Goal: Task Accomplishment & Management: Manage account settings

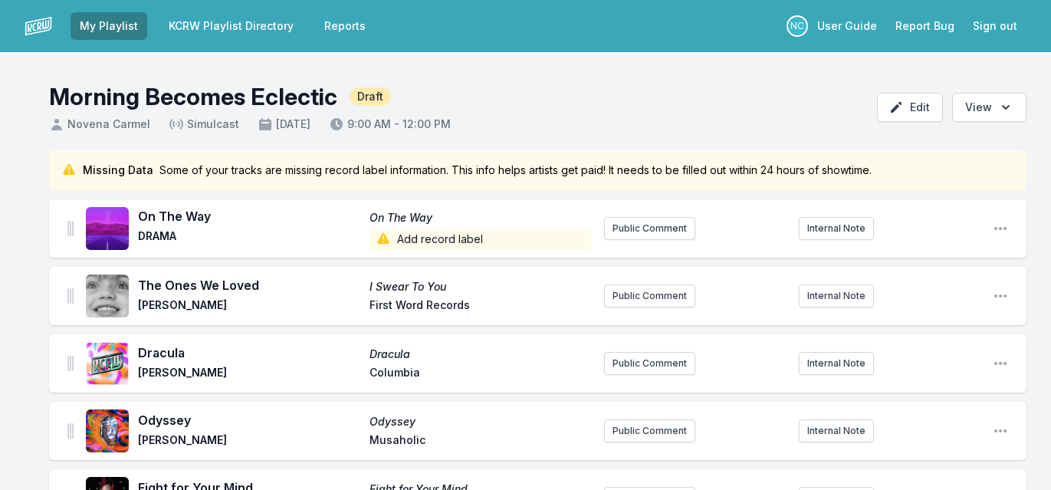
scroll to position [1432, 0]
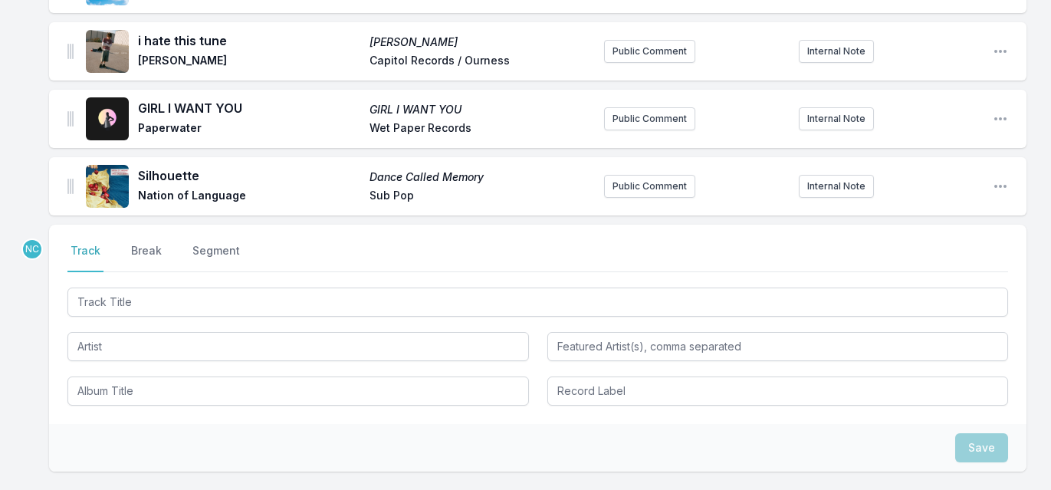
click at [256, 288] on input "Track Title" at bounding box center [537, 302] width 941 height 29
type input "Spirit Adapter"
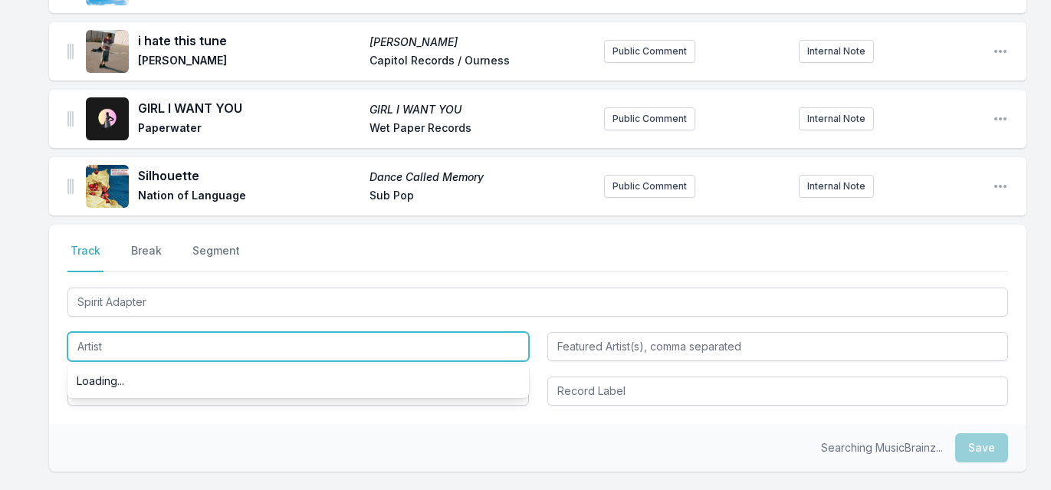
click at [215, 333] on input "Artist" at bounding box center [298, 346] width 462 height 29
type input "[PERSON_NAME]"
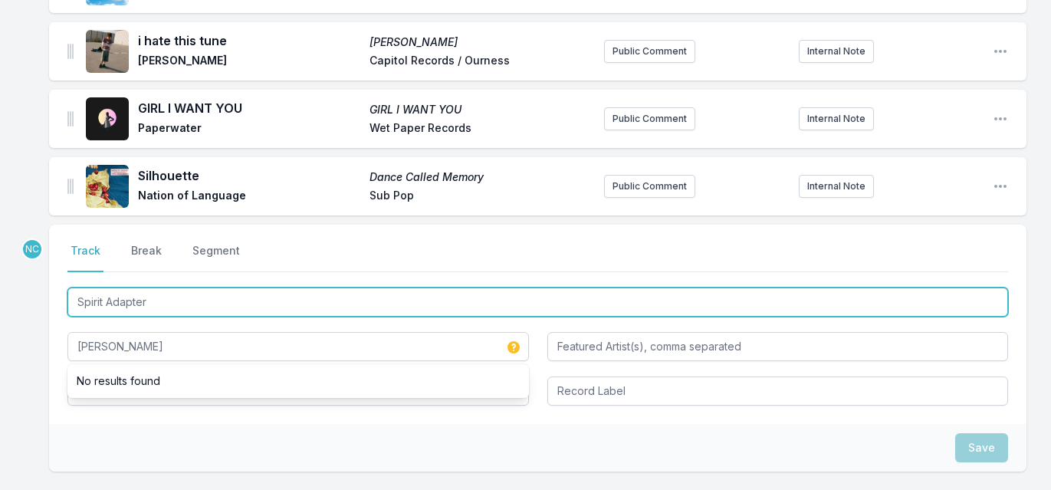
click at [206, 288] on input "Spirit Adapter" at bounding box center [537, 302] width 941 height 29
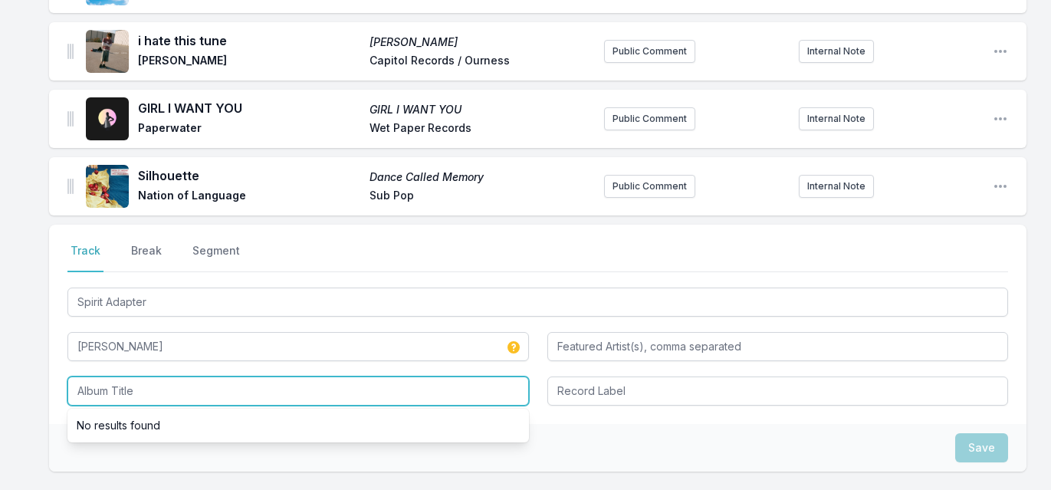
click at [143, 377] on input "Album Title" at bounding box center [298, 391] width 462 height 29
paste input "Spirit Adapter"
type input "Spirit Adapter"
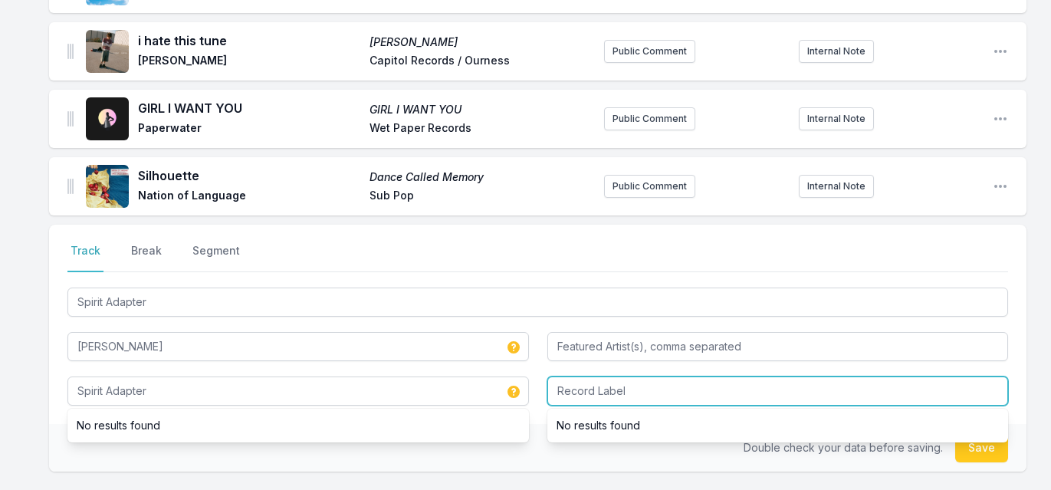
click at [627, 381] on input "Record Label" at bounding box center [779, 391] width 462 height 29
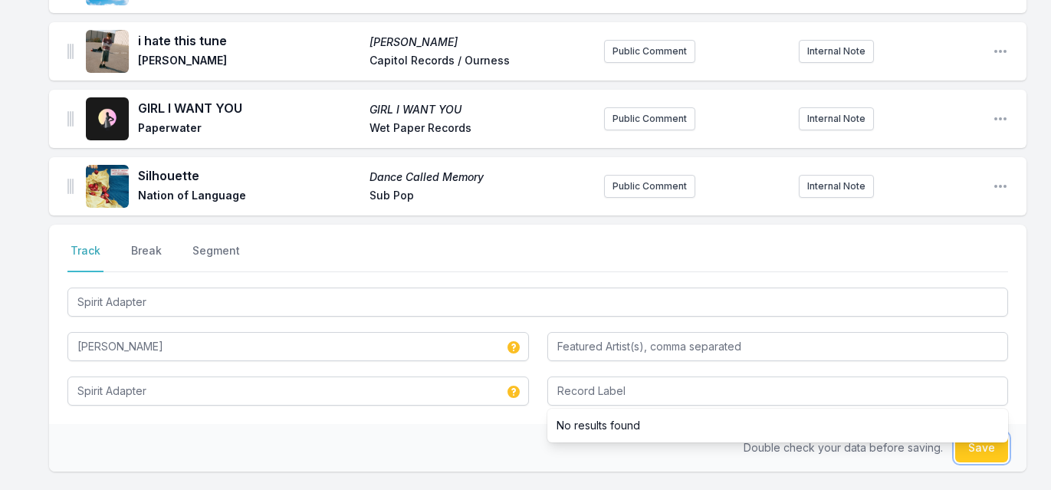
click at [992, 438] on button "Save" at bounding box center [982, 447] width 53 height 29
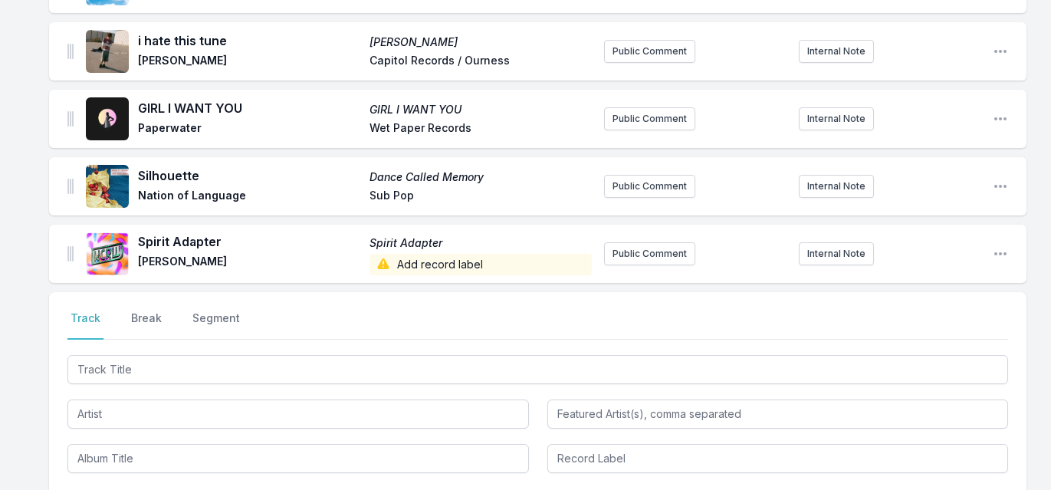
scroll to position [1499, 0]
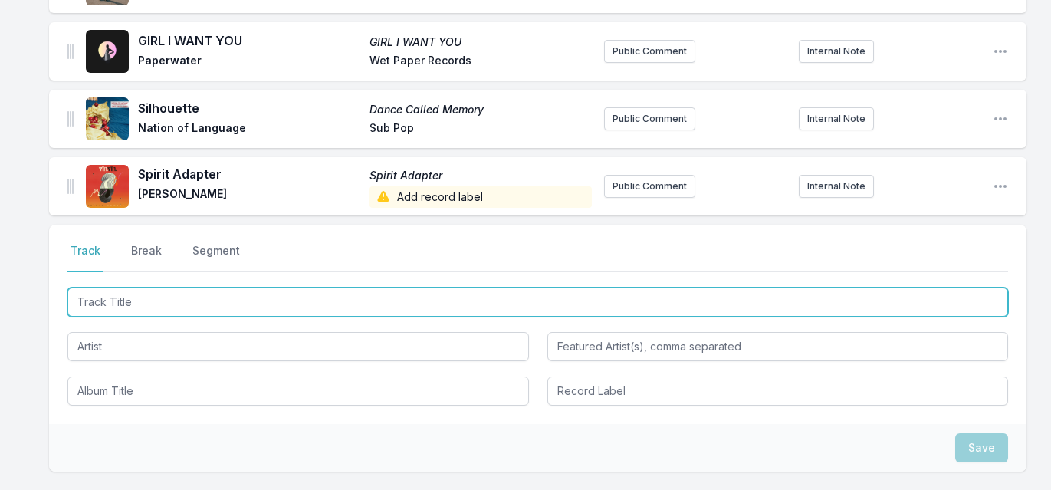
click at [287, 288] on input "Track Title" at bounding box center [537, 302] width 941 height 29
type input "I Believe in Love"
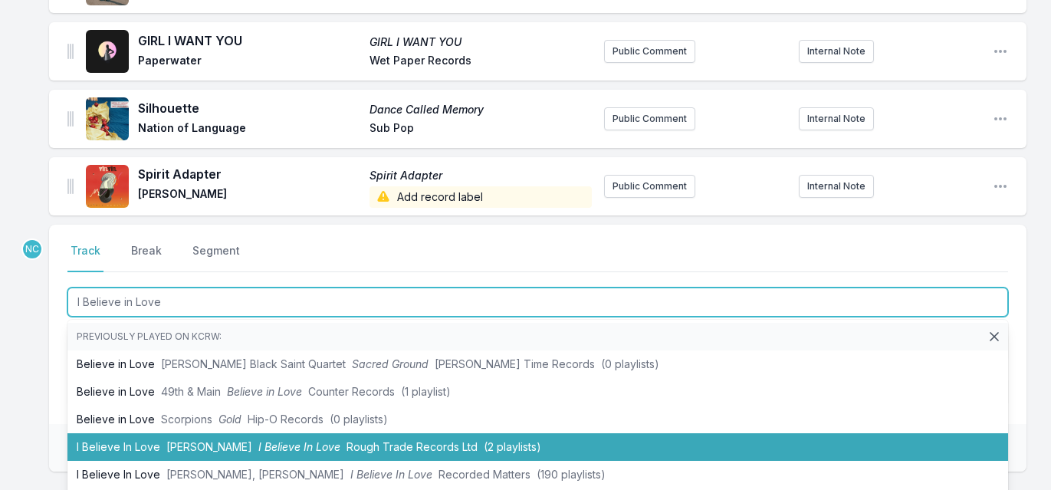
click at [169, 440] on span "[PERSON_NAME]" at bounding box center [209, 446] width 86 height 13
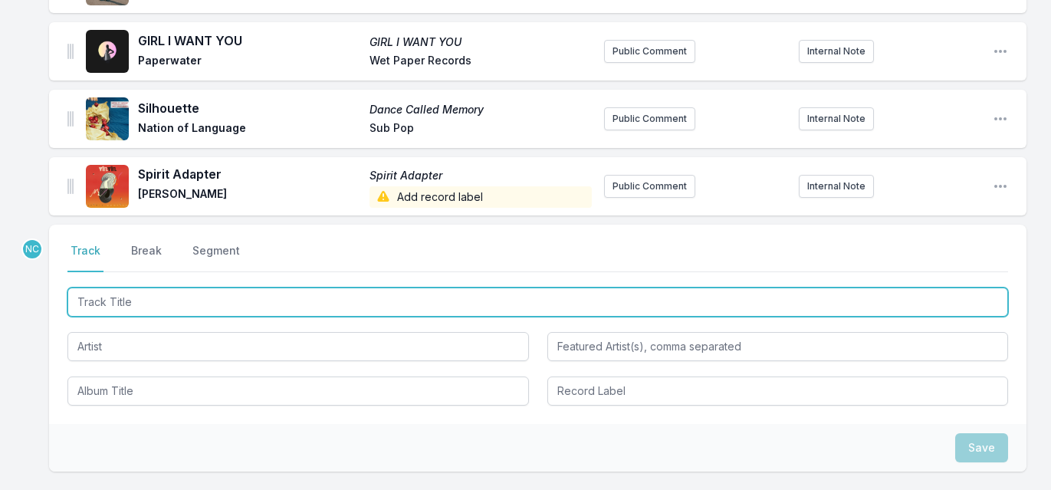
scroll to position [1567, 0]
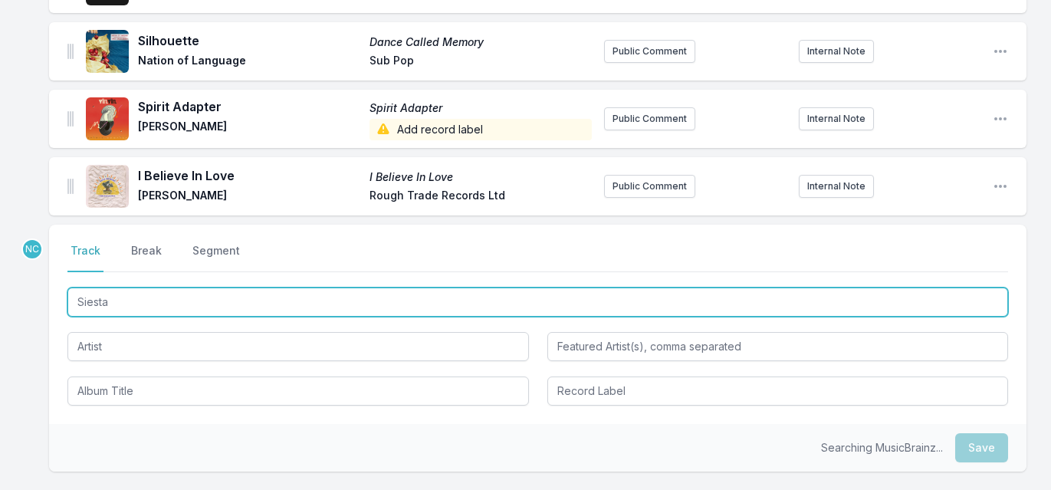
type input "Siestas"
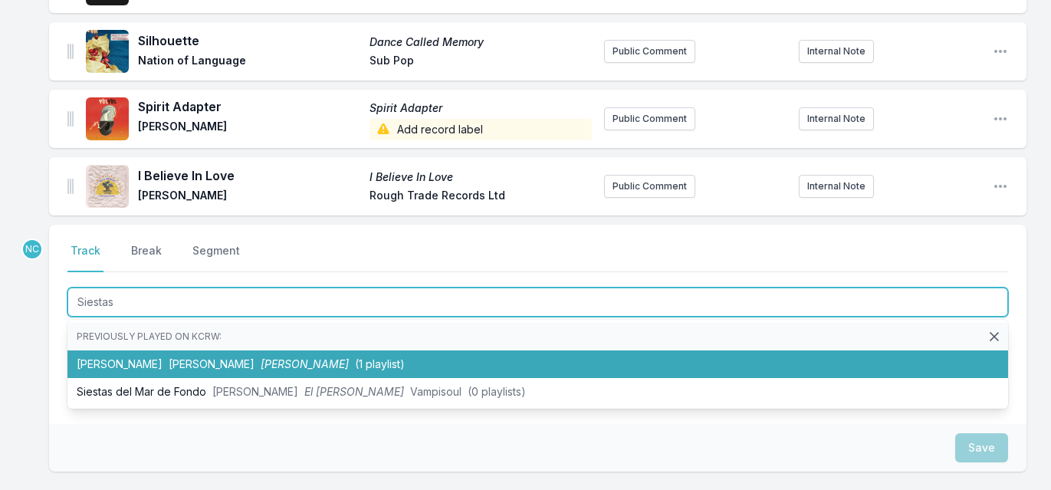
click at [261, 357] on span "[PERSON_NAME]" at bounding box center [305, 363] width 88 height 13
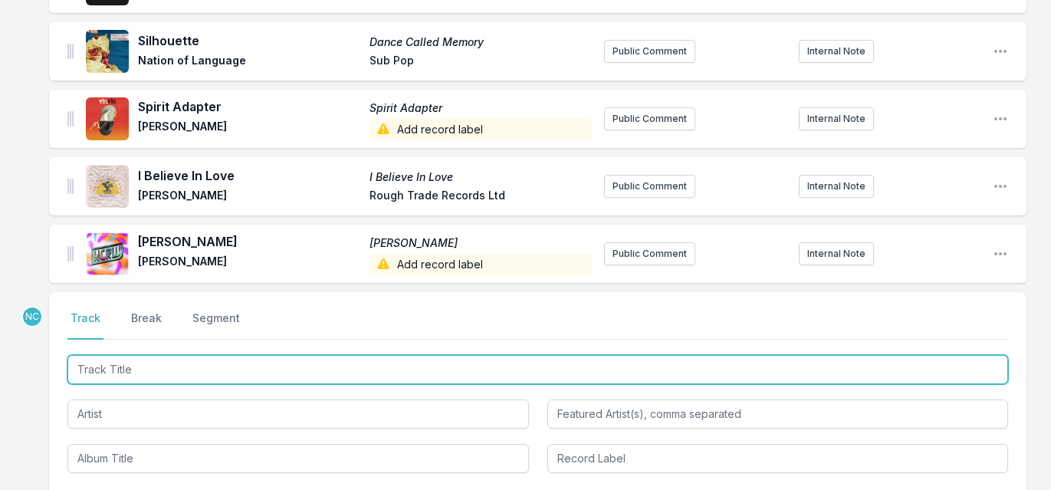
scroll to position [1634, 0]
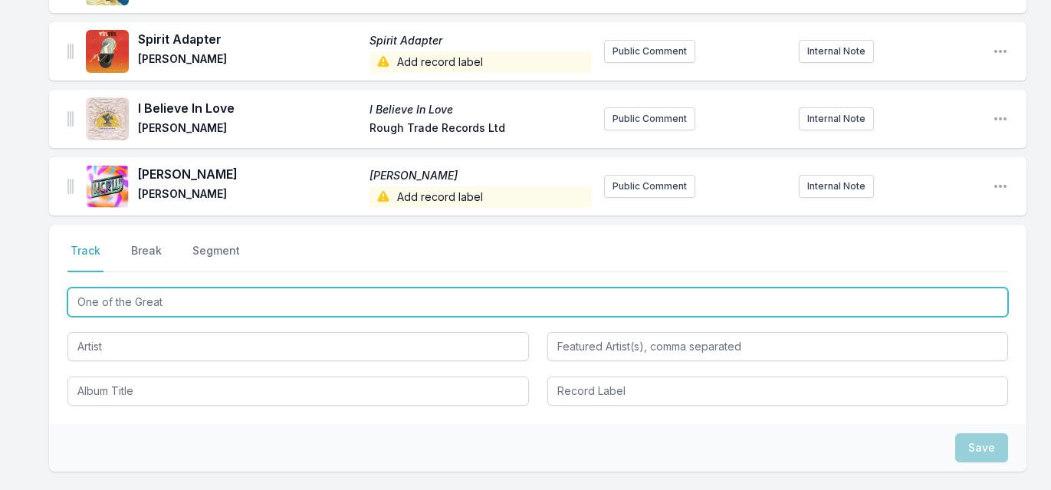
type input "One of the Greats"
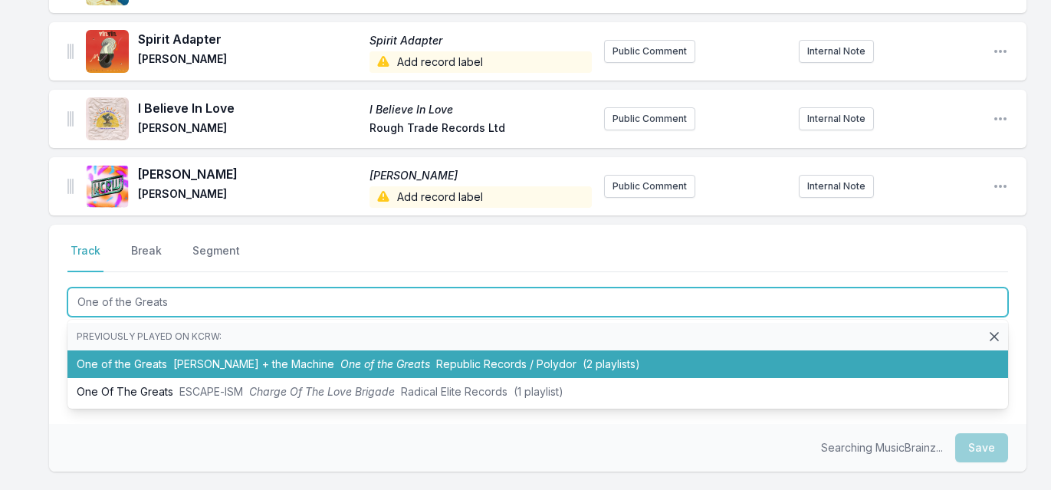
click at [215, 357] on span "[PERSON_NAME] + the Machine" at bounding box center [253, 363] width 161 height 13
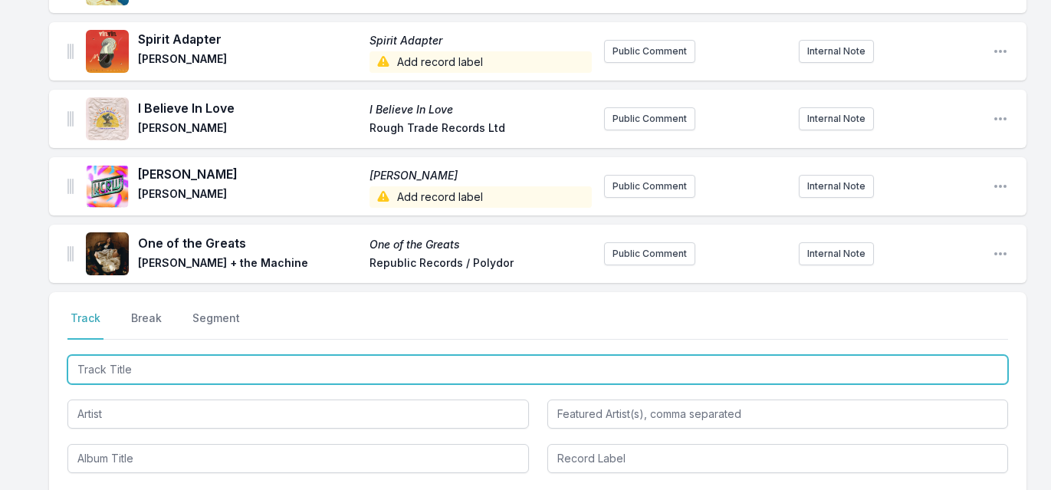
scroll to position [1702, 0]
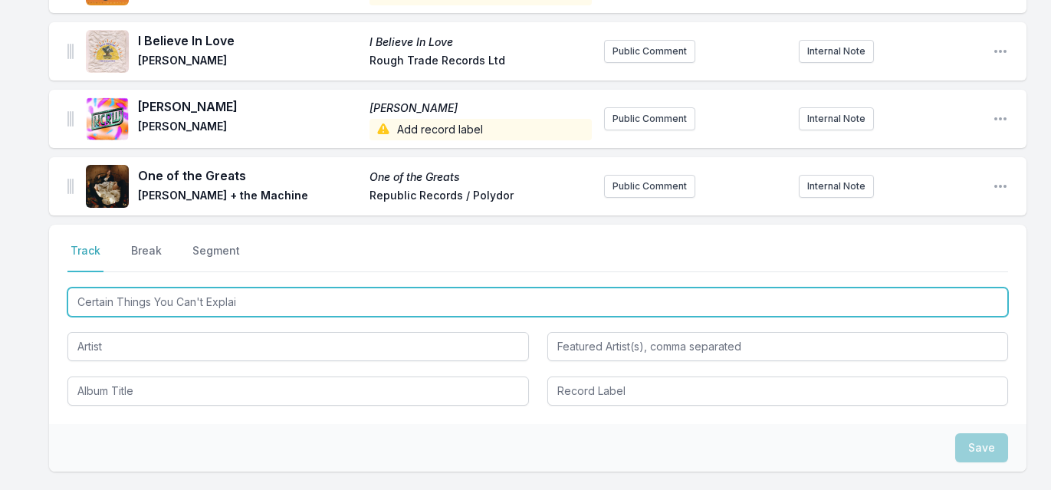
type input "Certain Things You Can't Explain"
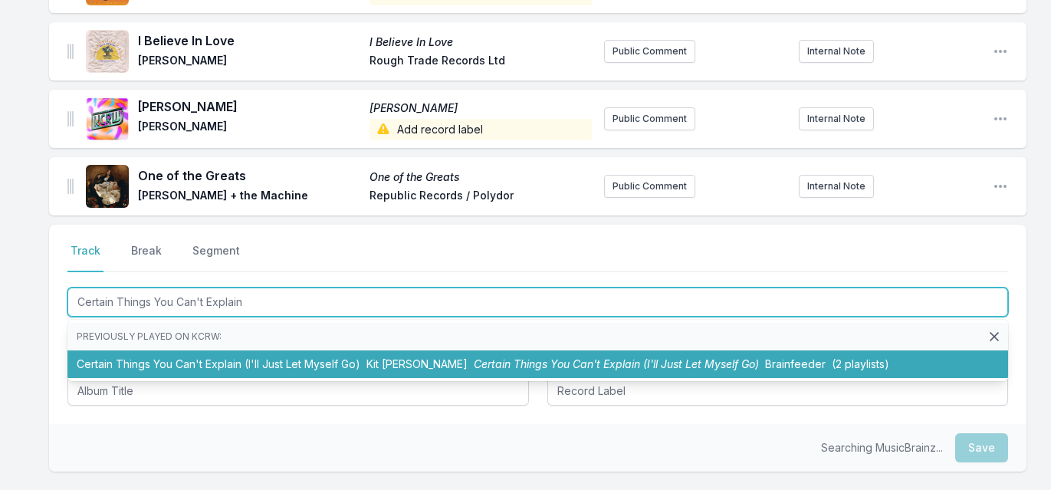
click at [211, 350] on li "Certain Things You Can't Explain (I'll Just Let Myself Go) Kit [PERSON_NAME] Ce…" at bounding box center [537, 364] width 941 height 28
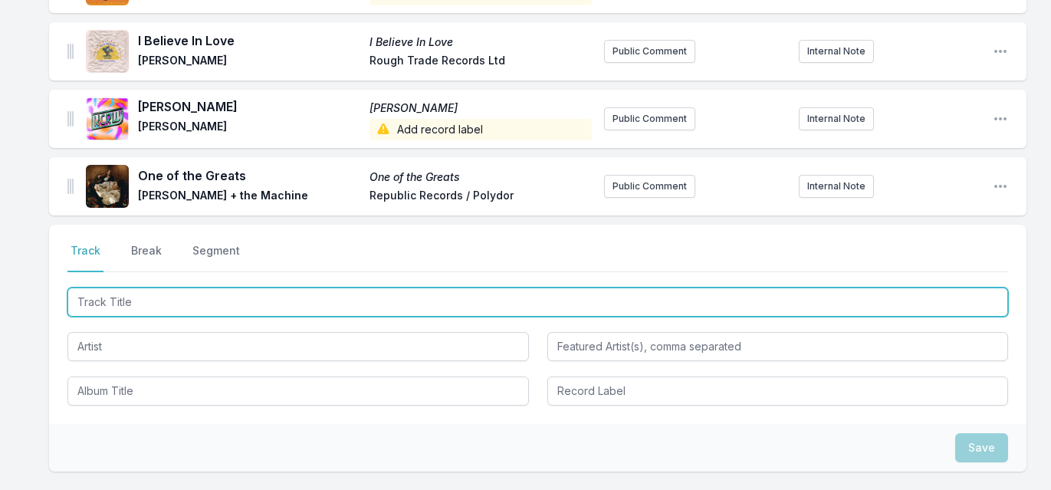
scroll to position [1778, 0]
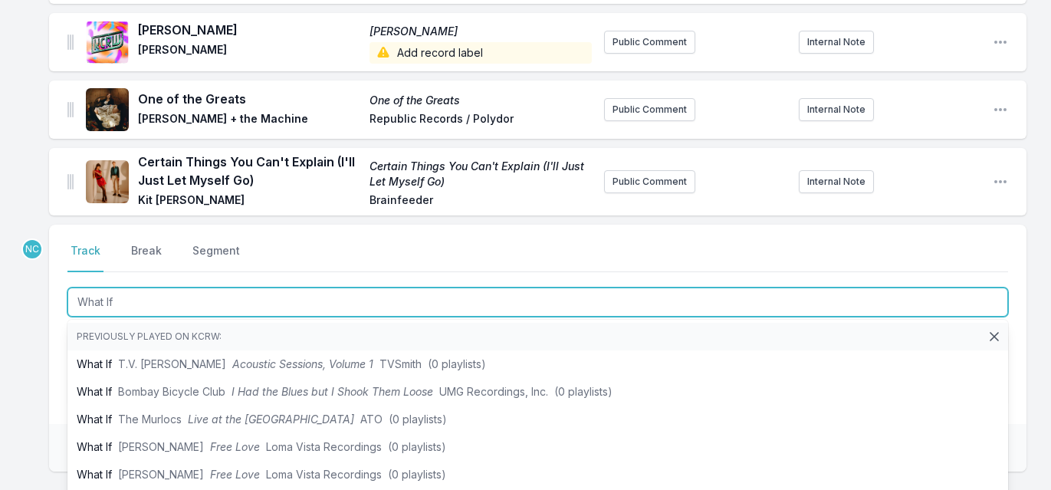
type input "What If"
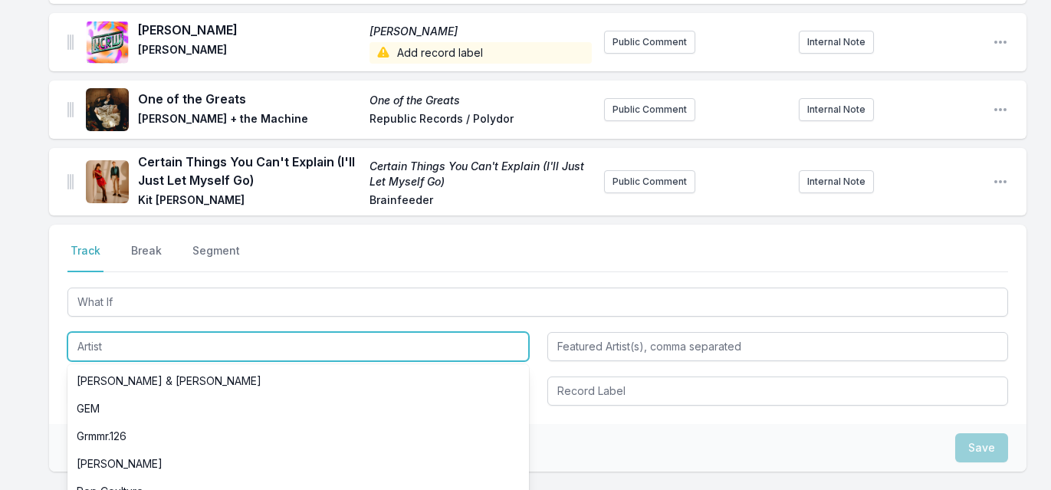
click at [162, 335] on input "Artist" at bounding box center [298, 346] width 462 height 29
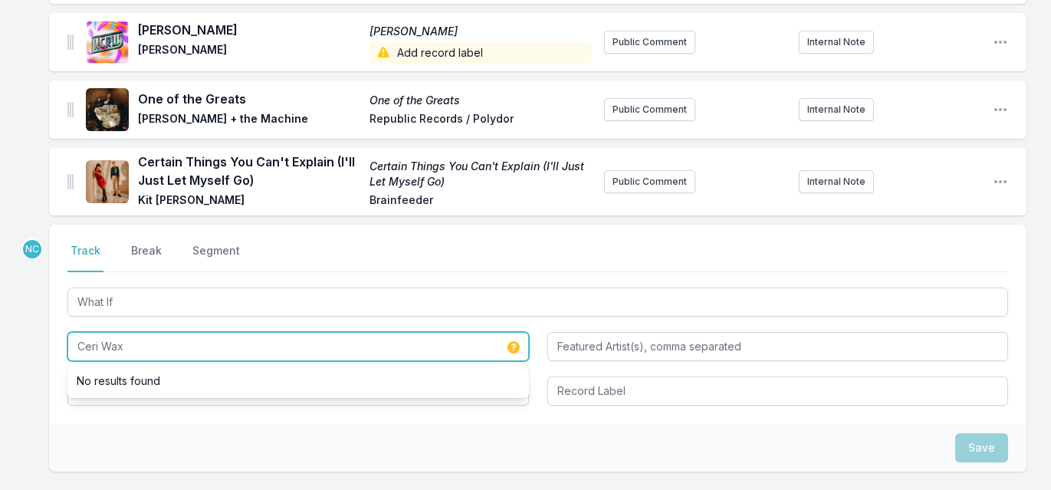
type input "Ceri Wax"
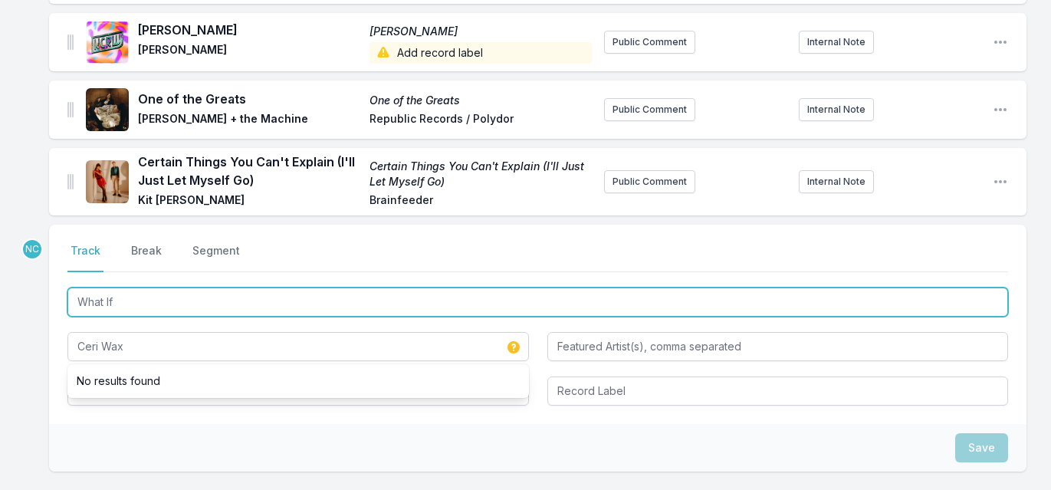
click at [178, 293] on input "What If" at bounding box center [537, 302] width 941 height 29
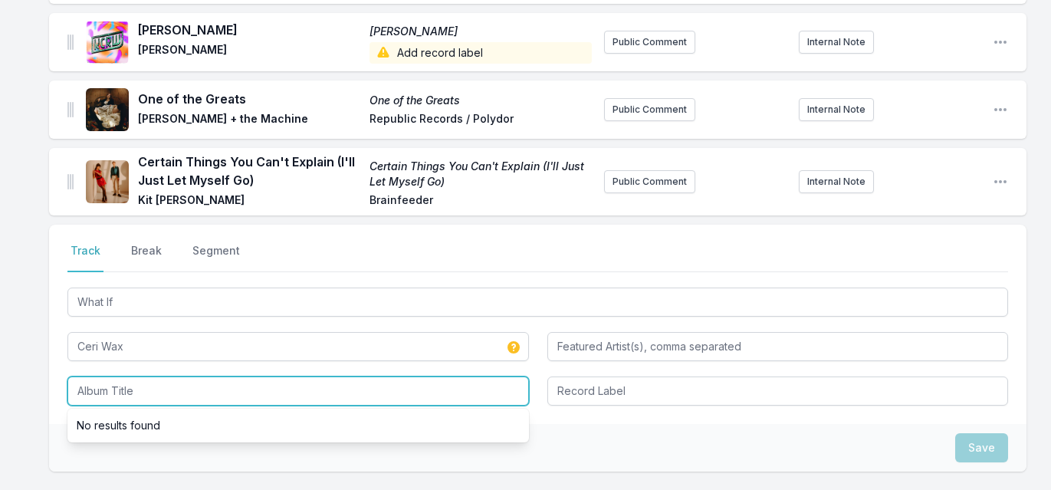
click at [133, 377] on input "Album Title" at bounding box center [298, 391] width 462 height 29
paste input "What If"
type input "What If"
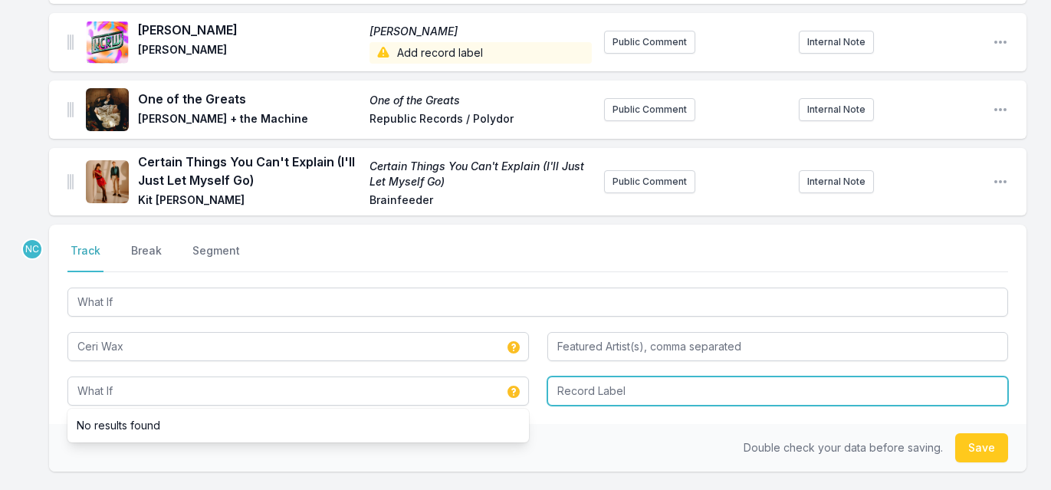
click at [583, 377] on input "Record Label" at bounding box center [779, 391] width 462 height 29
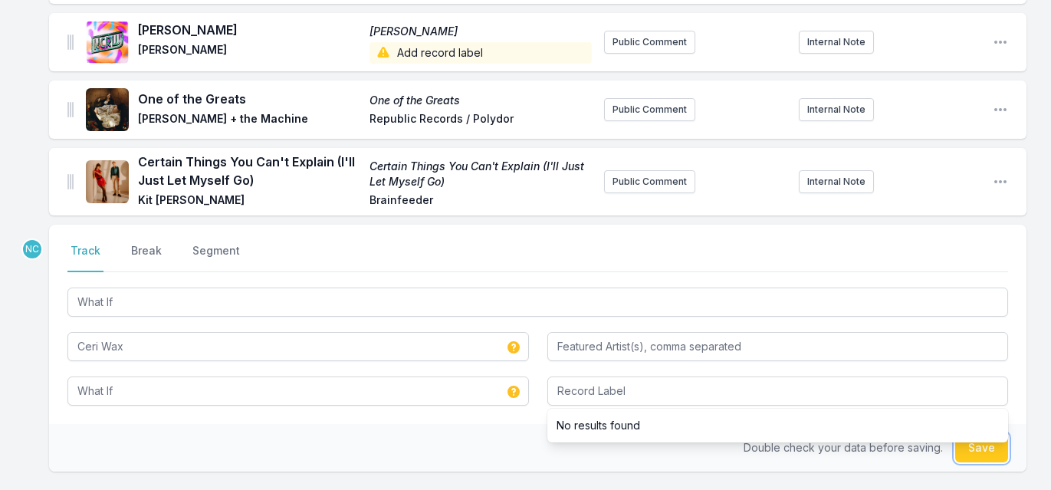
click at [974, 436] on button "Save" at bounding box center [982, 447] width 53 height 29
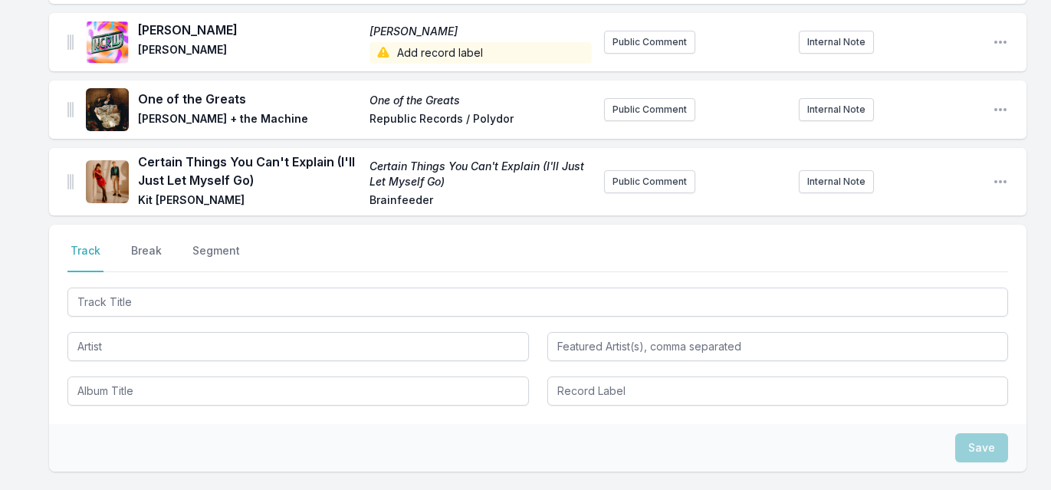
scroll to position [1846, 0]
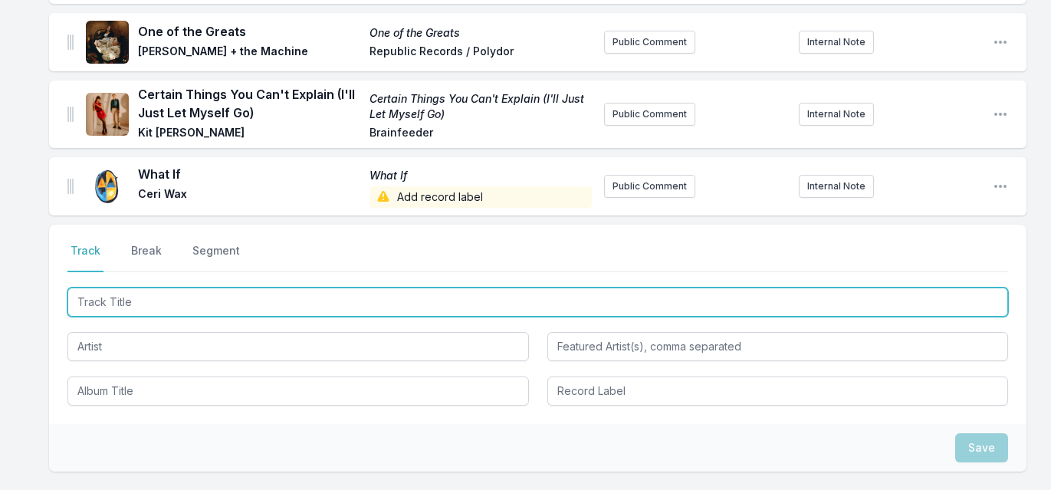
click at [373, 292] on input "Track Title" at bounding box center [537, 302] width 941 height 29
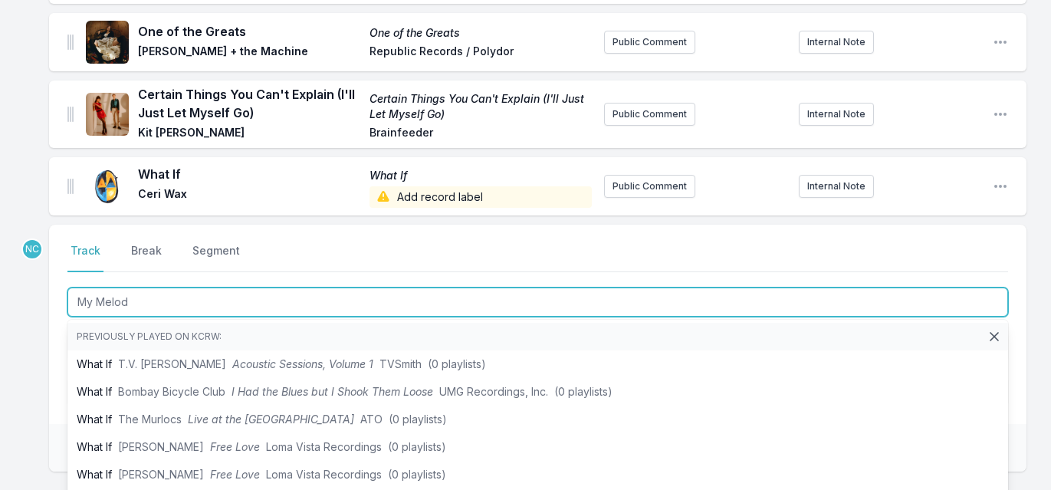
type input "My Melody"
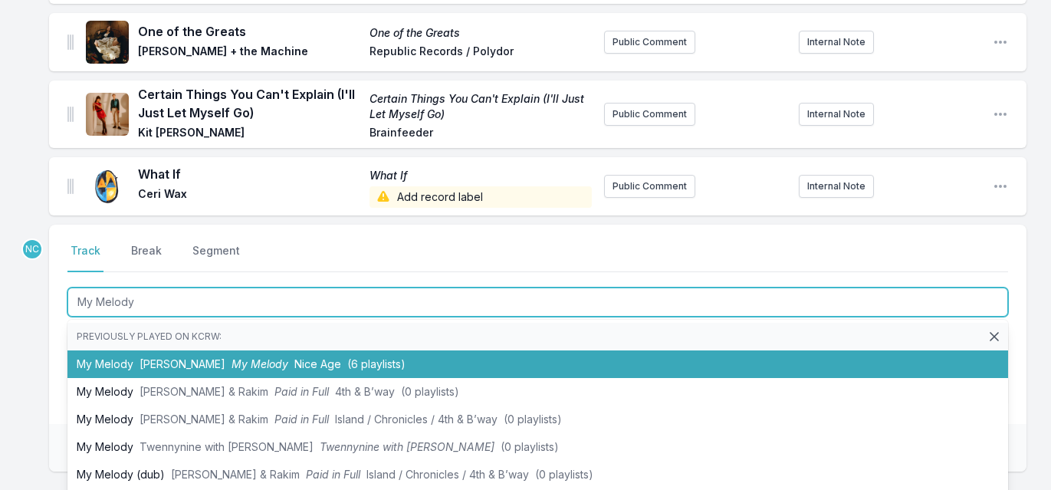
click at [347, 350] on li "My [PERSON_NAME] My [PERSON_NAME] Nice Age ([DEMOGRAPHIC_DATA] playlists)" at bounding box center [537, 364] width 941 height 28
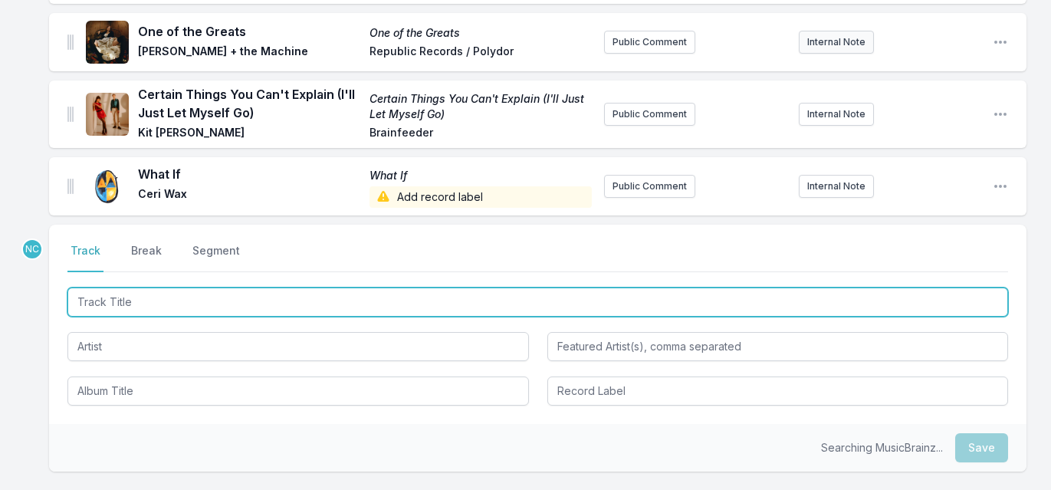
scroll to position [1913, 0]
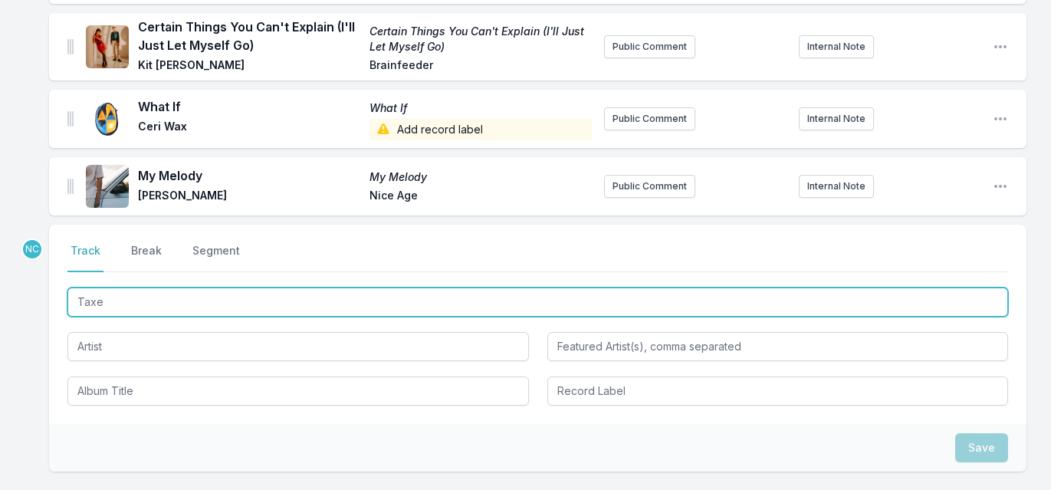
type input "Taxes"
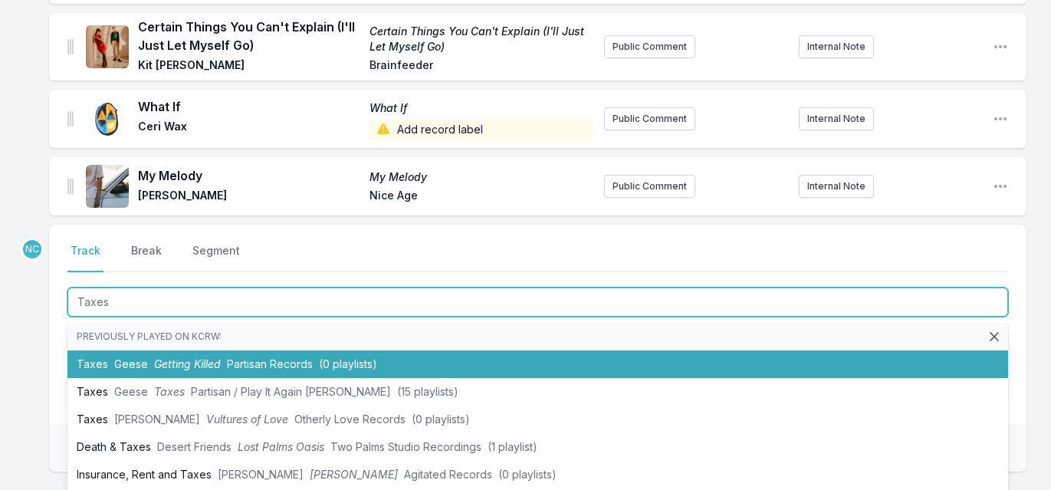
click at [258, 357] on span "Partisan Records" at bounding box center [270, 363] width 86 height 13
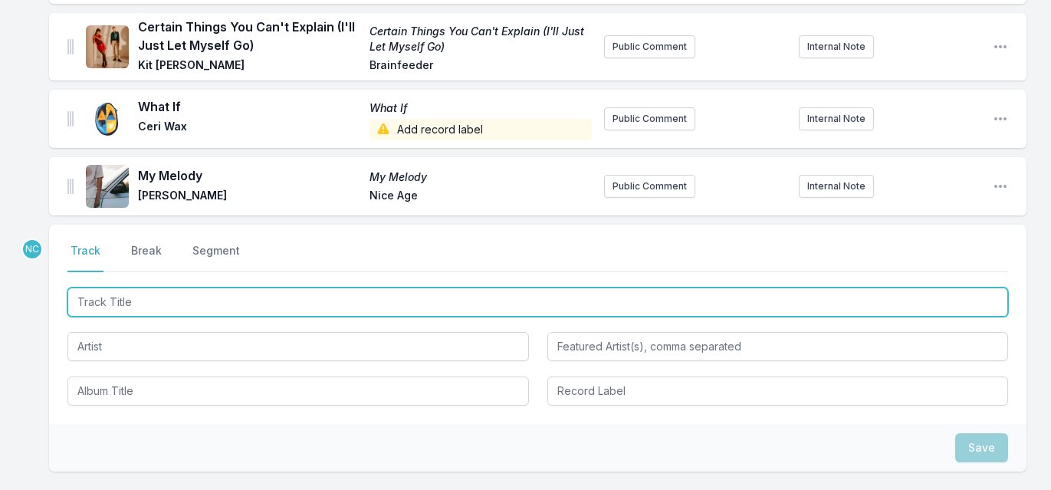
scroll to position [1981, 0]
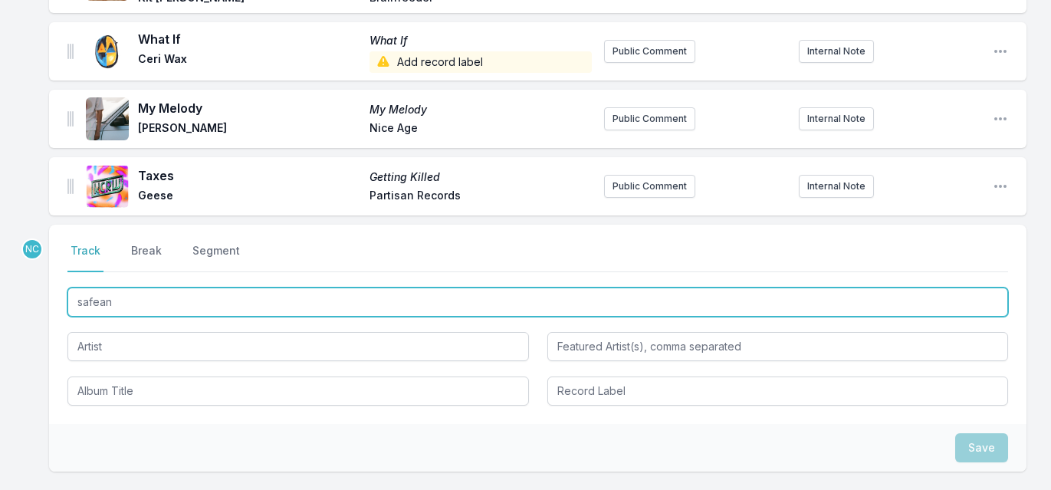
type input "safeand"
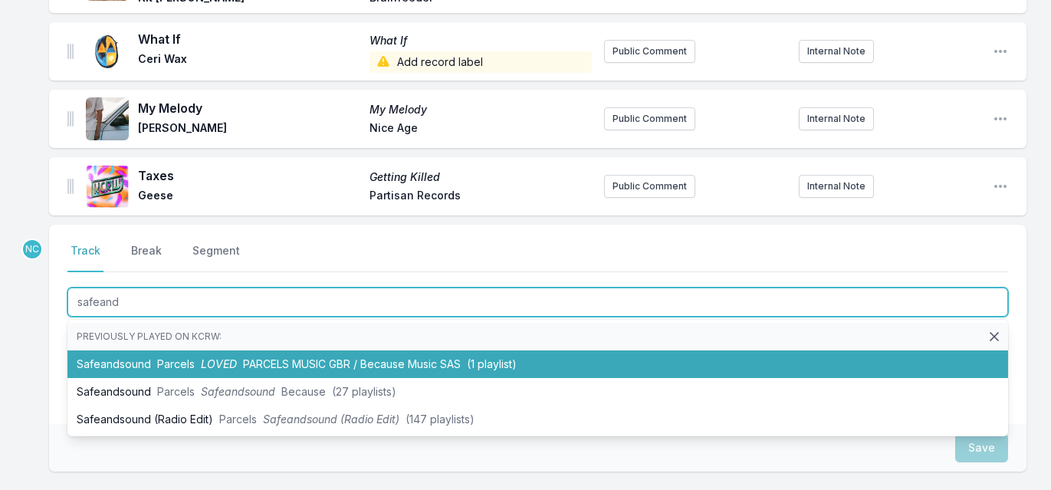
click at [310, 357] on span "PARCELS MUSIC GBR / Because Music SAS" at bounding box center [352, 363] width 218 height 13
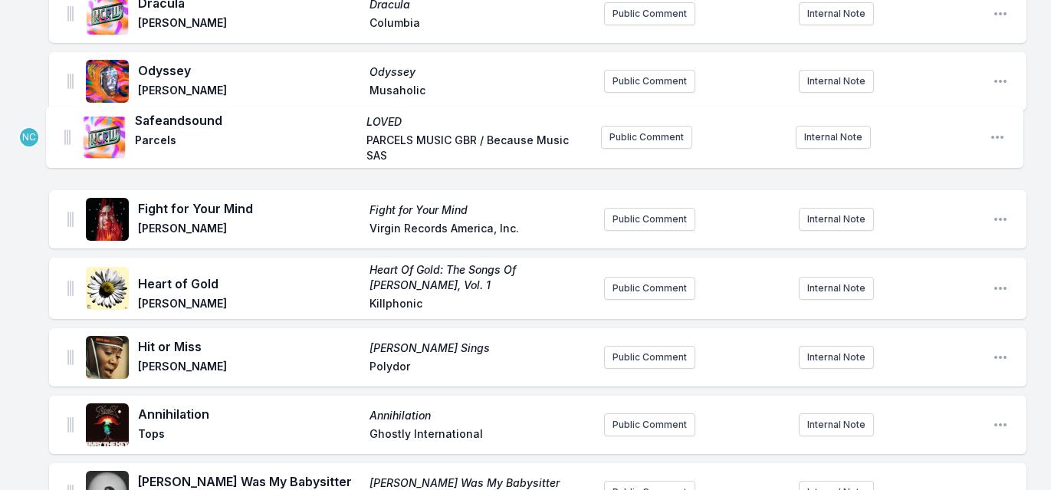
scroll to position [0, 0]
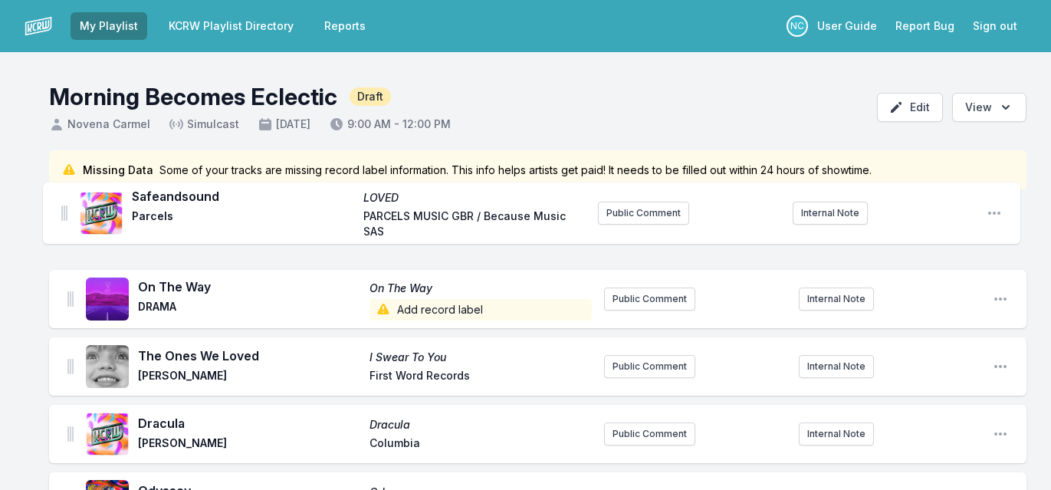
drag, startPoint x: 70, startPoint y: 165, endPoint x: 64, endPoint y: 206, distance: 41.1
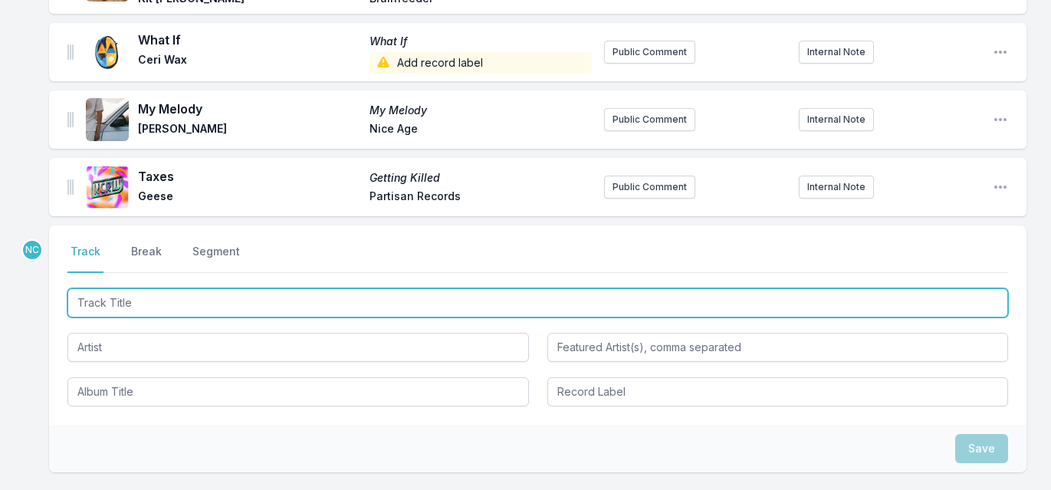
scroll to position [2162, 0]
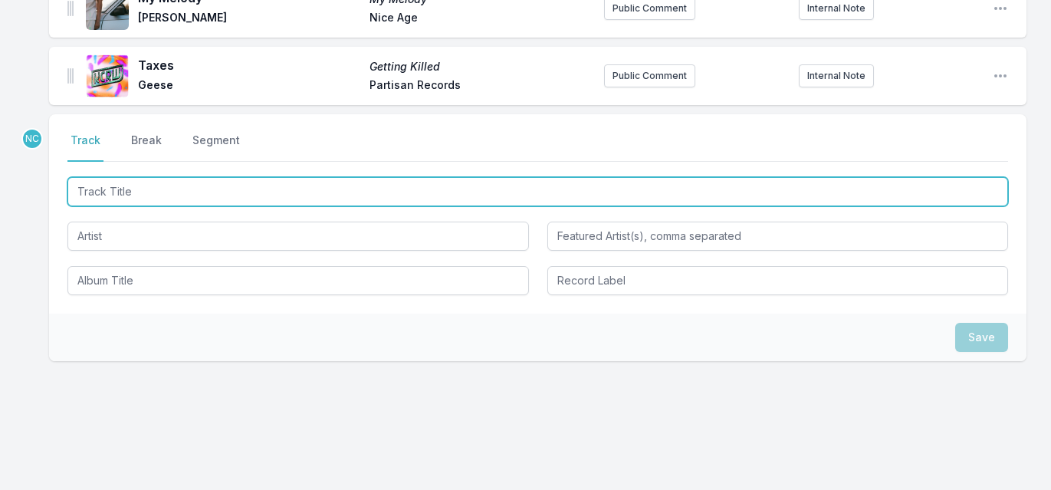
click at [361, 177] on input "Track Title" at bounding box center [537, 191] width 941 height 29
type input "Break Me Down"
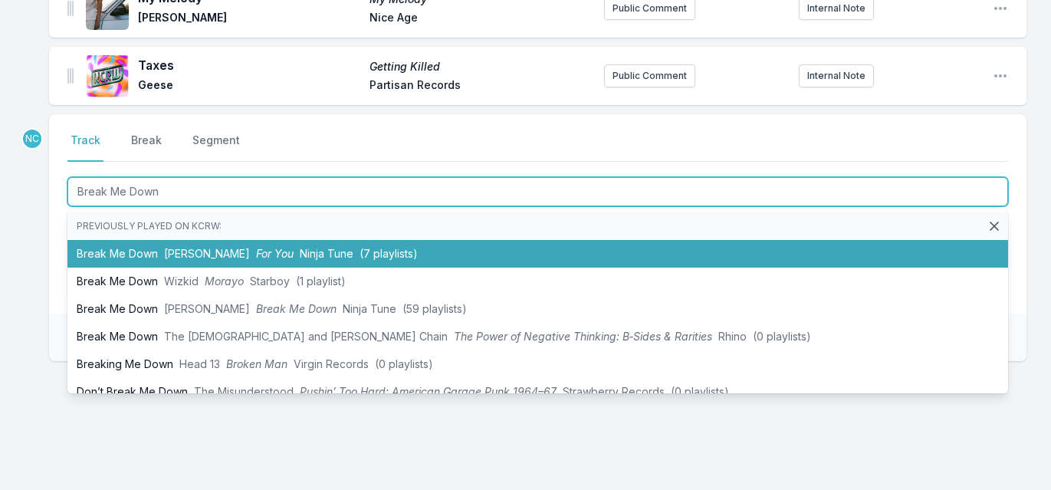
click at [340, 245] on li "Break Me Down [PERSON_NAME] For You Ninja Tune (7 playlists)" at bounding box center [537, 254] width 941 height 28
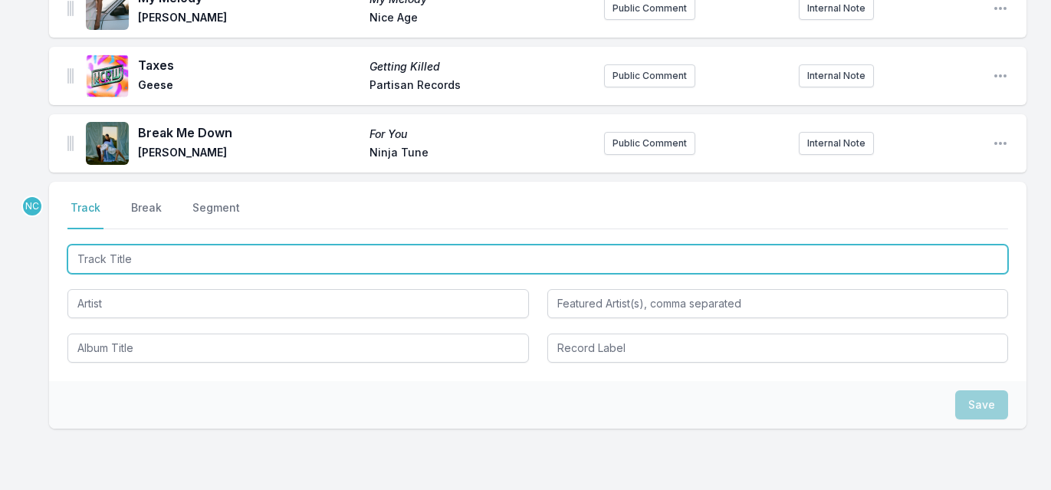
scroll to position [2229, 0]
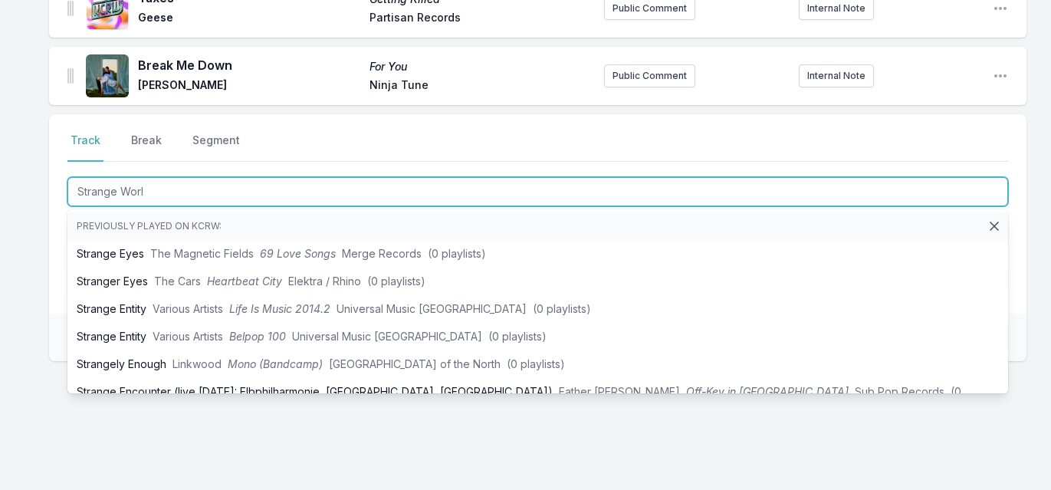
type input "Strange World"
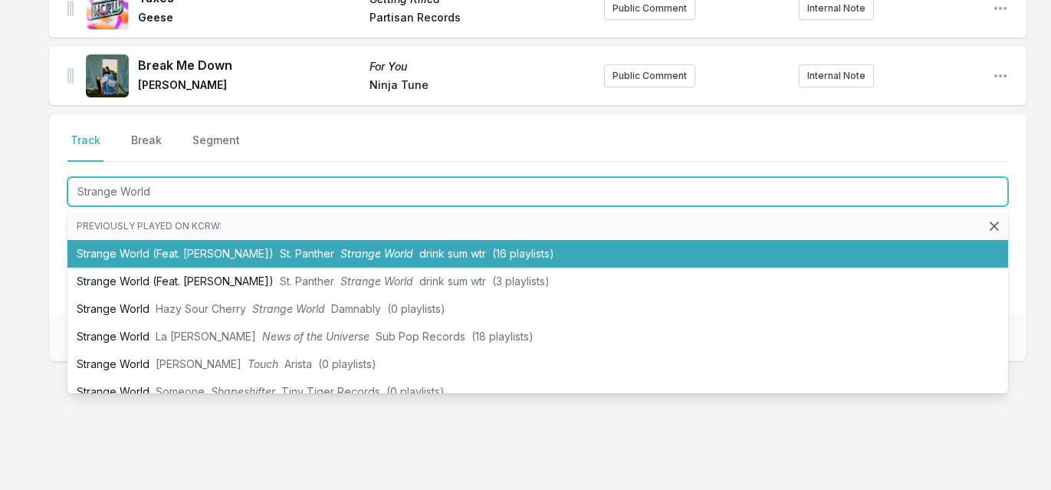
click at [348, 247] on span "Strange World" at bounding box center [376, 253] width 73 height 13
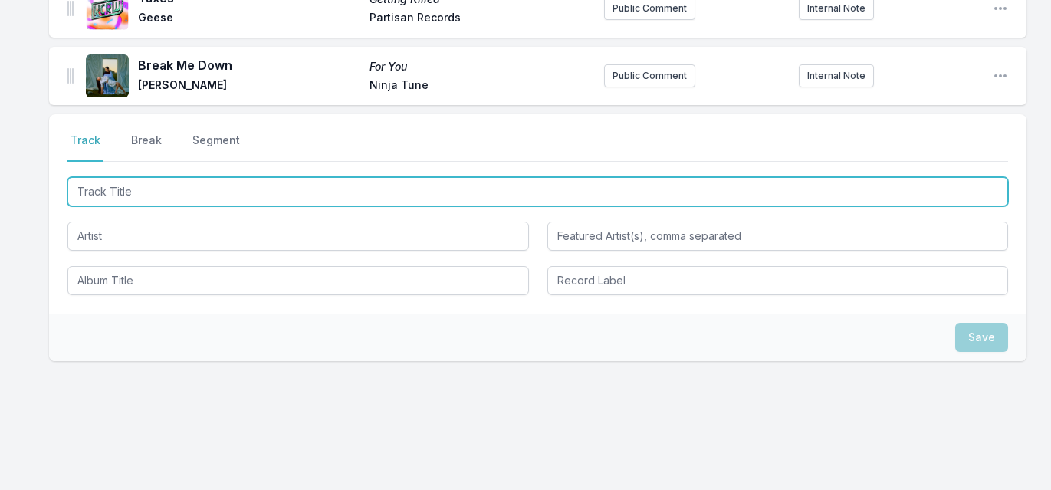
scroll to position [2297, 0]
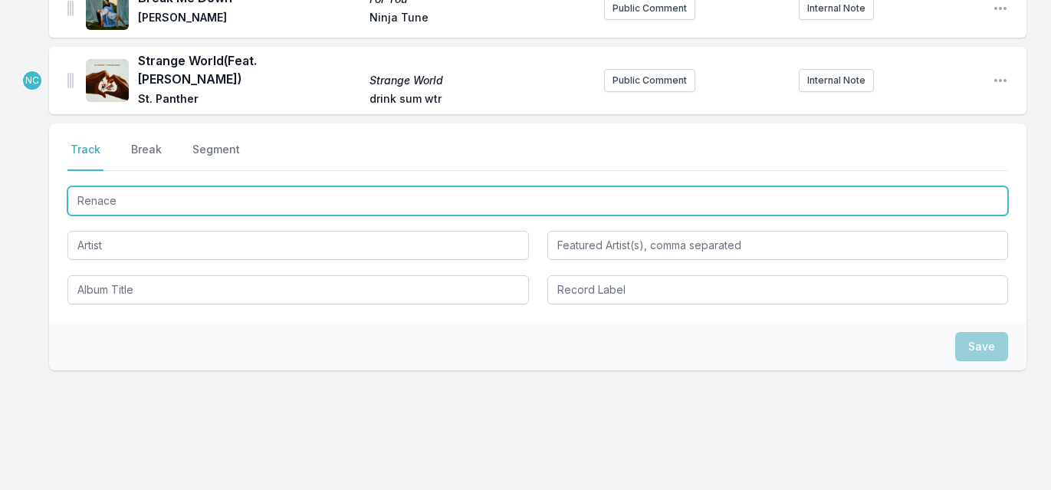
type input "Renacer"
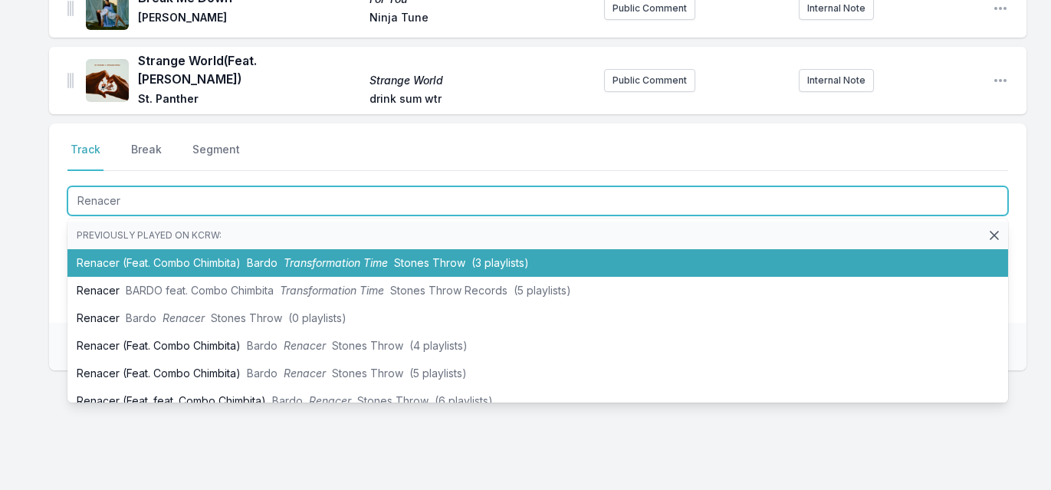
click at [333, 256] on span "Transformation Time" at bounding box center [336, 262] width 104 height 13
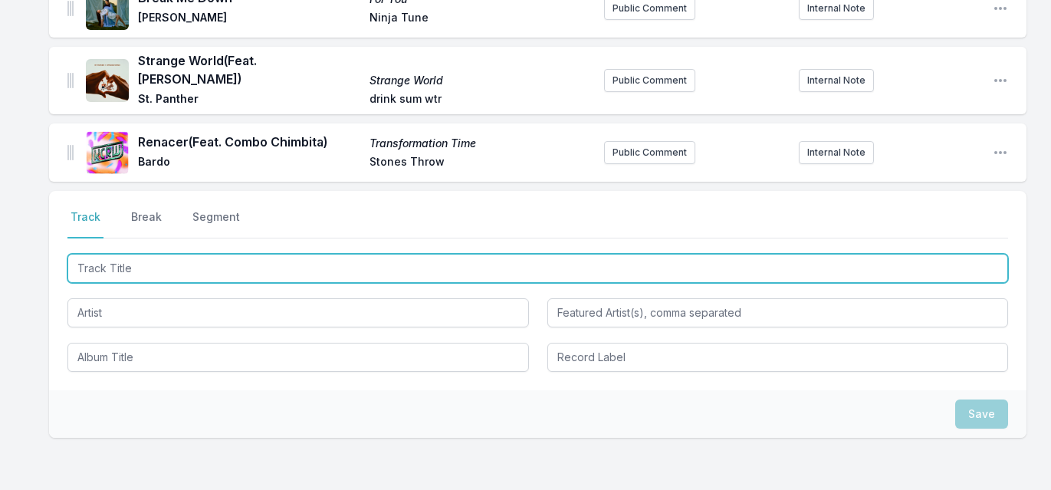
scroll to position [2364, 0]
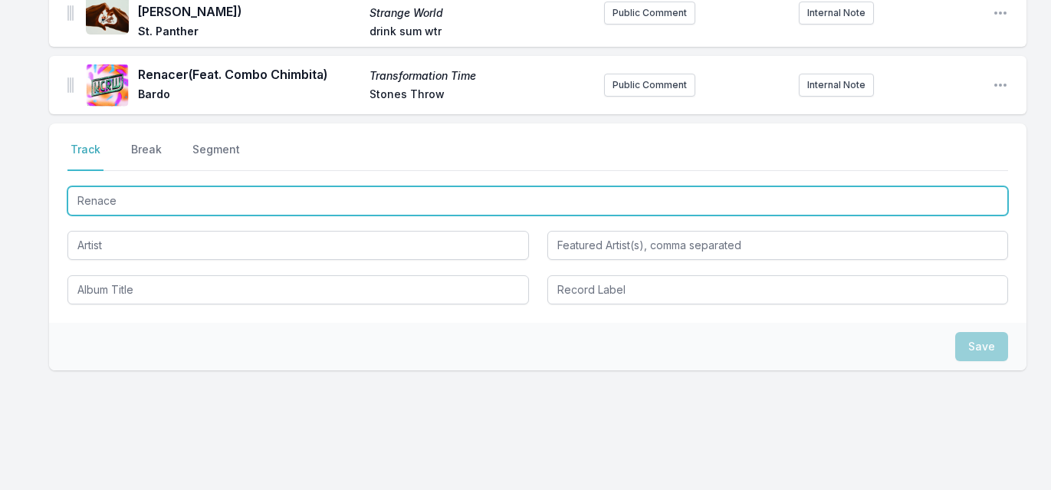
type input "Renace"
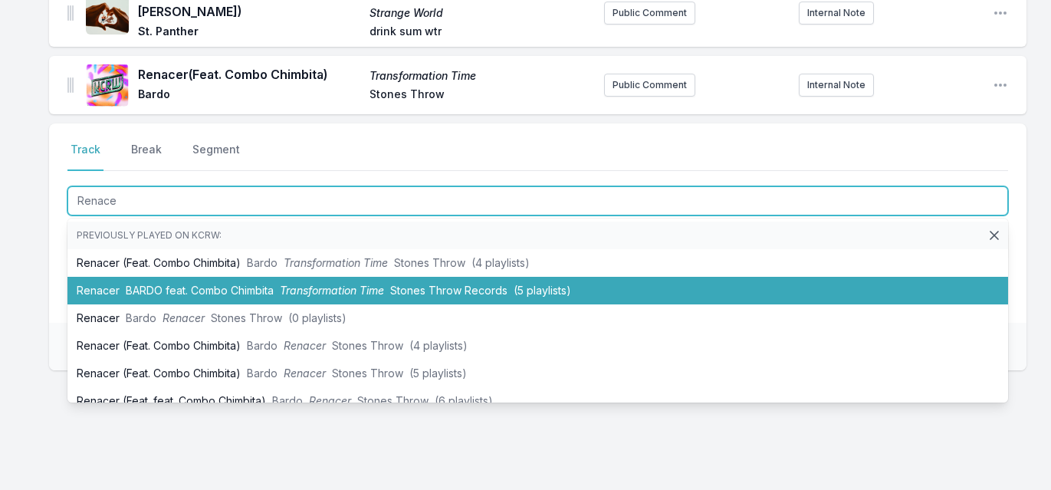
click at [354, 284] on span "Transformation Time" at bounding box center [332, 290] width 104 height 13
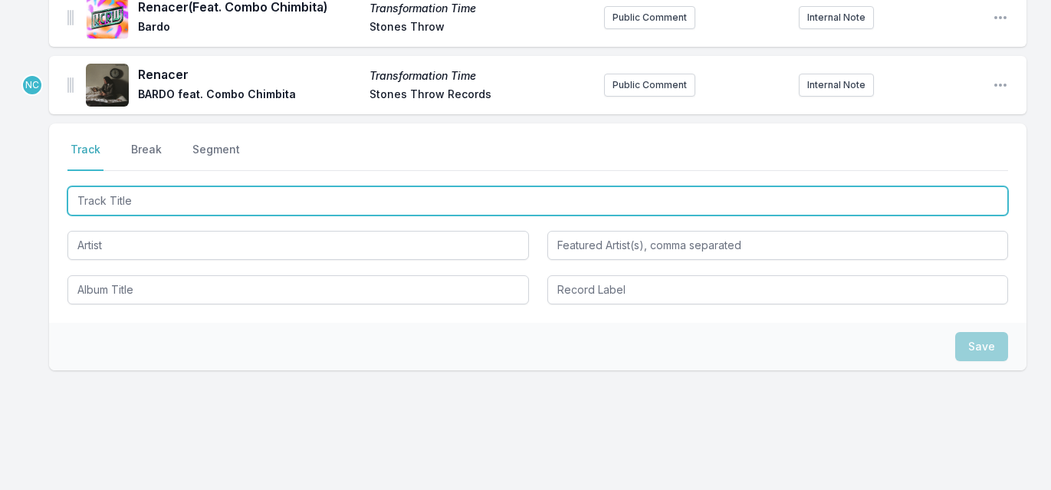
scroll to position [2290, 0]
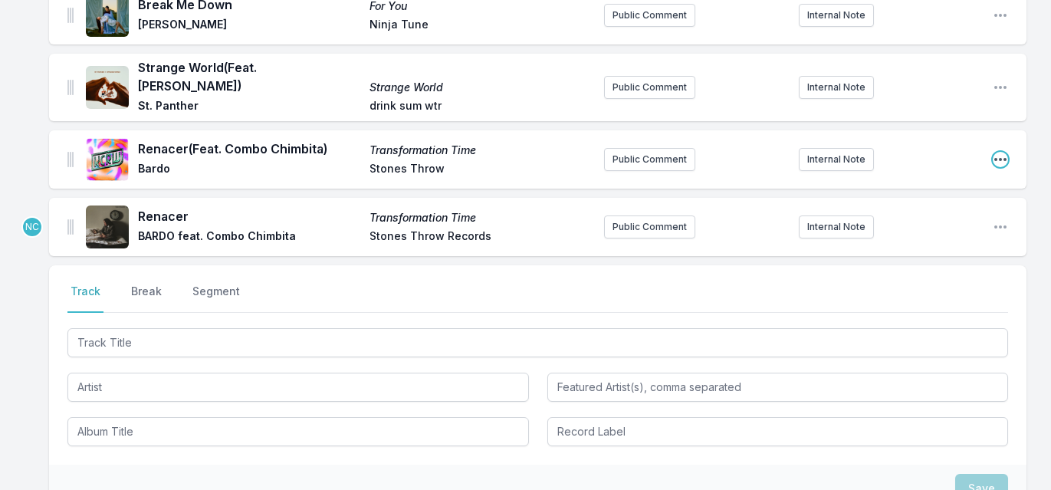
click at [1001, 158] on icon "Open playlist item options" at bounding box center [1001, 159] width 12 height 3
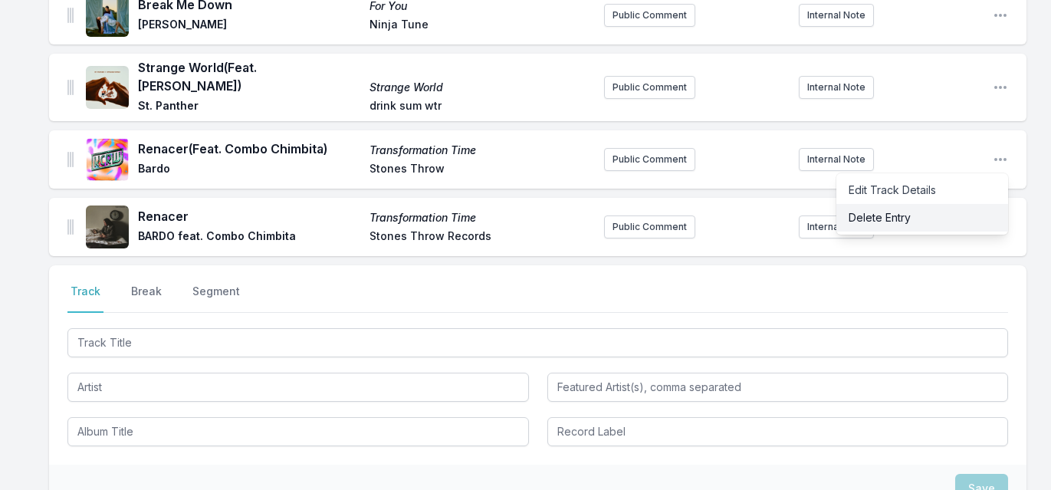
click at [959, 204] on button "Delete Entry" at bounding box center [923, 218] width 172 height 28
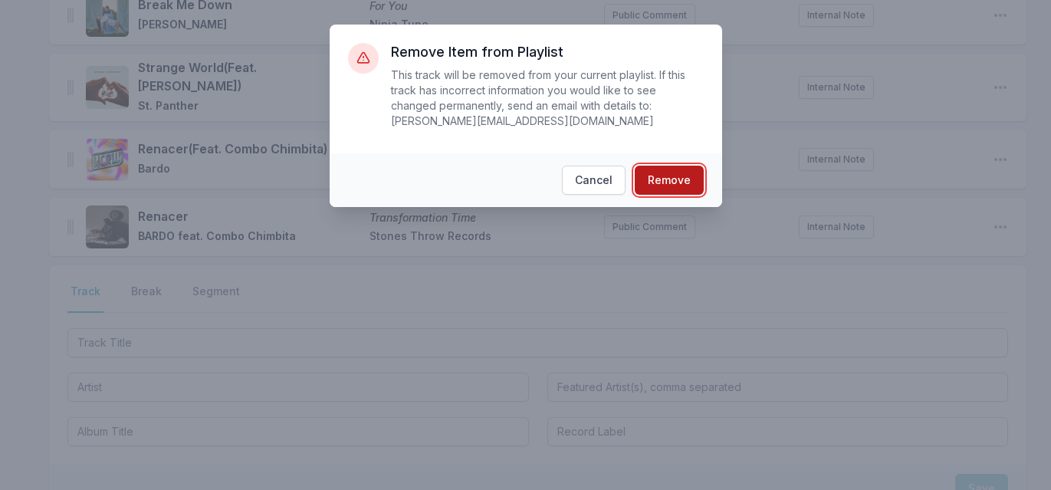
click at [672, 186] on button "Remove" at bounding box center [669, 180] width 69 height 29
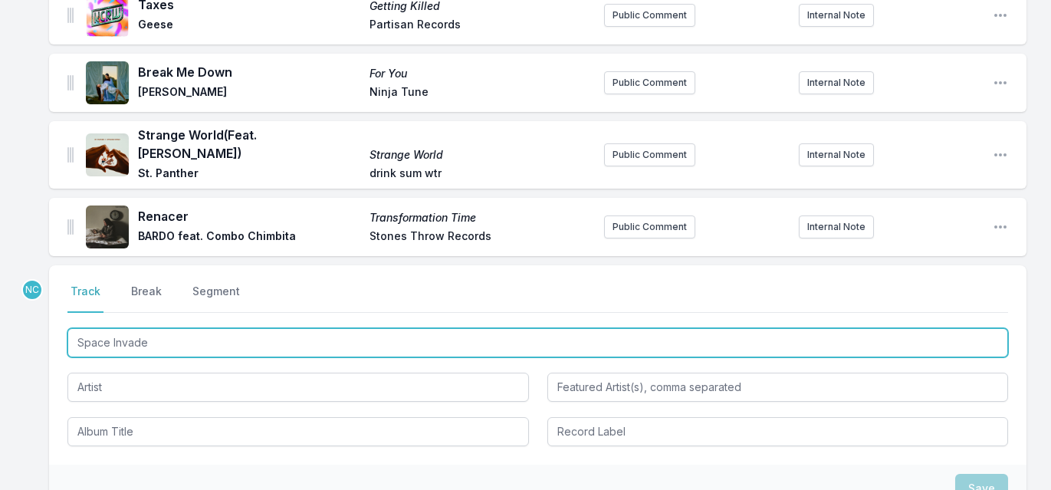
type input "Space Invader"
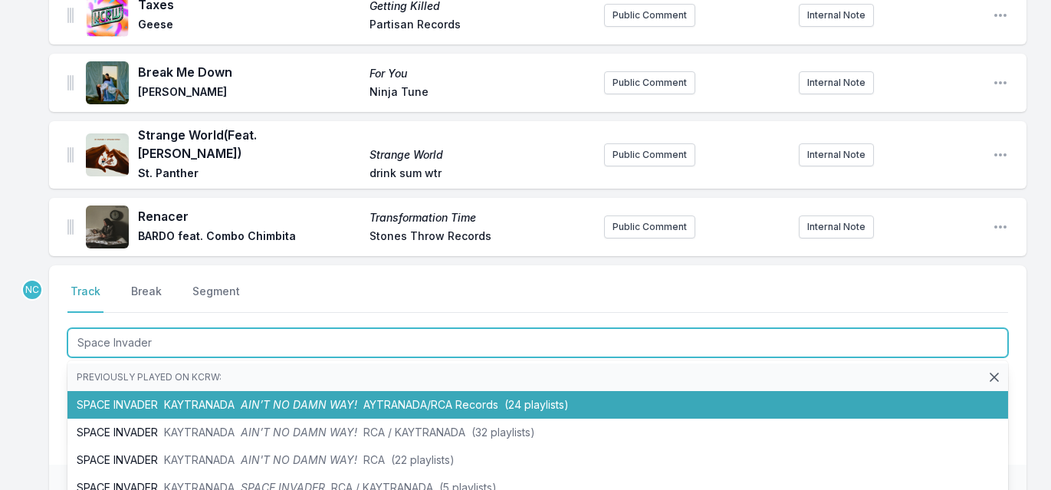
click at [367, 398] on span "AYTRANADA/RCA Records" at bounding box center [430, 404] width 135 height 13
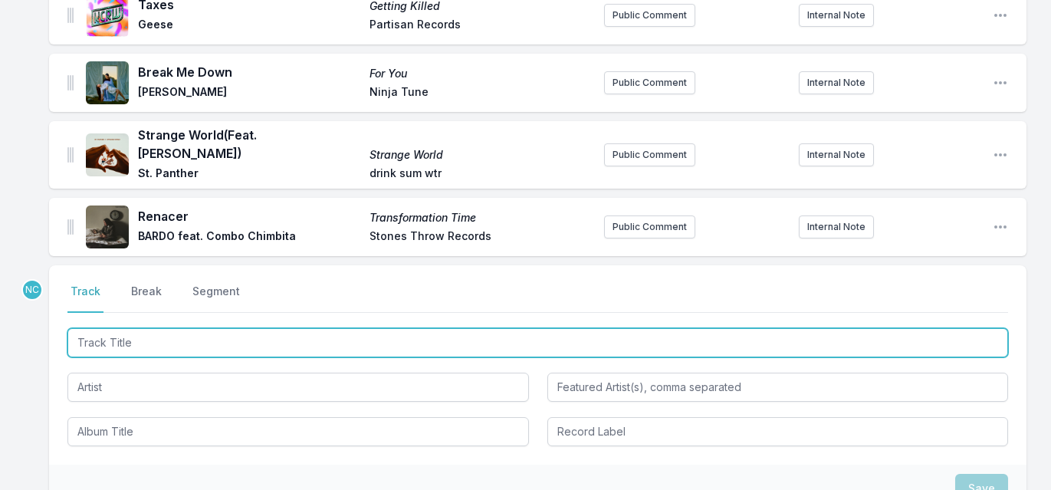
scroll to position [2290, 0]
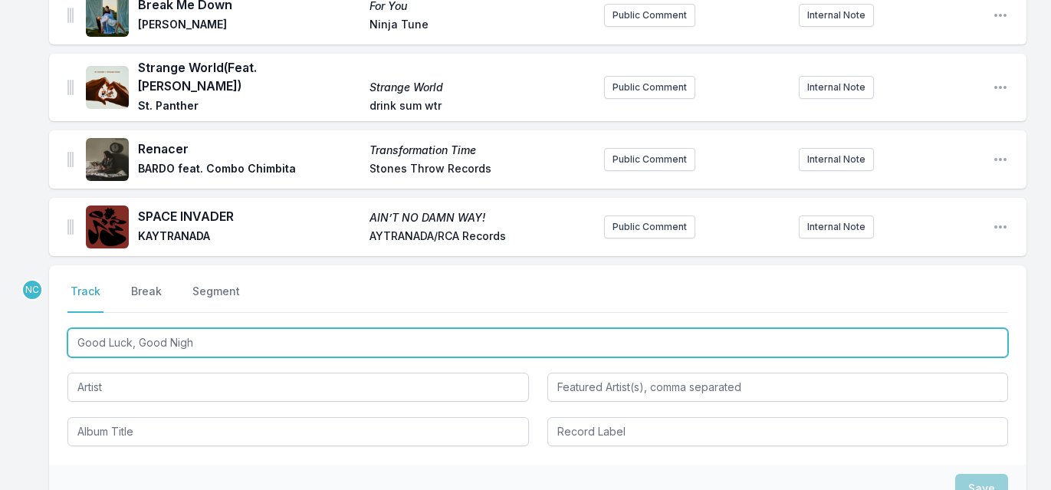
type input "Good Luck, Good Night"
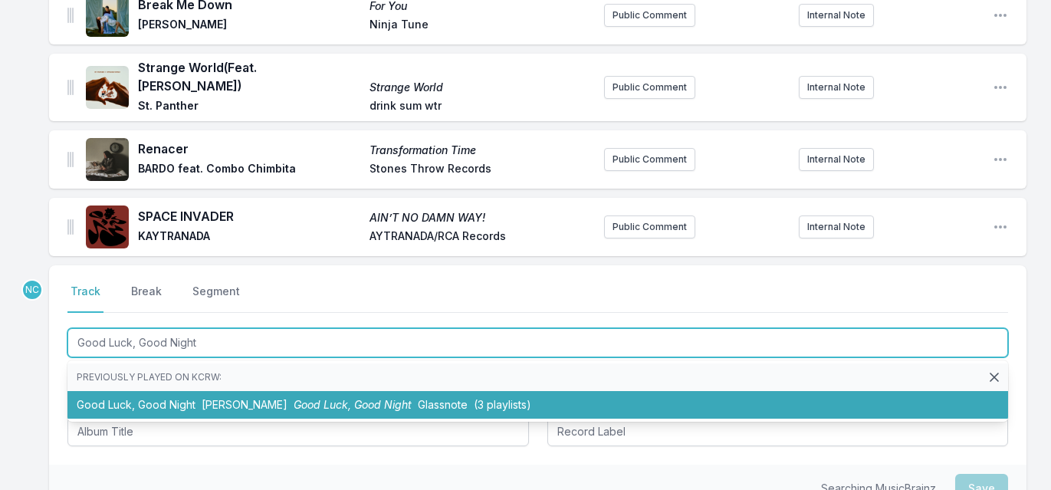
click at [294, 398] on span "Good Luck, Good Night" at bounding box center [353, 404] width 118 height 13
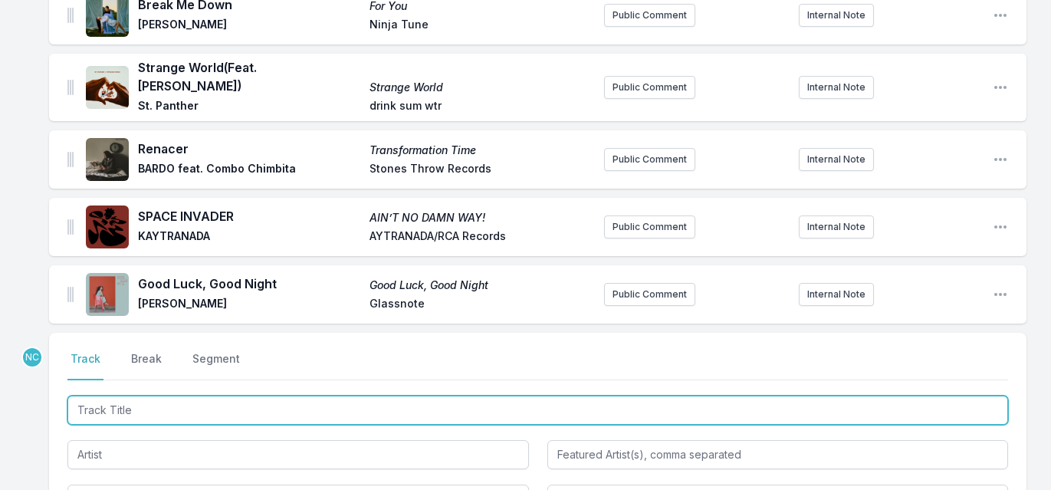
scroll to position [2357, 0]
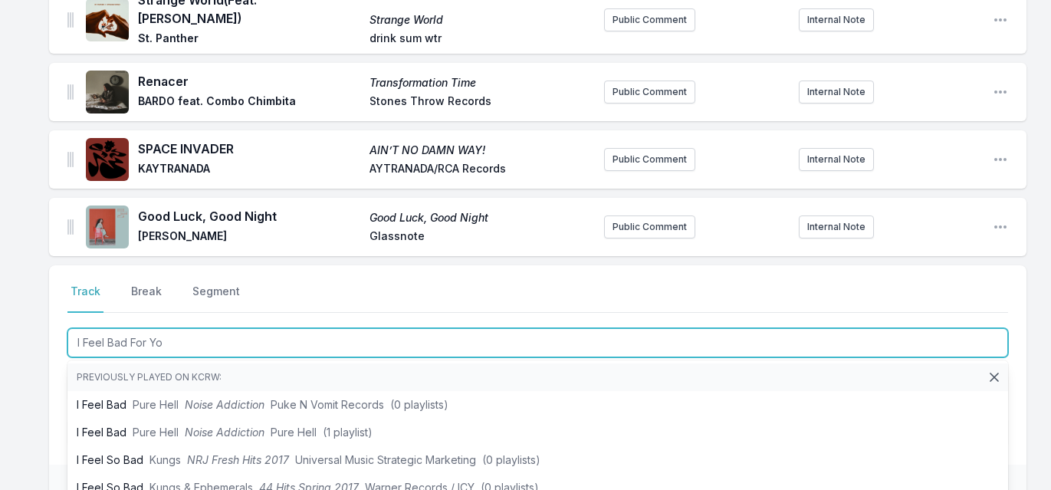
type input "I Feel Bad For You"
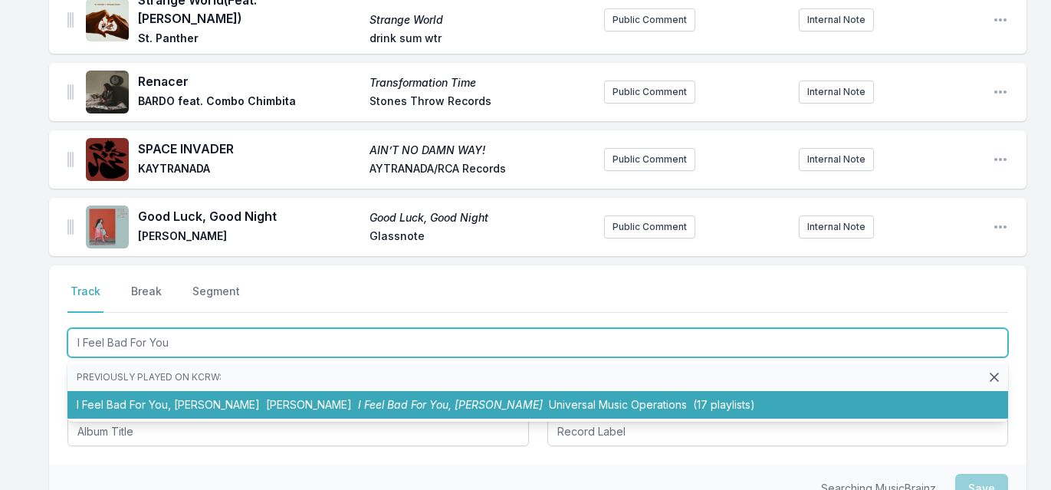
click at [358, 398] on span "I Feel Bad For You, [PERSON_NAME]" at bounding box center [450, 404] width 185 height 13
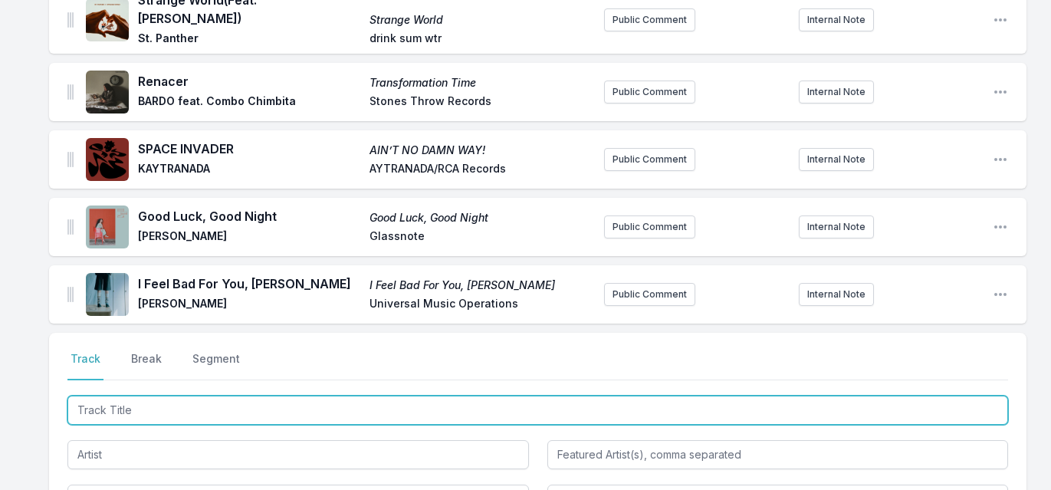
scroll to position [2425, 0]
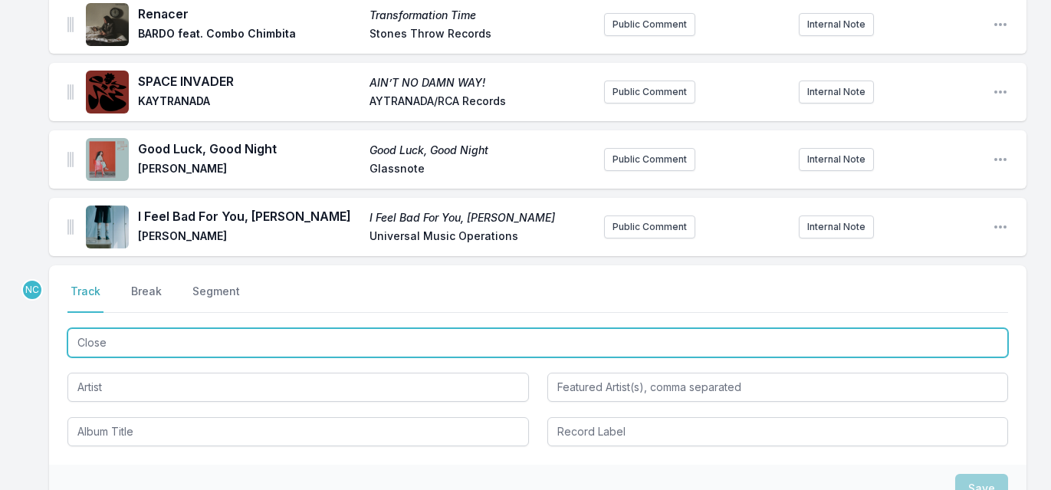
type input "Closer"
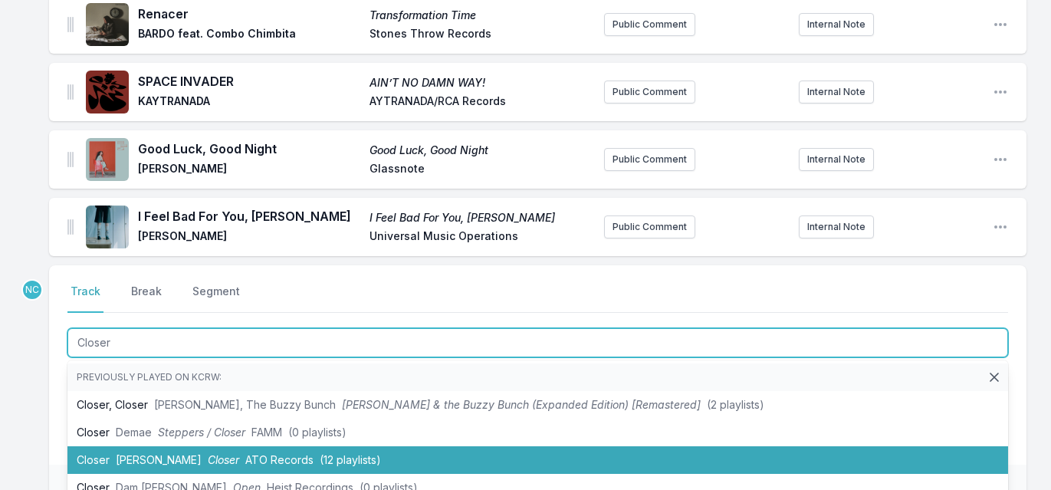
click at [190, 446] on li "Closer [PERSON_NAME] Closer ATO Records (12 playlists)" at bounding box center [537, 460] width 941 height 28
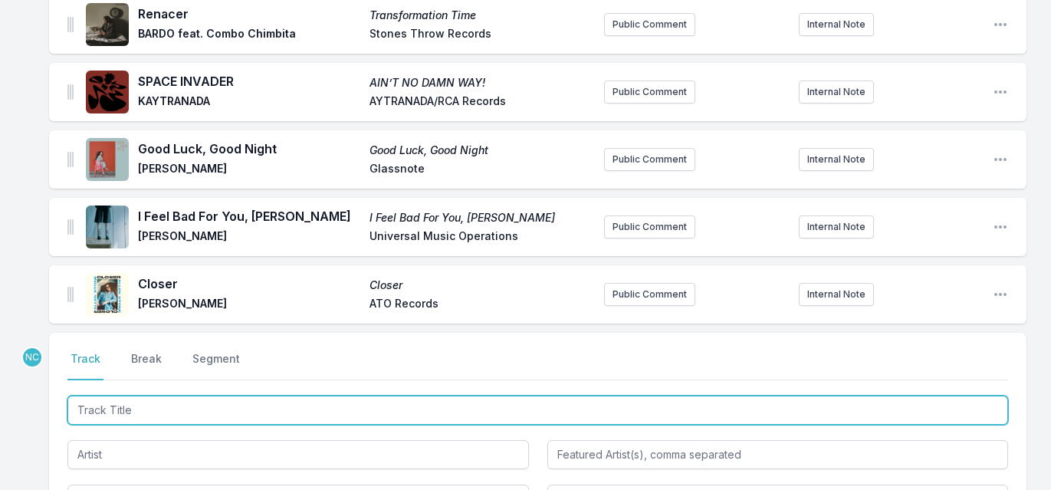
scroll to position [2492, 0]
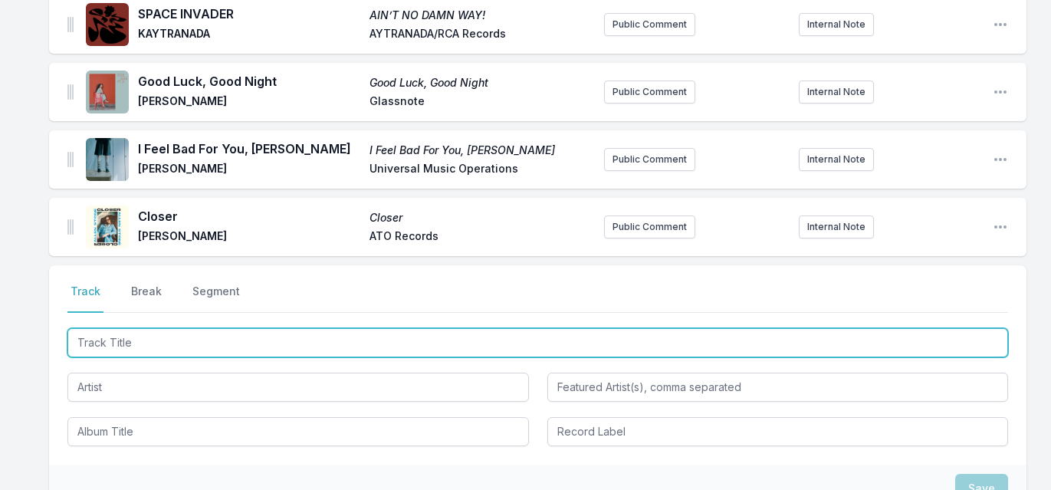
paste input "On en était là"
type input "On en était là"
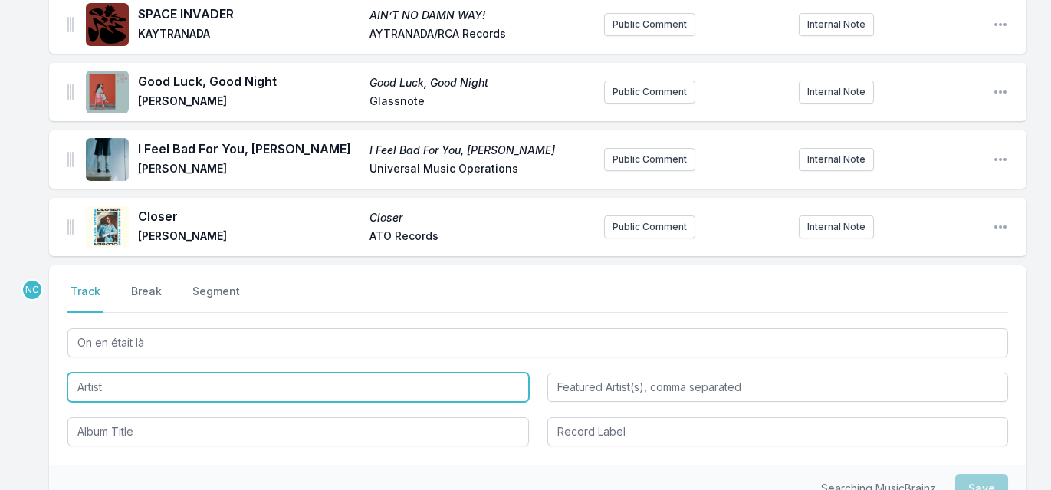
click at [262, 373] on input "Artist" at bounding box center [298, 387] width 462 height 29
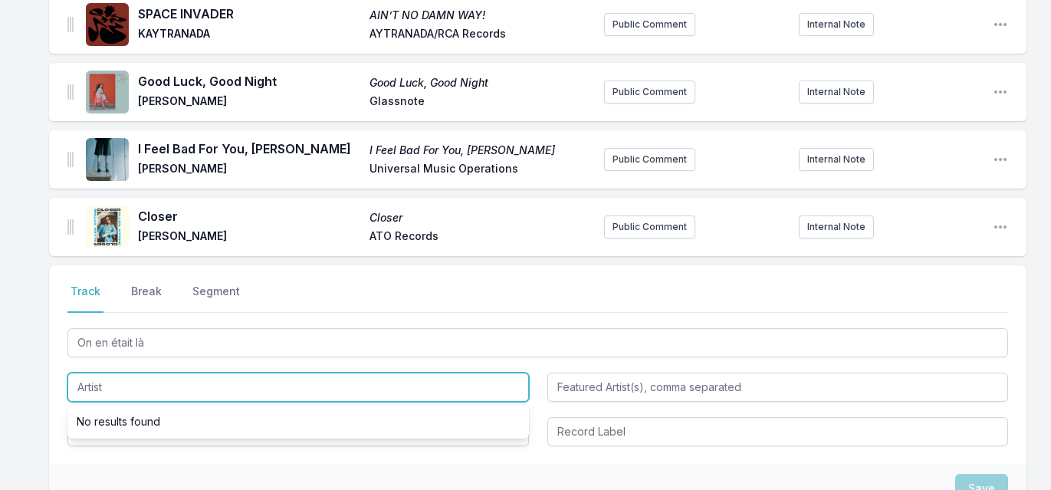
paste input "Mangabey"
type input "Mangabey"
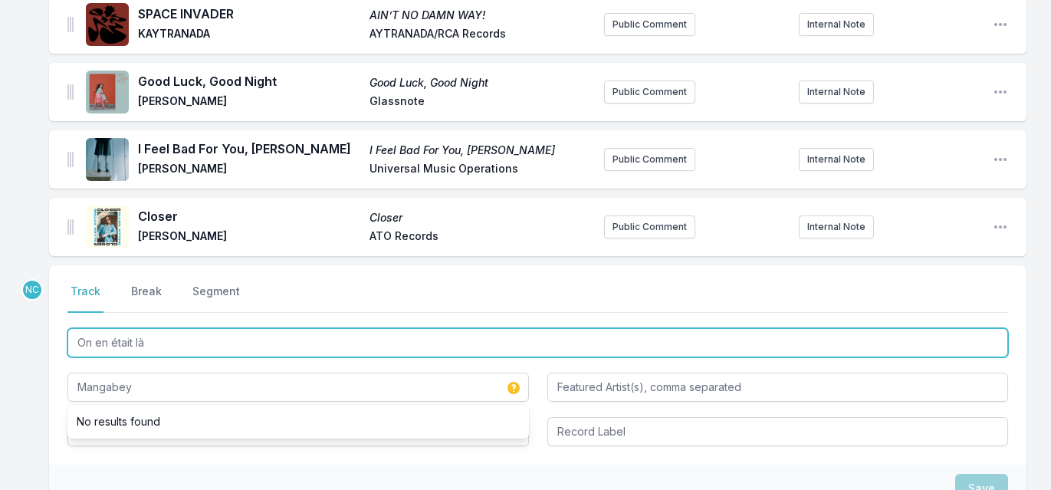
click at [405, 328] on input "On en était là" at bounding box center [537, 342] width 941 height 29
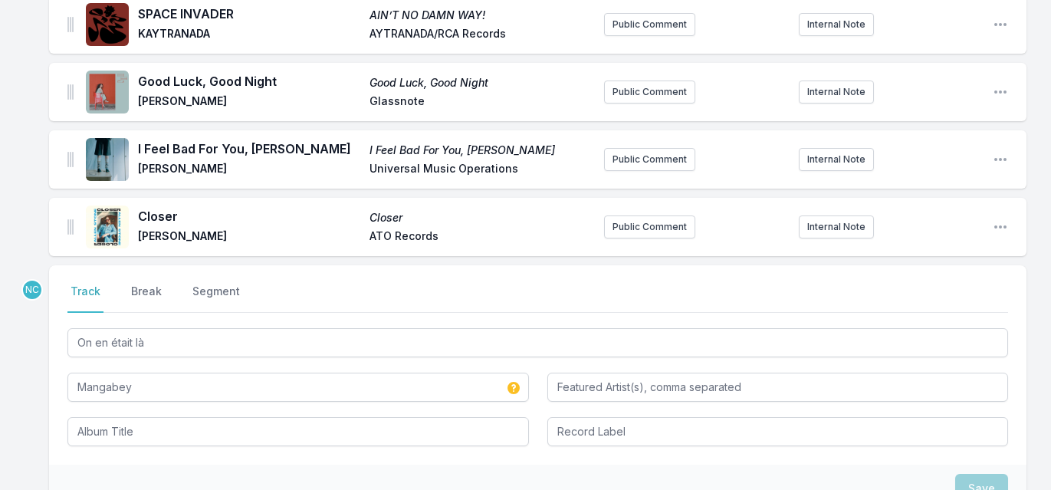
click at [323, 419] on div "Select a tab Track Break Segment Track Break Segment On en était là [PERSON_NAM…" at bounding box center [538, 364] width 978 height 199
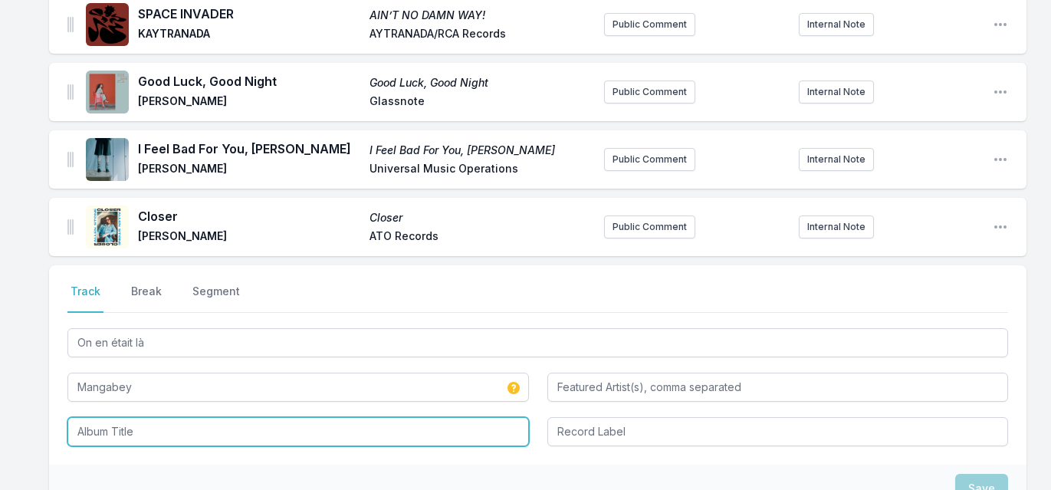
click at [324, 417] on input "Album Title" at bounding box center [298, 431] width 462 height 29
paste input "On en était là"
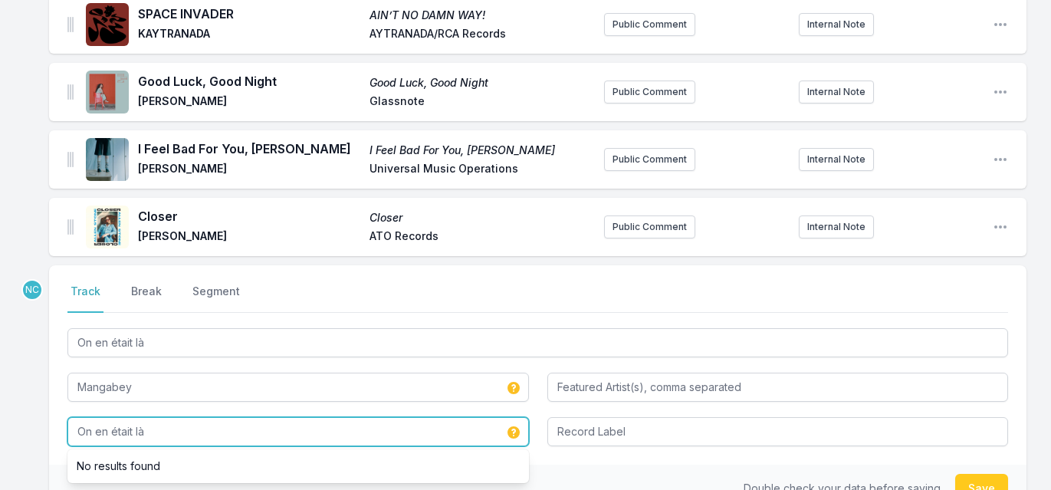
type input "On en était là"
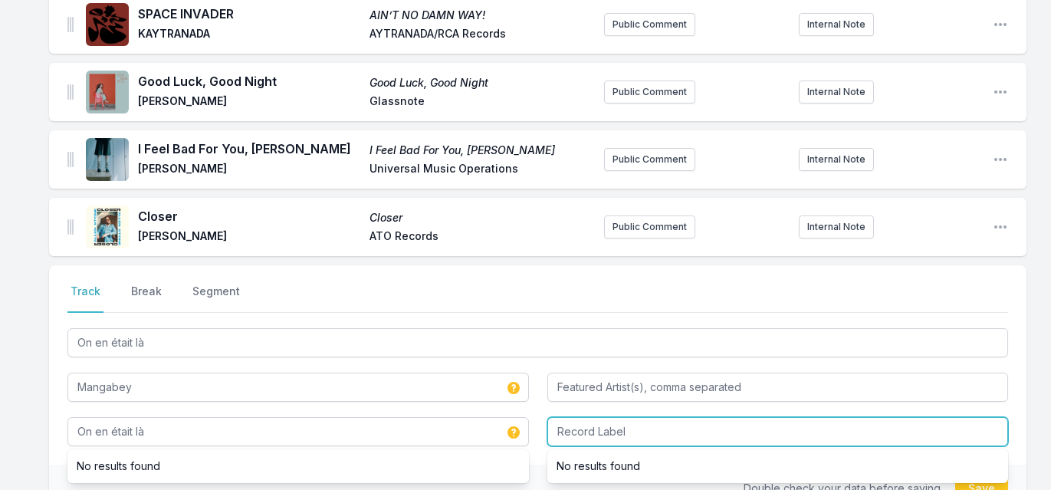
click at [732, 417] on input "Record Label" at bounding box center [779, 431] width 462 height 29
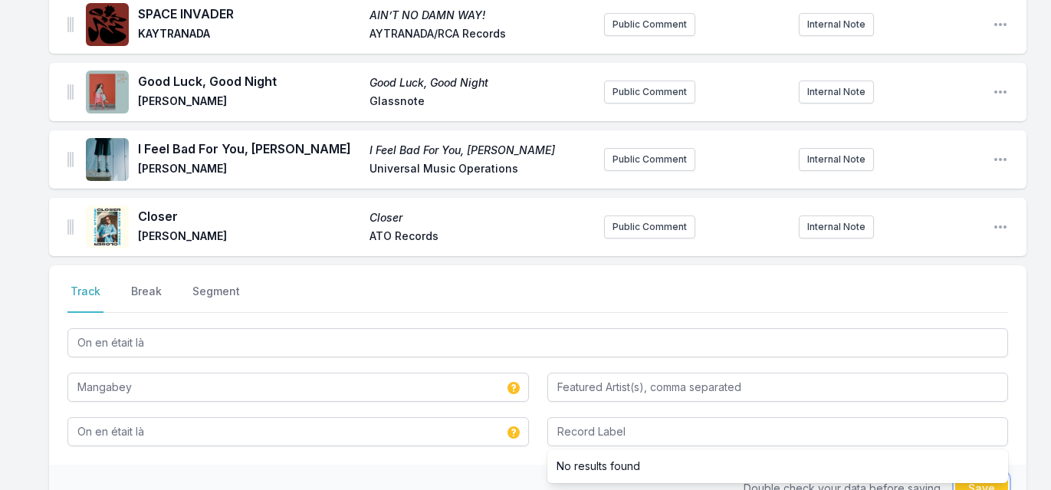
click at [985, 474] on button "Save" at bounding box center [982, 488] width 53 height 29
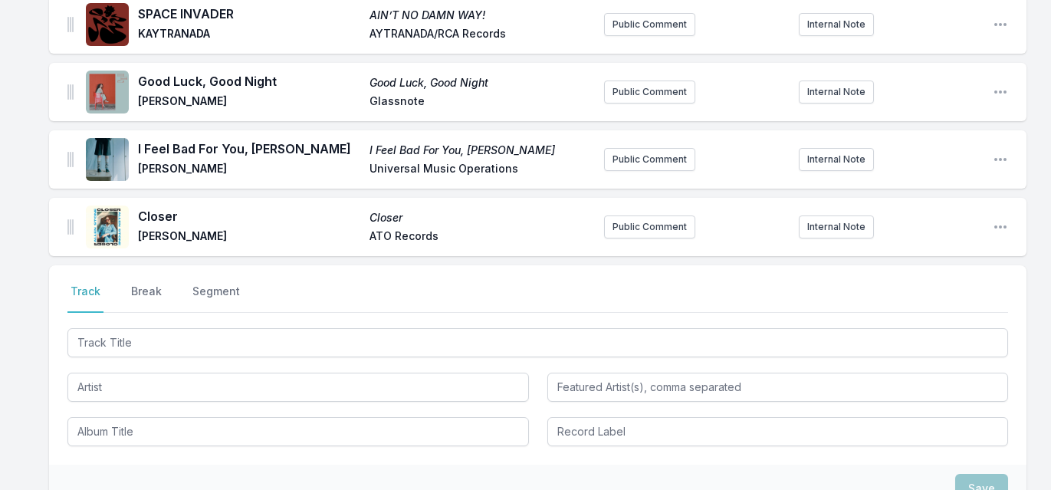
scroll to position [2560, 0]
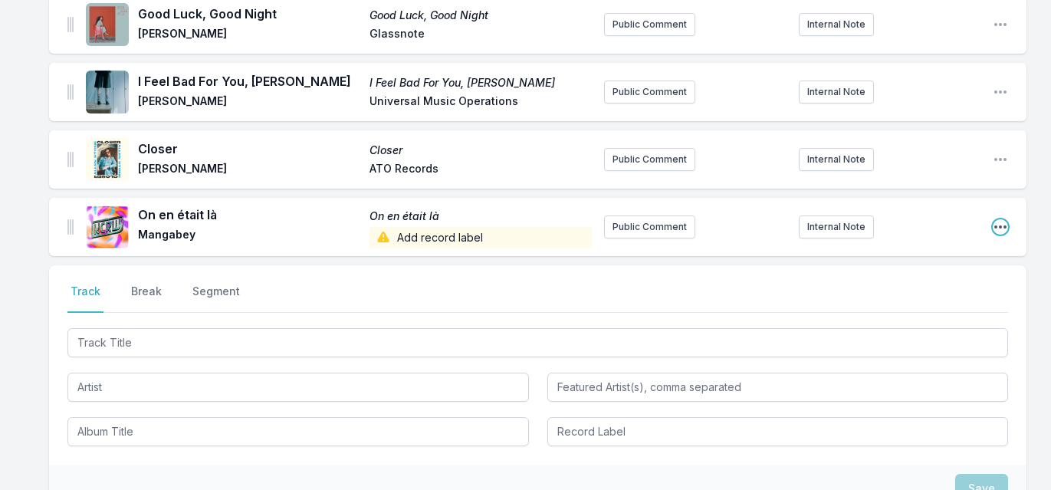
click at [998, 219] on icon "Open playlist item options" at bounding box center [1000, 226] width 15 height 15
click at [933, 244] on button "Edit Track Details" at bounding box center [923, 258] width 172 height 28
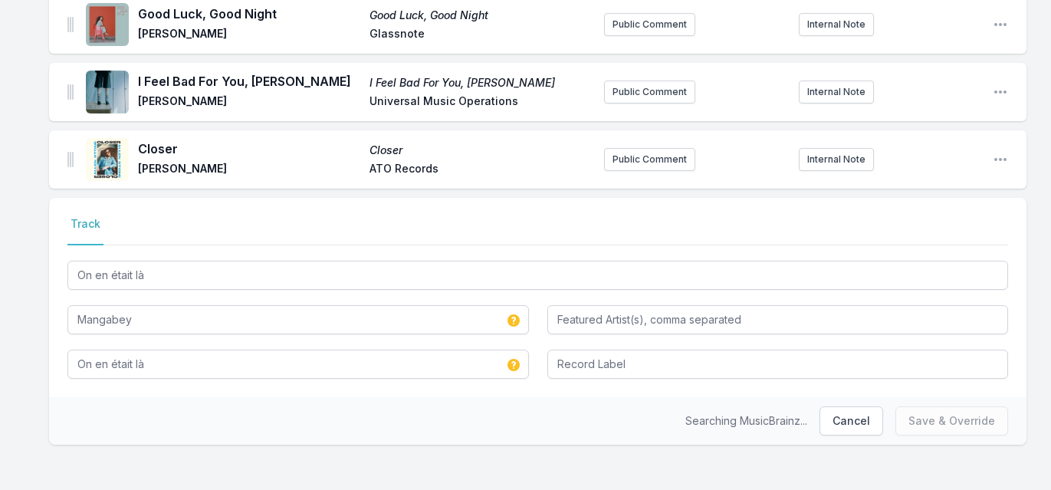
scroll to position [2536, 0]
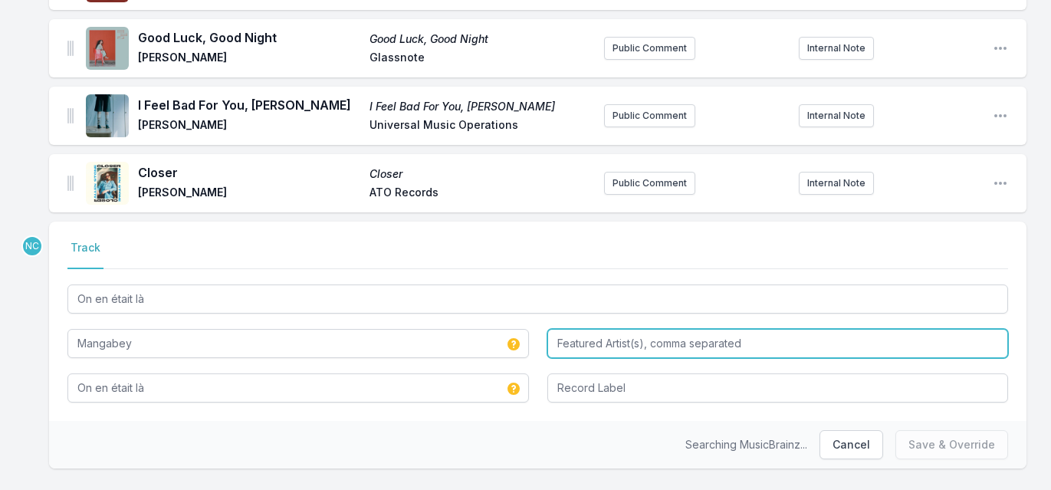
click at [604, 329] on input "Featured Artist(s), comma separated" at bounding box center [779, 343] width 462 height 29
paste input "feat. PPJ"
drag, startPoint x: 584, startPoint y: 311, endPoint x: 541, endPoint y: 308, distance: 42.3
click at [541, 308] on div "On en était là [PERSON_NAME] feat. PPJ On en était là" at bounding box center [537, 341] width 941 height 121
type input "PPJ"
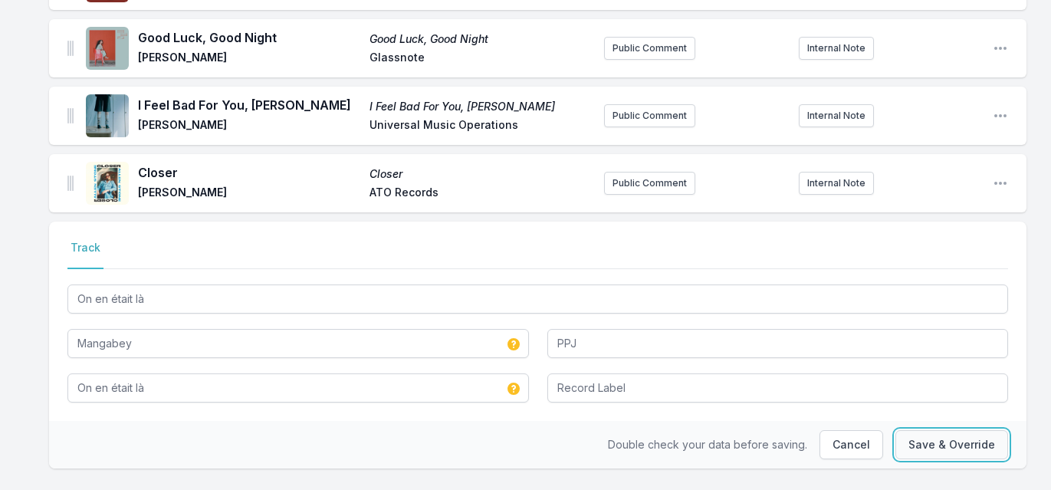
click at [955, 430] on button "Save & Override" at bounding box center [952, 444] width 113 height 29
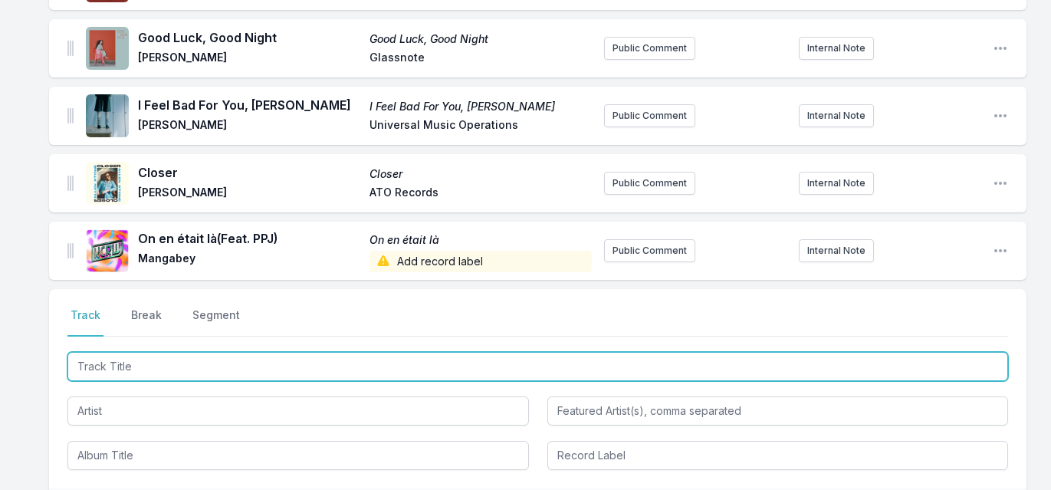
click at [275, 352] on input "Track Title" at bounding box center [537, 366] width 941 height 29
type input "About Time"
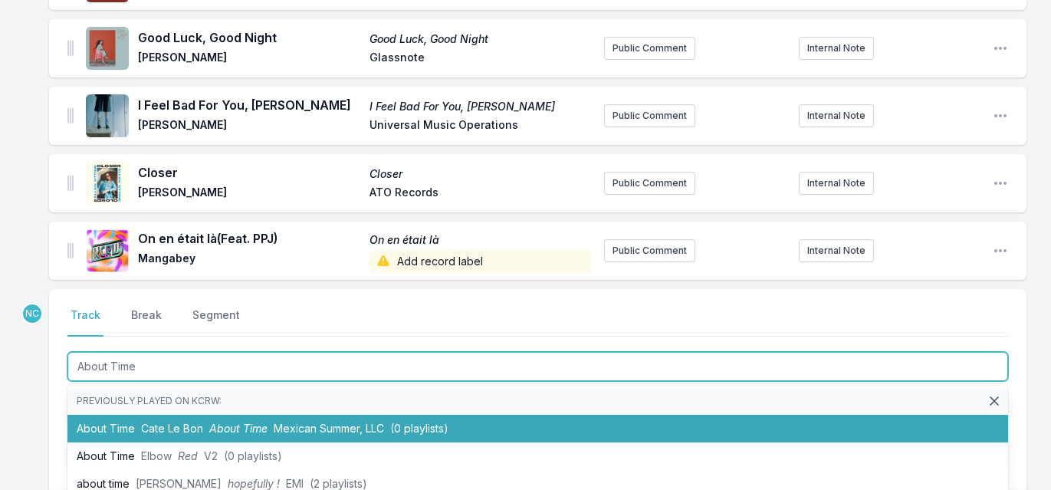
click at [139, 415] on li "About Time Cate Le Bon About Time Mexican Summer, LLC (0 playlists)" at bounding box center [537, 429] width 941 height 28
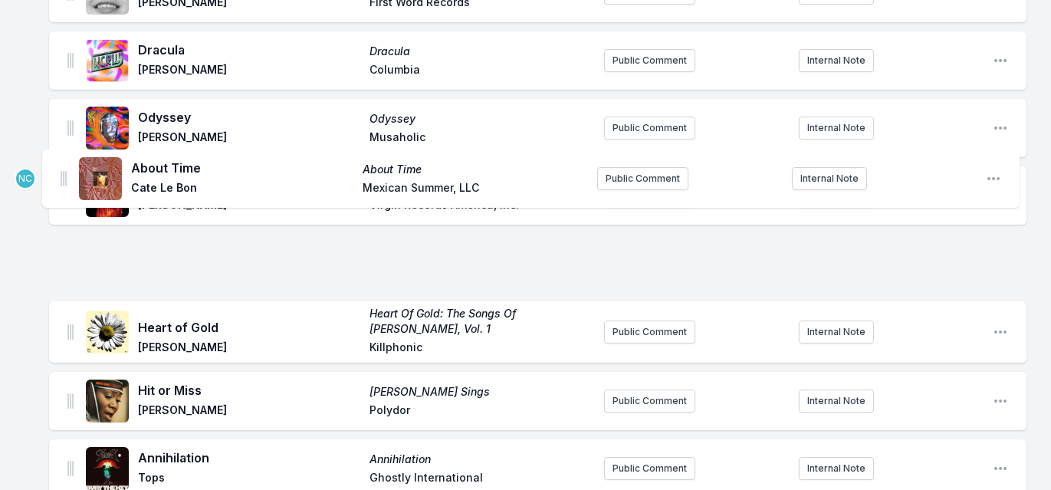
scroll to position [0, 0]
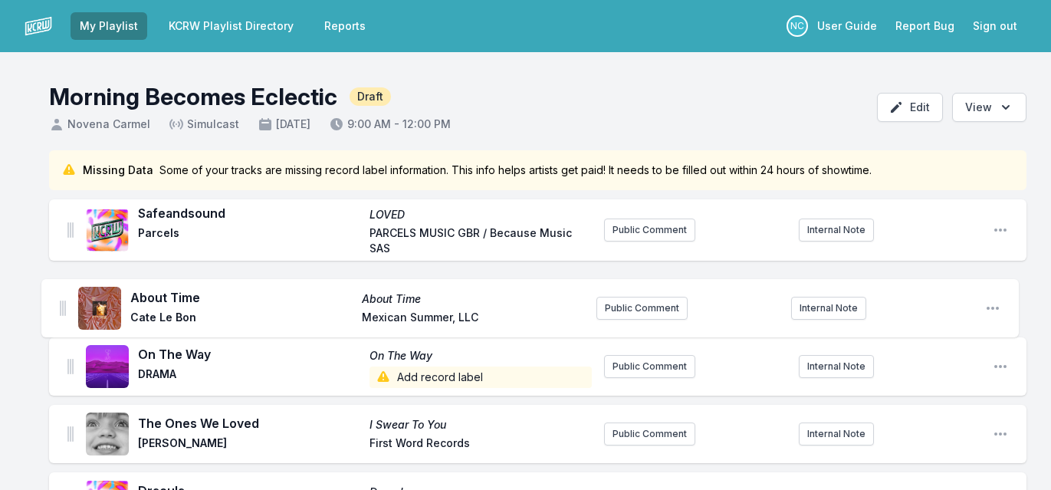
drag, startPoint x: 70, startPoint y: 221, endPoint x: 60, endPoint y: 288, distance: 67.5
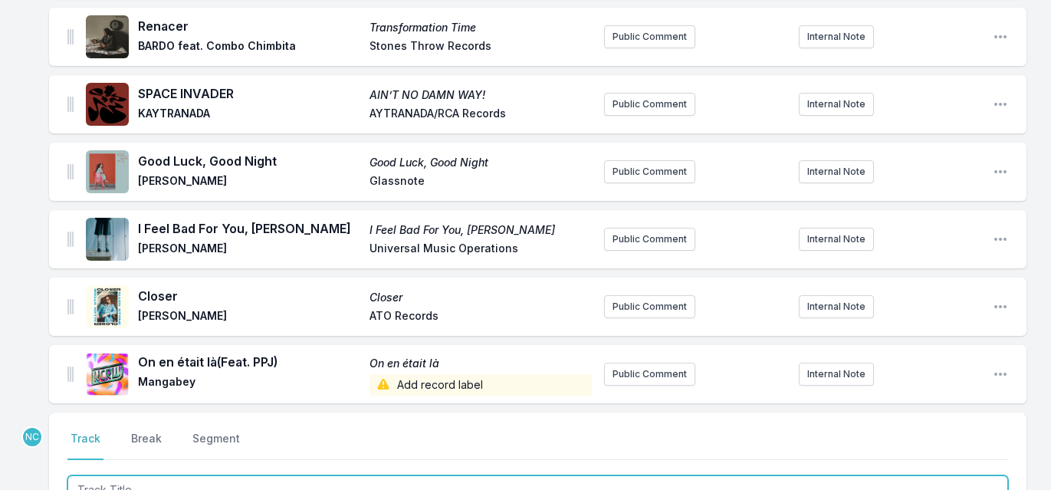
scroll to position [2769, 0]
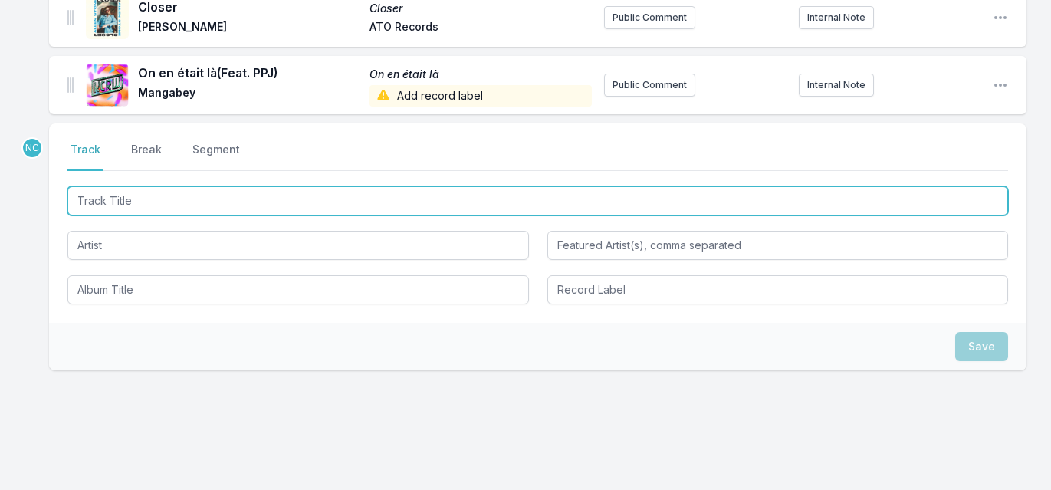
click at [351, 186] on input "Track Title" at bounding box center [537, 200] width 941 height 29
type input "mq9"
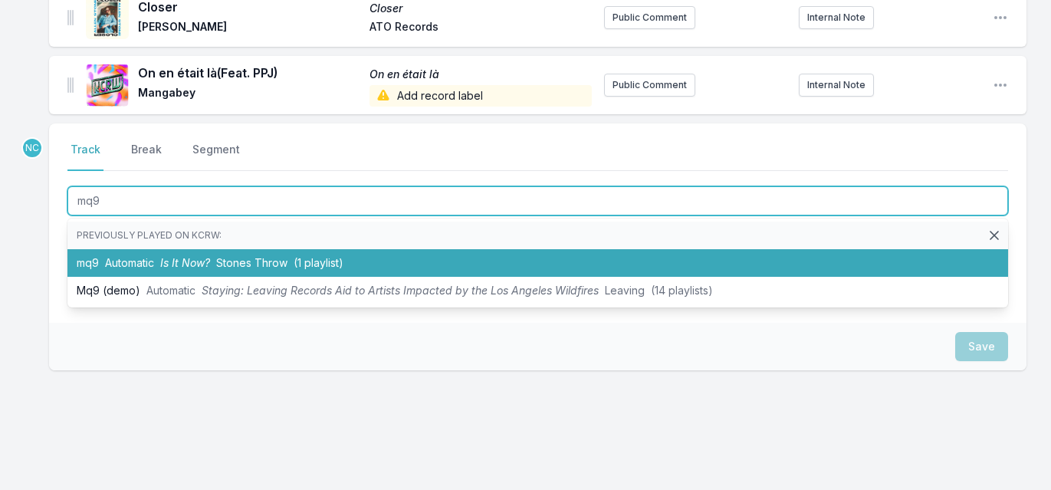
click at [322, 256] on span "(1 playlist)" at bounding box center [319, 262] width 50 height 13
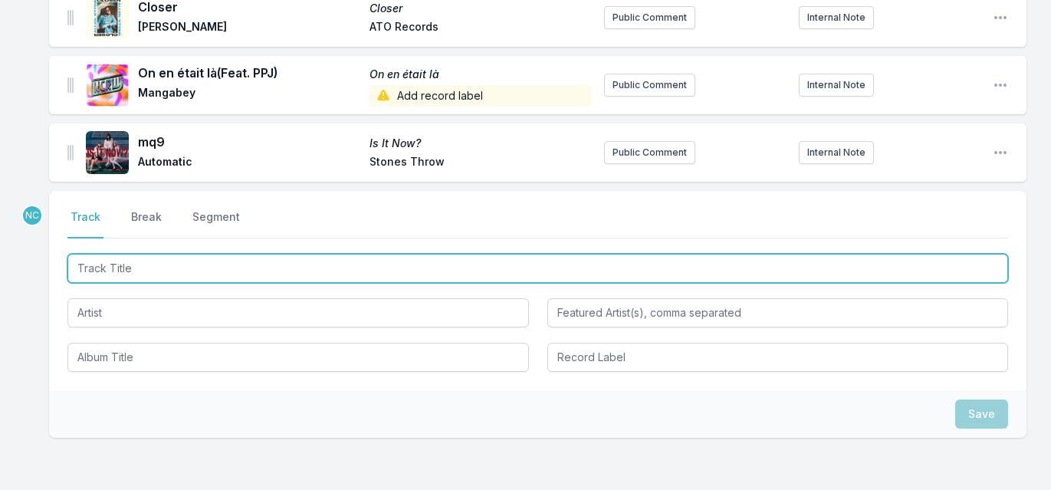
scroll to position [2837, 0]
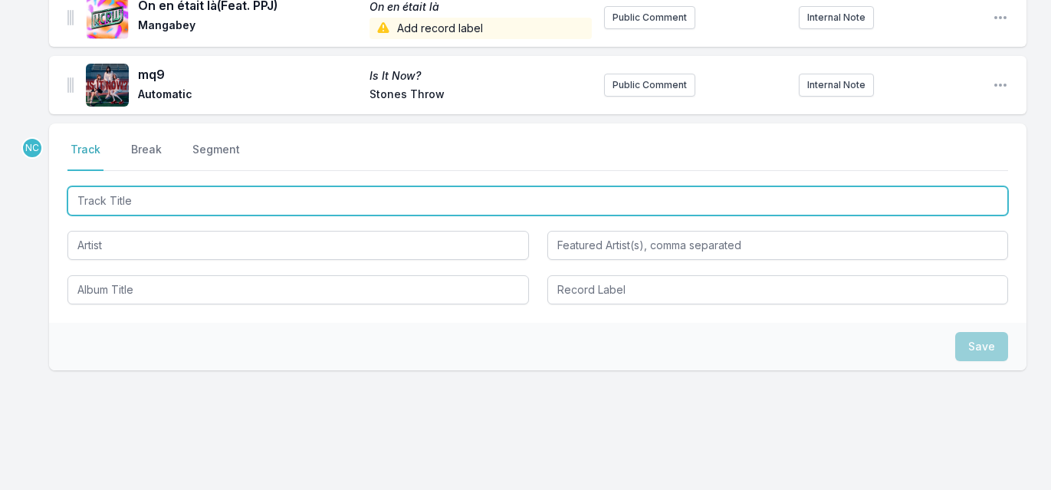
click at [469, 186] on input "Track Title" at bounding box center [537, 200] width 941 height 29
type input "What You Need"
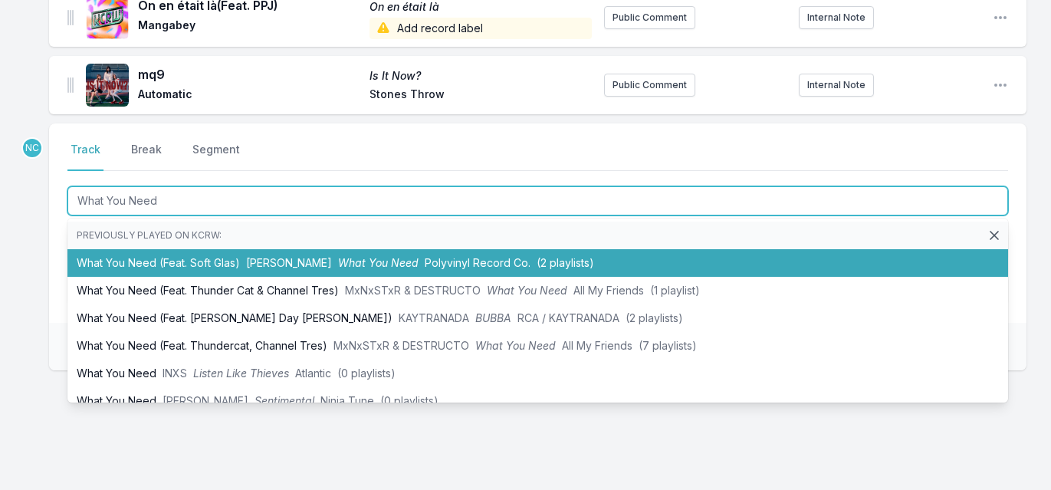
click at [425, 256] on span "Polyvinyl Record Co." at bounding box center [478, 262] width 106 height 13
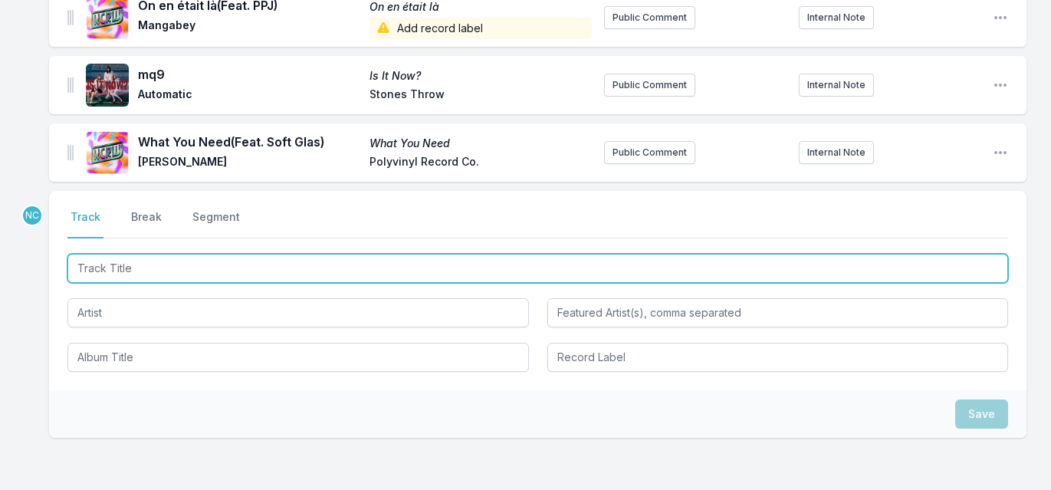
scroll to position [2904, 0]
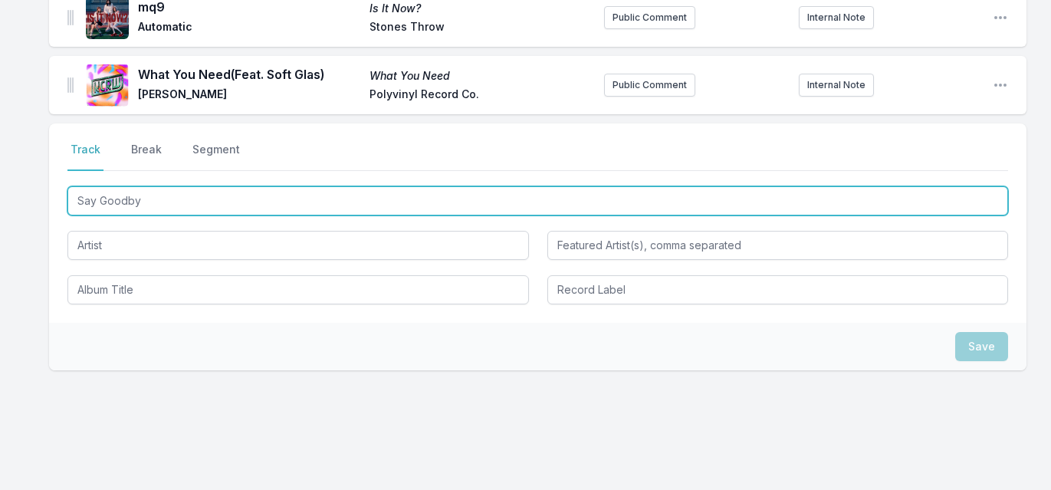
type input "Say Goodbye"
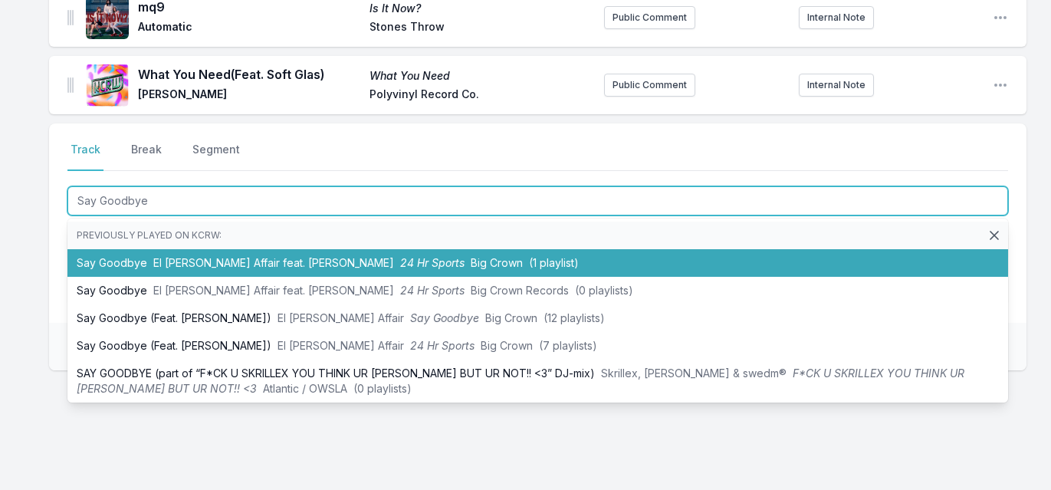
click at [410, 249] on li "Say Goodbye El [PERSON_NAME] Affair feat. [PERSON_NAME] 24 Hr Sports Big Crown …" at bounding box center [537, 263] width 941 height 28
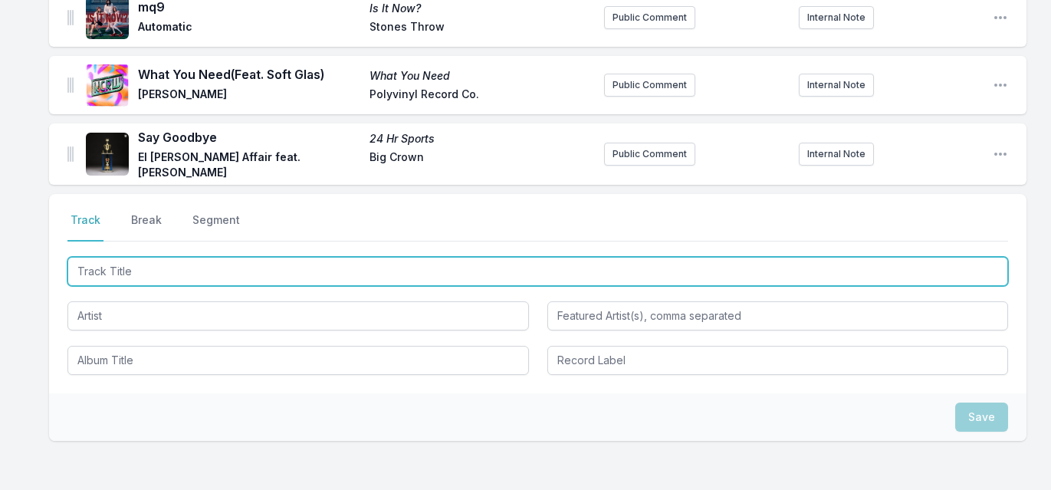
scroll to position [2972, 0]
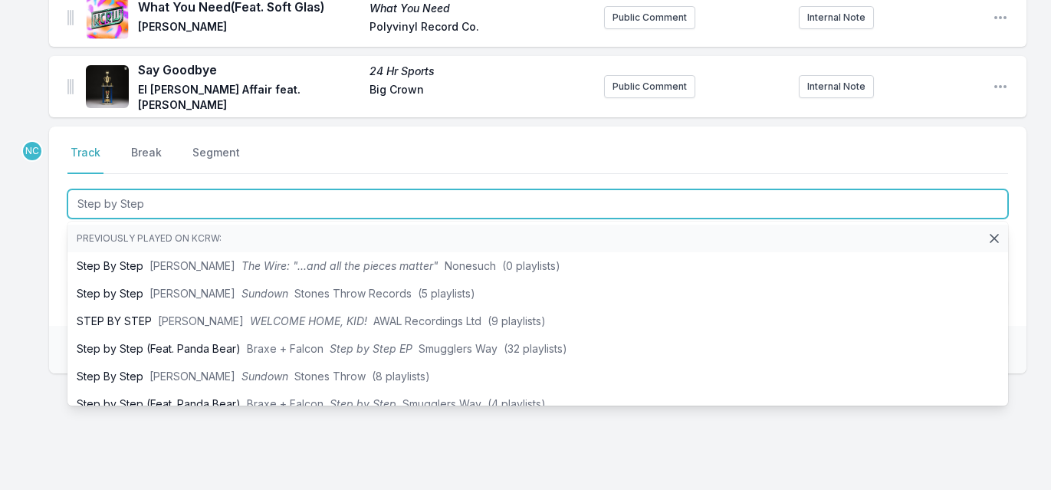
type input "Step by Step"
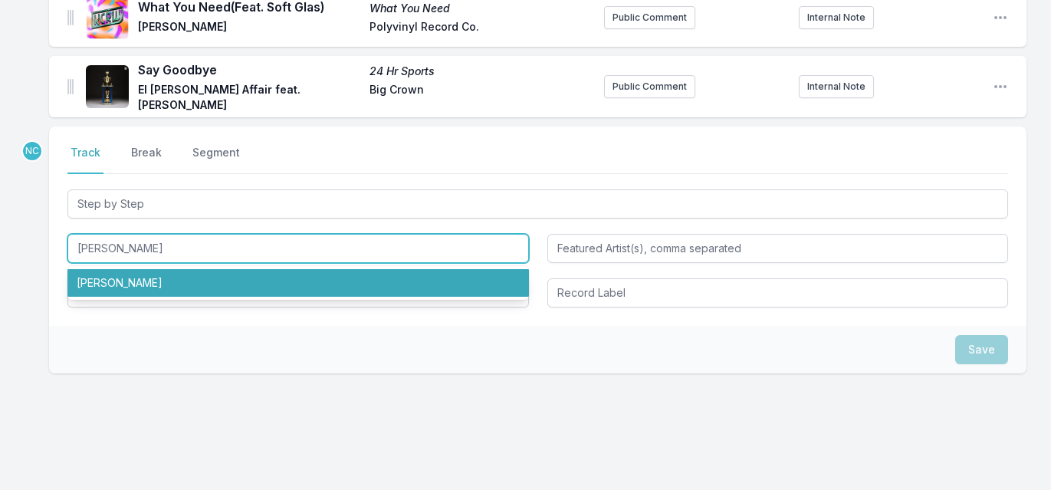
click at [379, 269] on li "[PERSON_NAME]" at bounding box center [298, 283] width 462 height 28
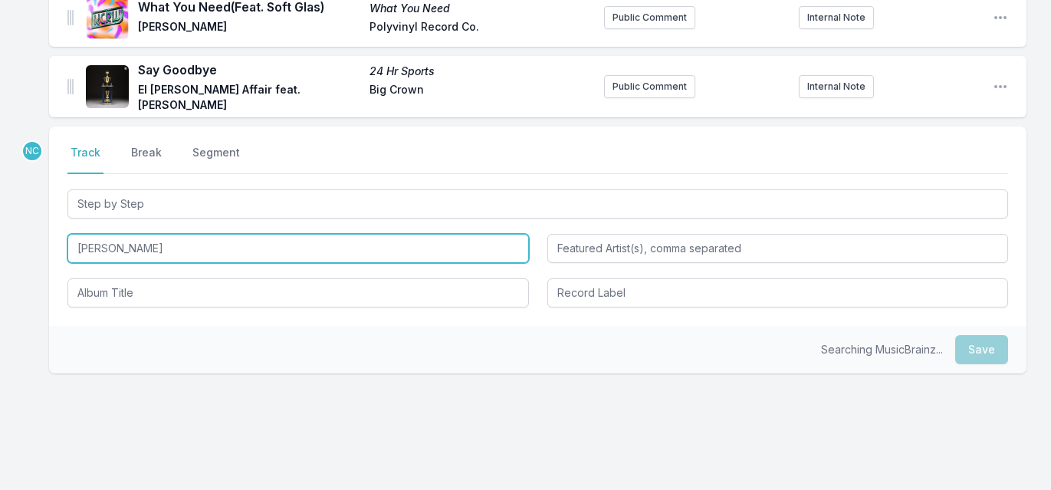
type input "[PERSON_NAME]"
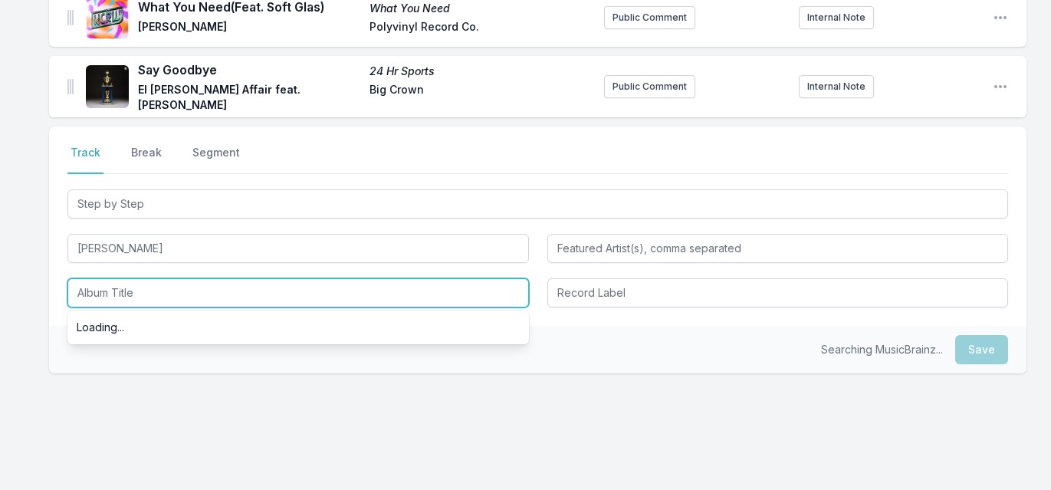
click at [355, 278] on input "Album Title" at bounding box center [298, 292] width 462 height 29
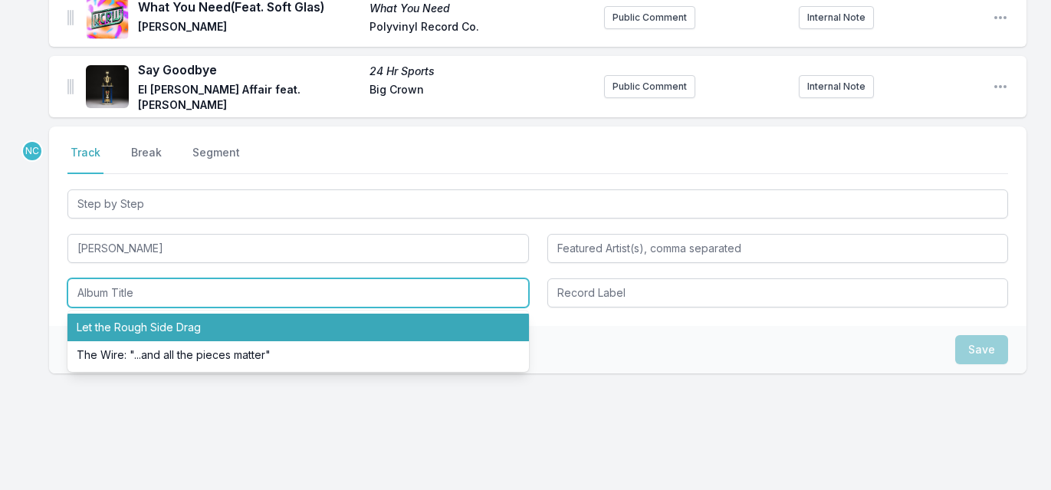
click at [317, 314] on li "Let the Rough Side Drag" at bounding box center [298, 328] width 462 height 28
type input "Let the Rough Side Drag"
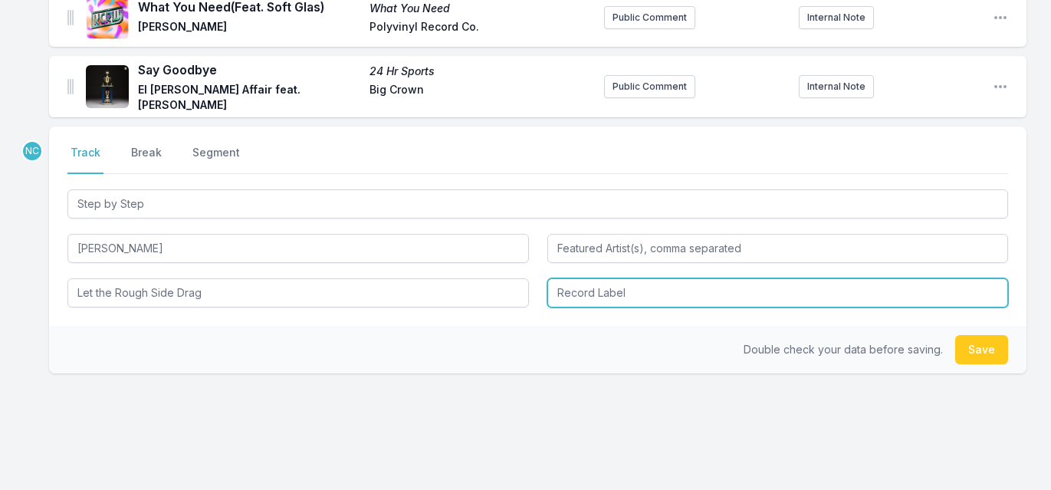
click at [651, 278] on input "Record Label" at bounding box center [779, 292] width 462 height 29
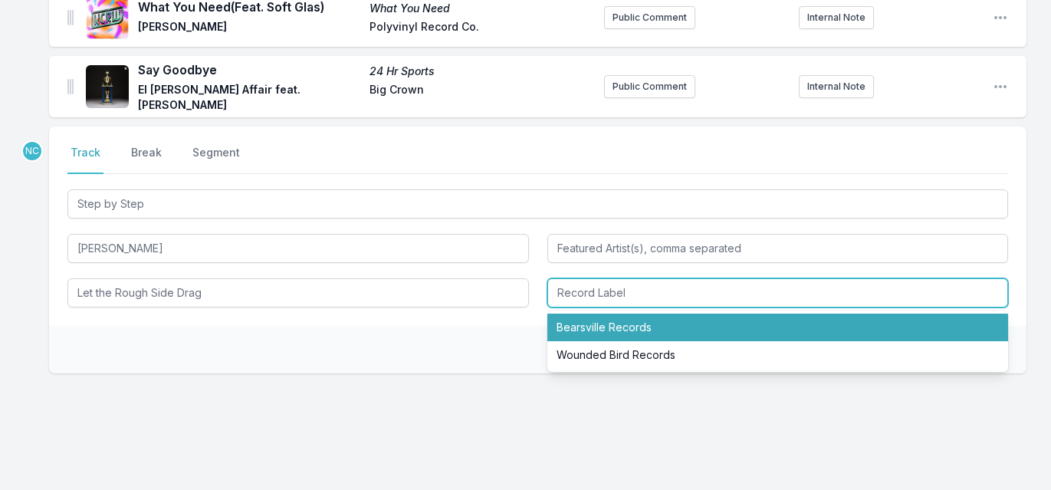
click at [666, 314] on li "Bearsville Records" at bounding box center [779, 328] width 462 height 28
type input "Bearsville Records"
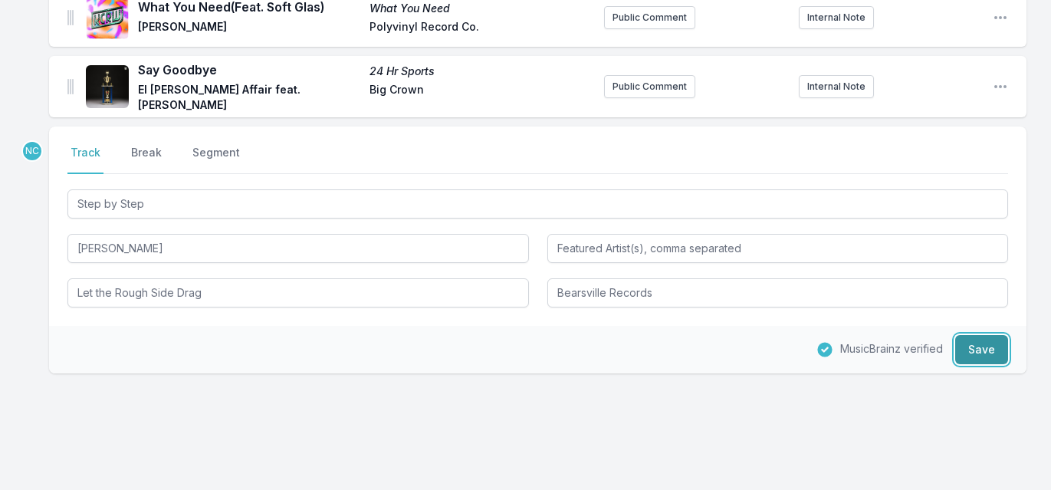
click at [979, 335] on button "Save" at bounding box center [982, 349] width 53 height 29
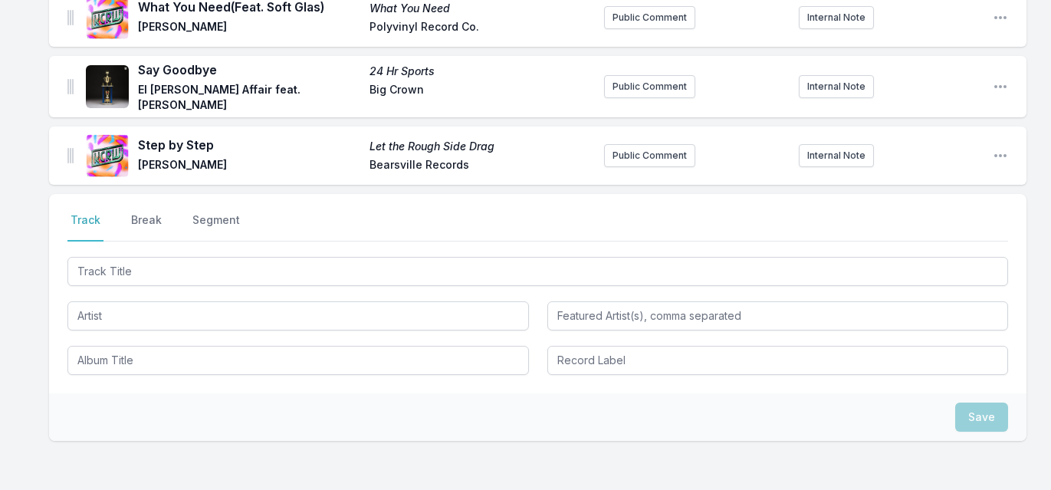
scroll to position [3039, 0]
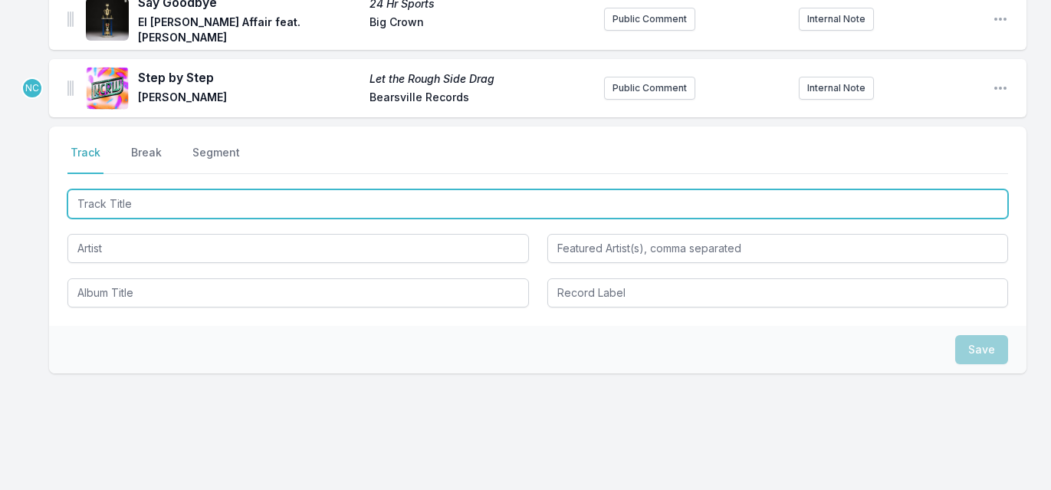
click at [520, 189] on input "Track Title" at bounding box center [537, 203] width 941 height 29
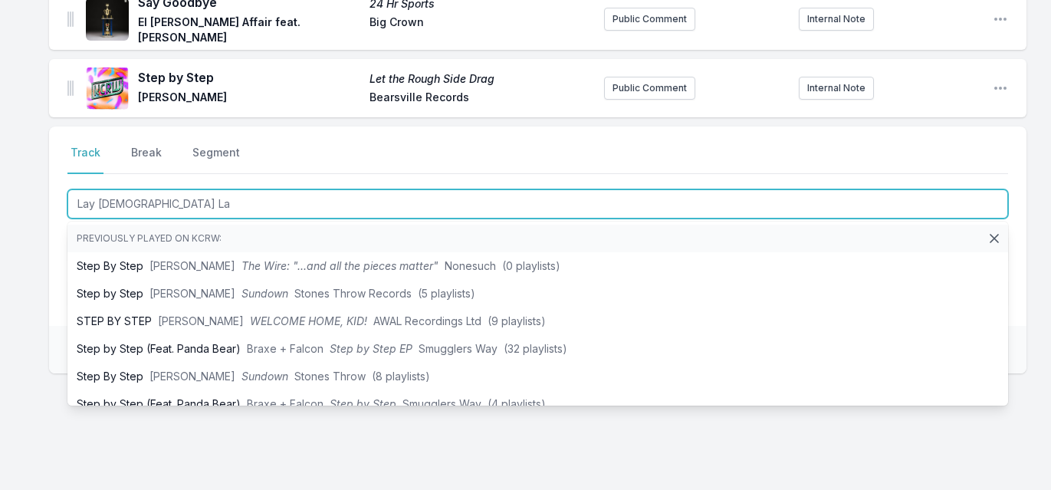
type input "Lay [DEMOGRAPHIC_DATA] Lay"
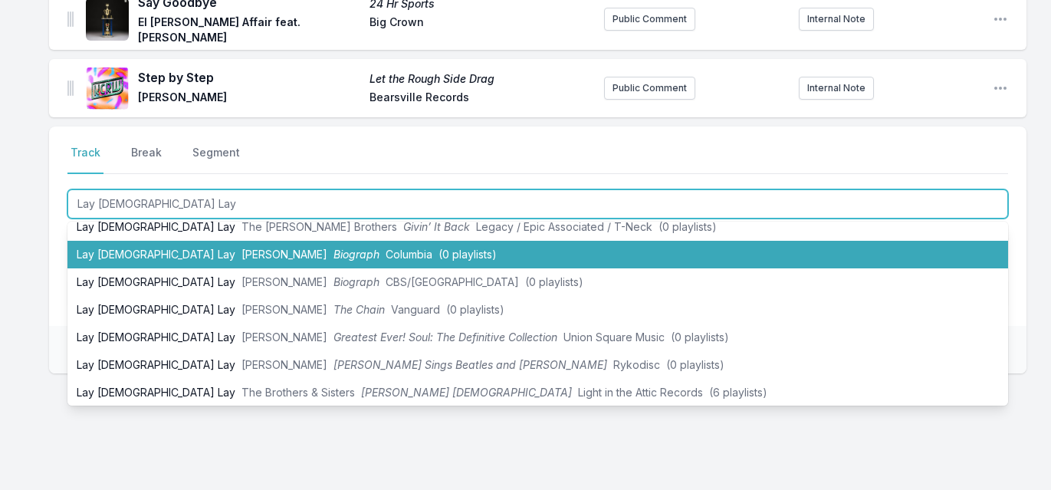
scroll to position [104, 0]
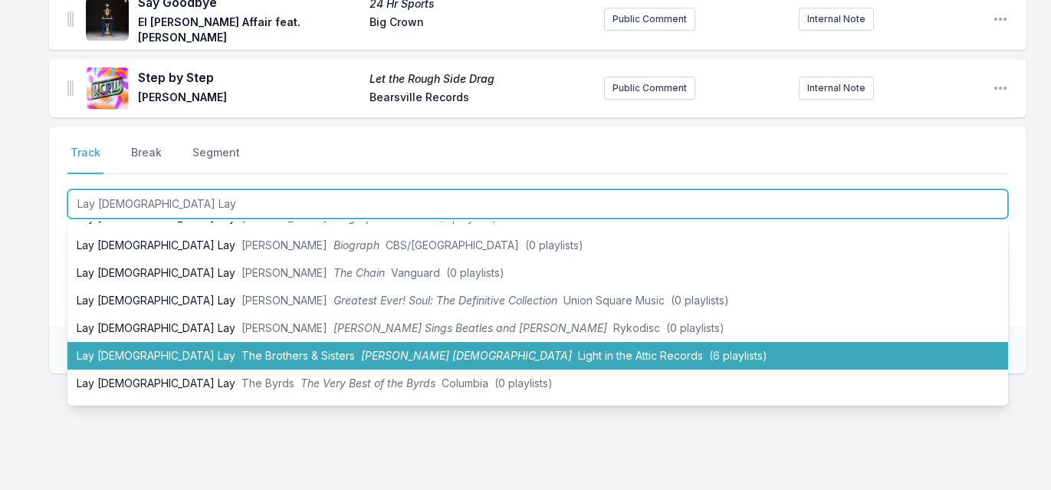
click at [433, 342] on li "Lay [DEMOGRAPHIC_DATA] Lay The Brothers & Sisters [PERSON_NAME] Gospel Light in…" at bounding box center [537, 356] width 941 height 28
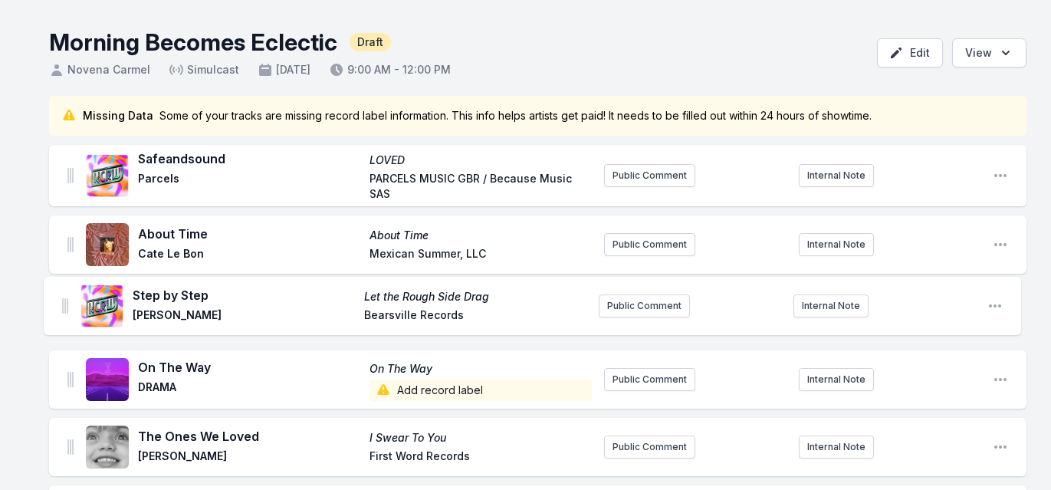
scroll to position [59, 0]
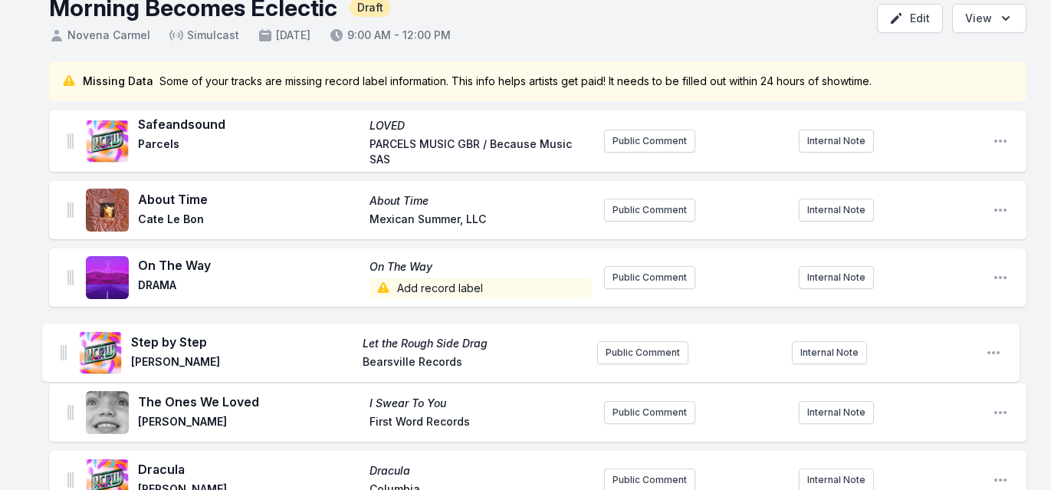
drag, startPoint x: 70, startPoint y: 203, endPoint x: 62, endPoint y: 345, distance: 142.1
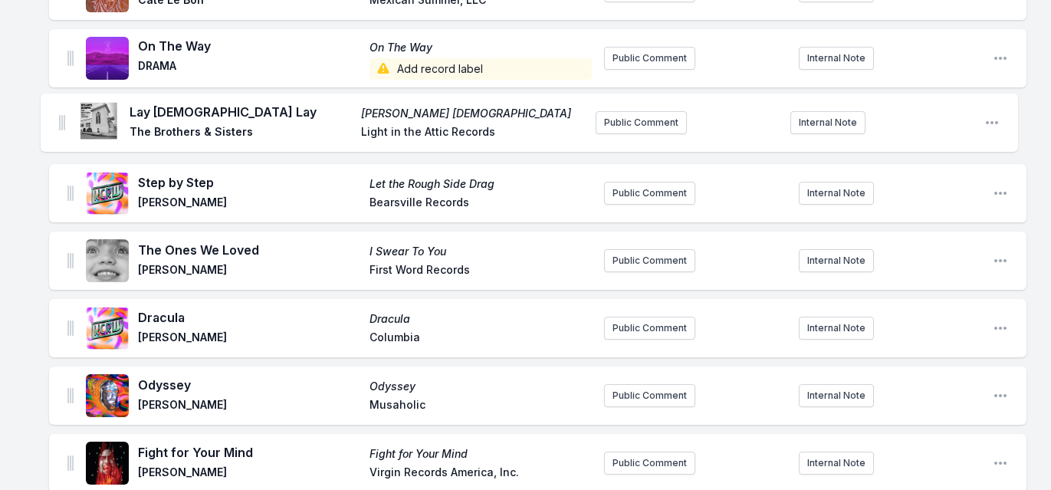
scroll to position [304, 0]
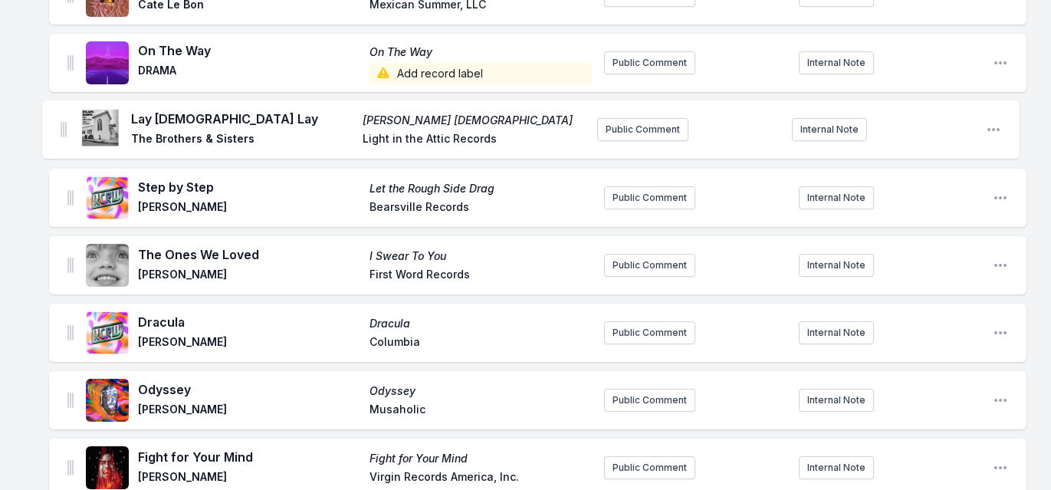
drag, startPoint x: 71, startPoint y: 249, endPoint x: 64, endPoint y: 127, distance: 122.1
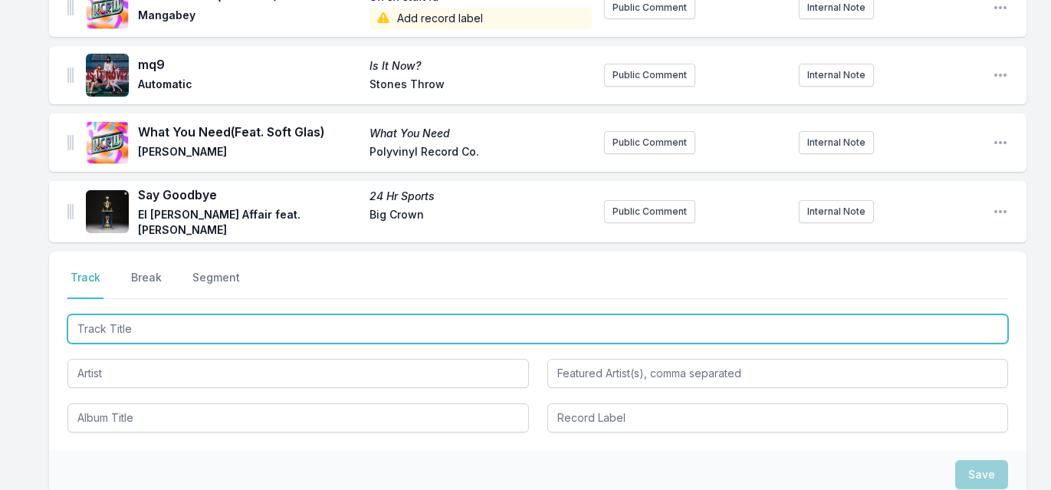
scroll to position [3107, 0]
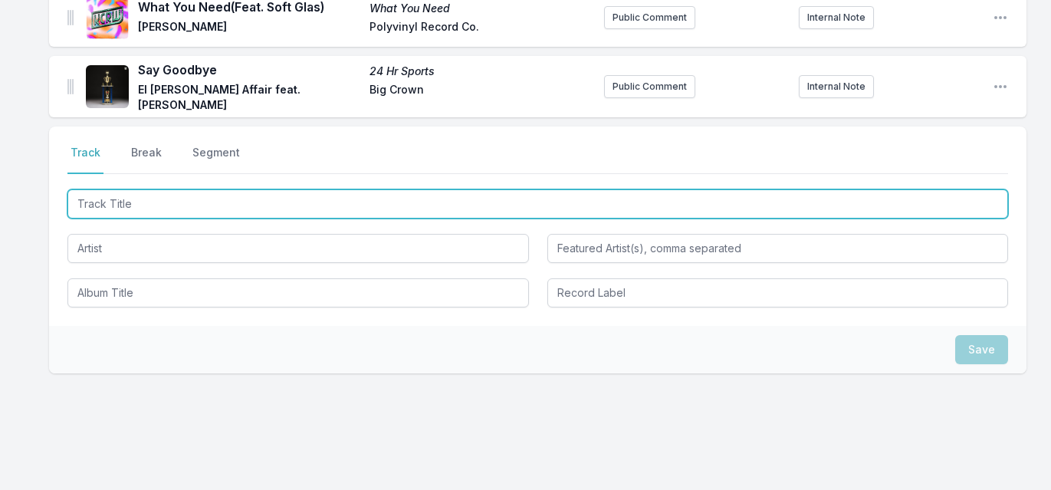
click at [195, 189] on input "Track Title" at bounding box center [537, 203] width 941 height 29
type input "Lonesome Drifter"
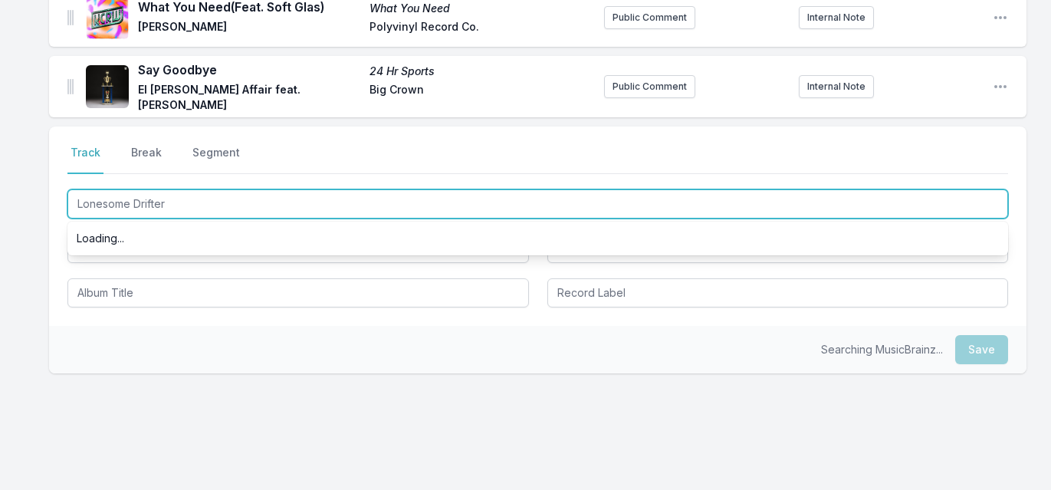
scroll to position [0, 0]
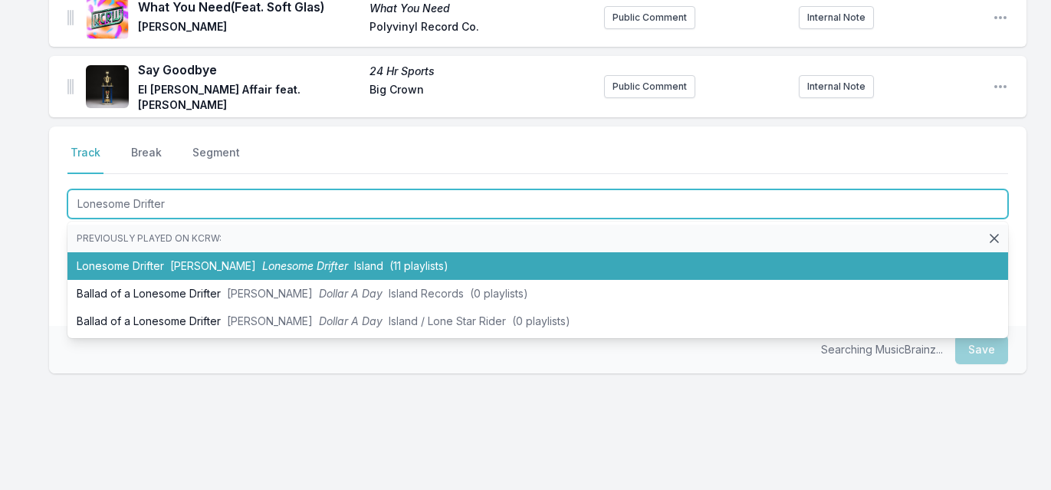
click at [170, 259] on span "[PERSON_NAME]" at bounding box center [213, 265] width 86 height 13
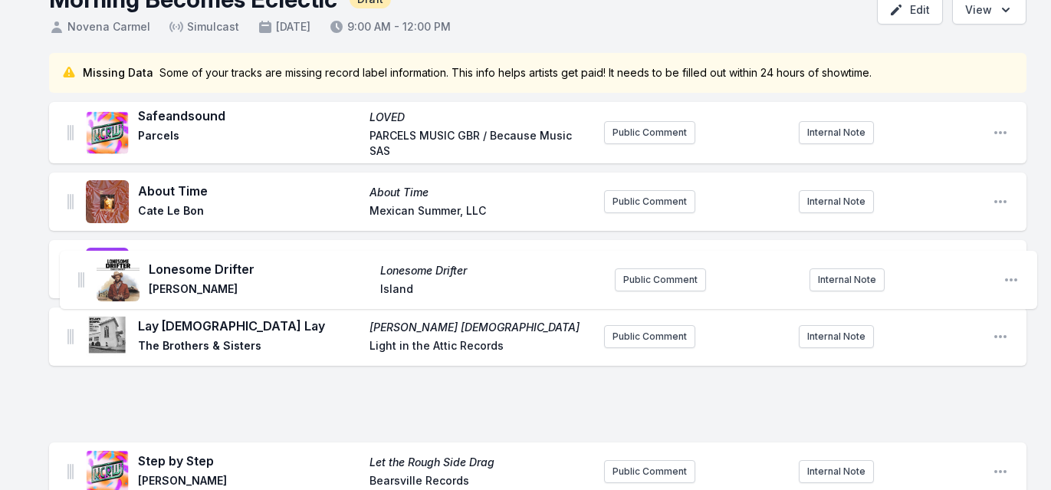
scroll to position [303, 0]
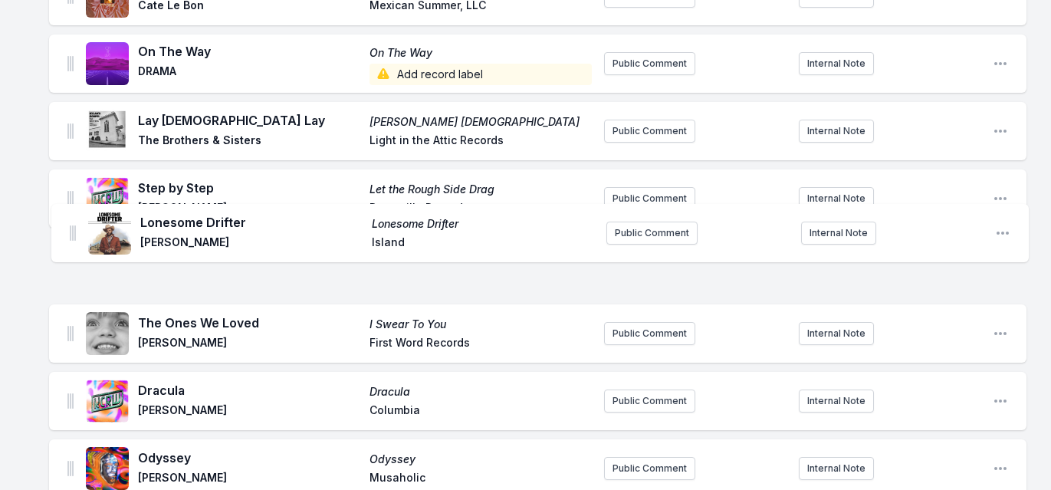
drag, startPoint x: 71, startPoint y: 54, endPoint x: 74, endPoint y: 233, distance: 178.7
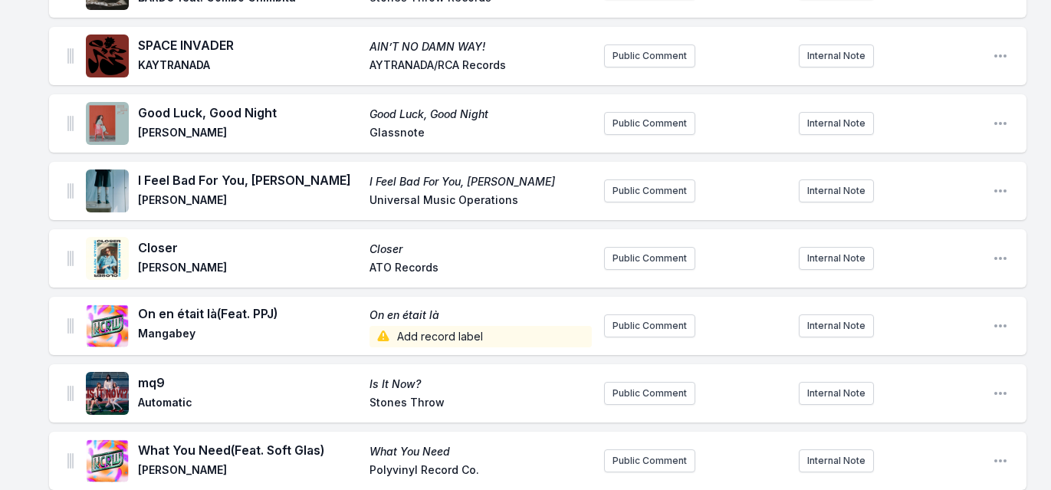
scroll to position [3174, 0]
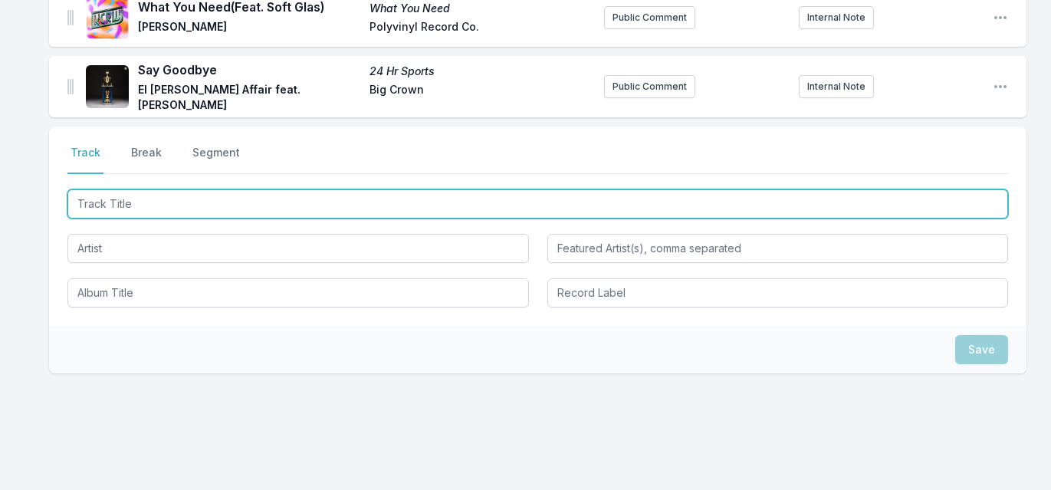
click at [251, 189] on input "Track Title" at bounding box center [537, 203] width 941 height 29
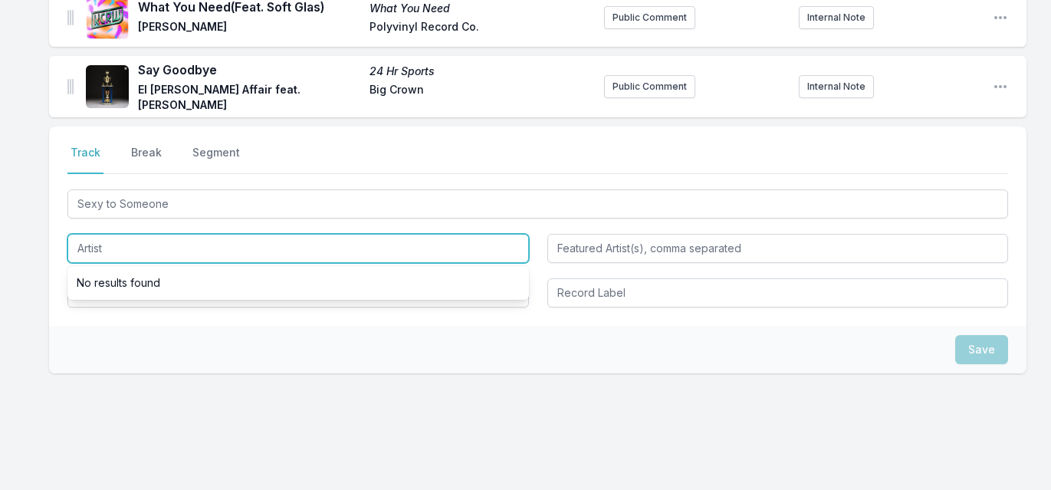
click at [206, 234] on input "Artist" at bounding box center [298, 248] width 462 height 29
click at [409, 234] on input "Artist" at bounding box center [298, 248] width 462 height 29
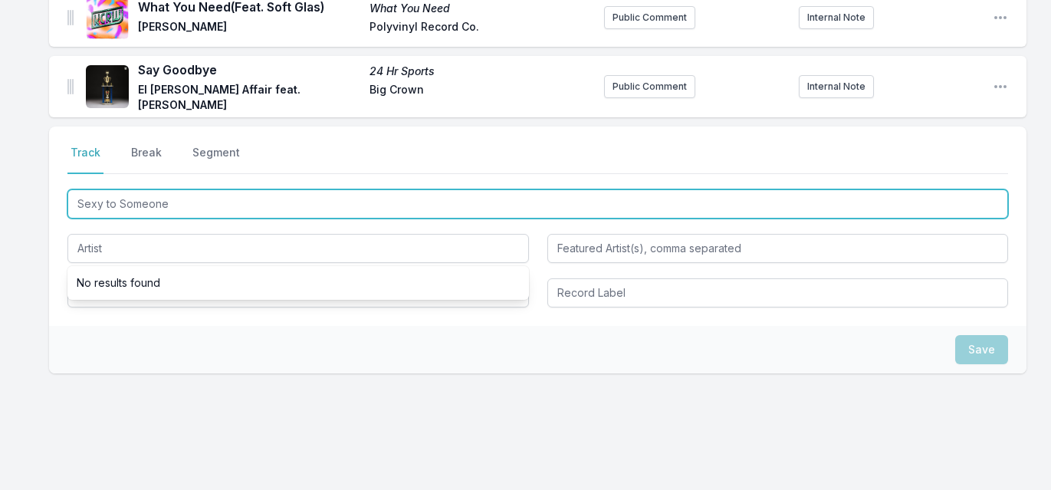
click at [393, 189] on input "Sexy to Someone" at bounding box center [537, 203] width 941 height 29
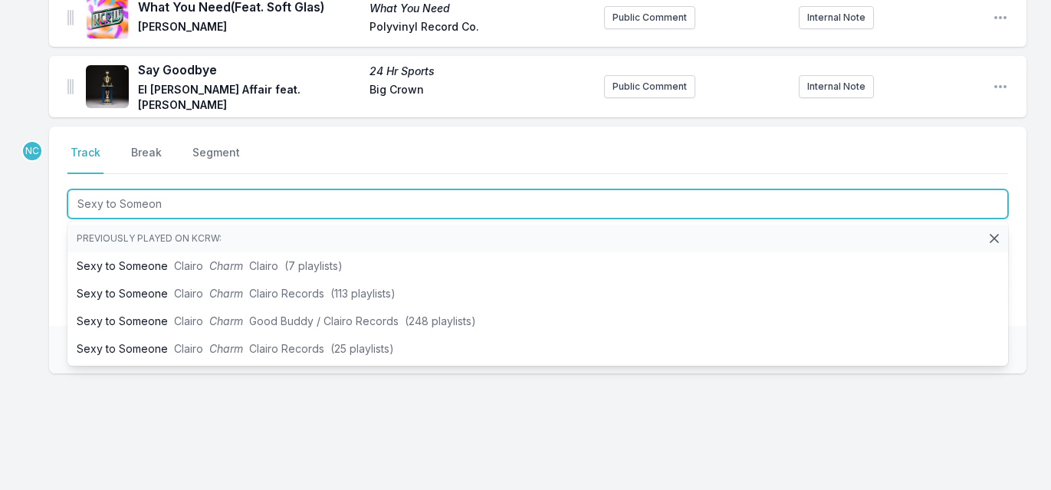
type input "Sexy to Someone"
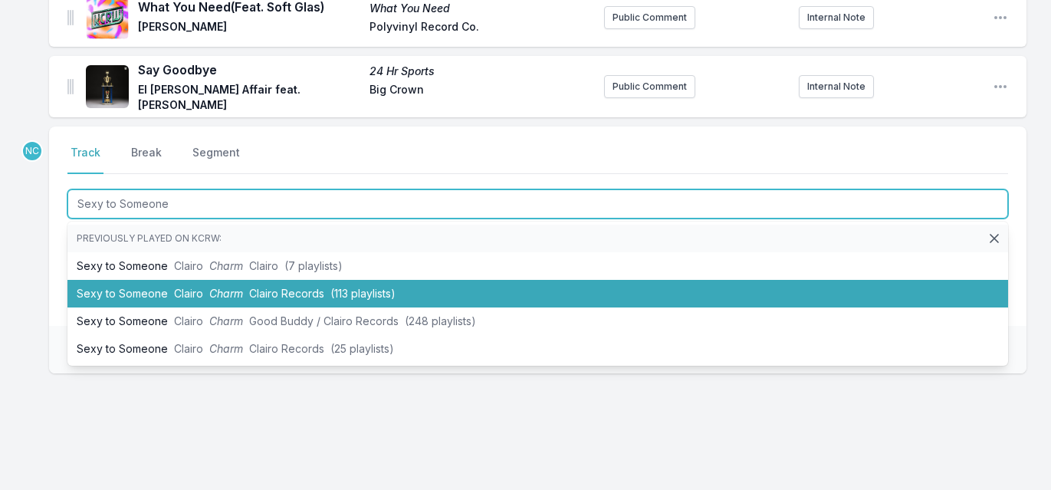
click at [353, 287] on span "(113 playlists)" at bounding box center [363, 293] width 65 height 13
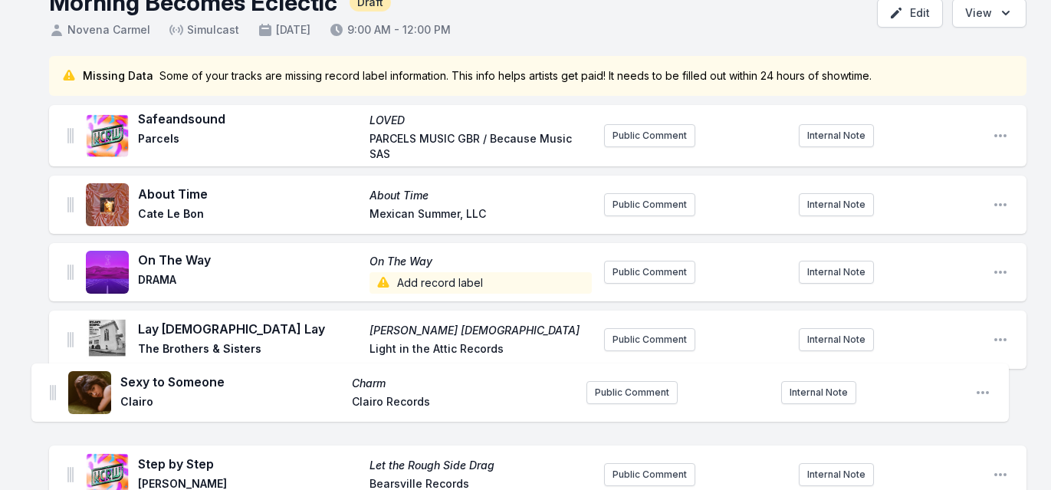
scroll to position [99, 0]
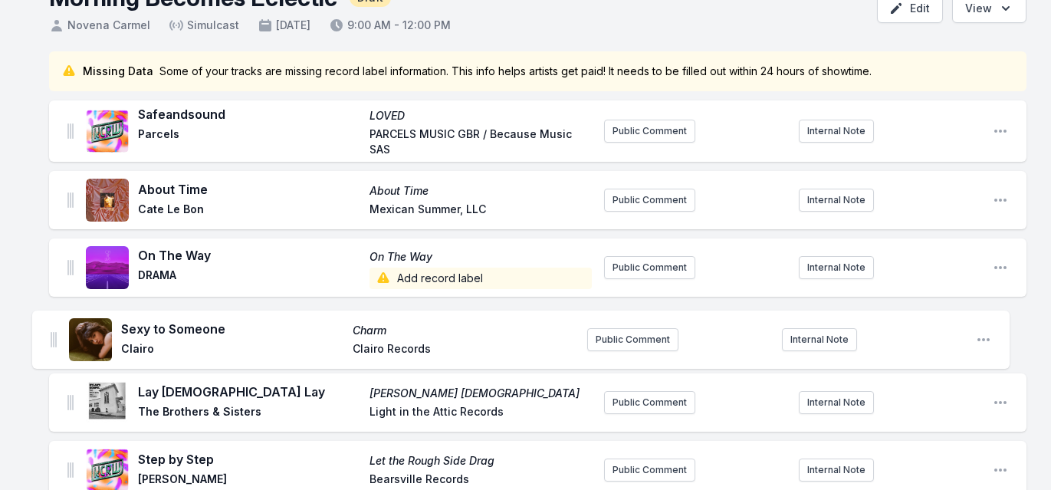
drag, startPoint x: 71, startPoint y: 54, endPoint x: 54, endPoint y: 329, distance: 275.8
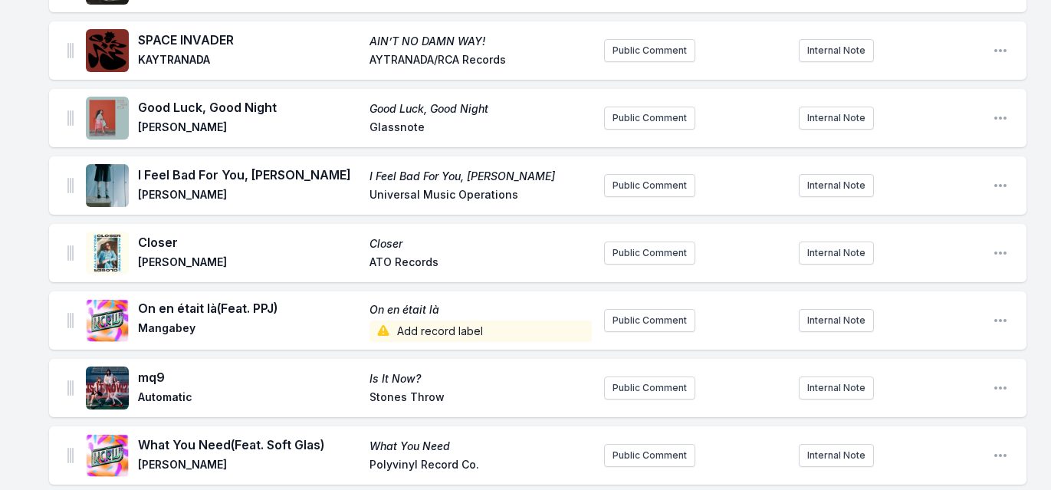
scroll to position [3242, 0]
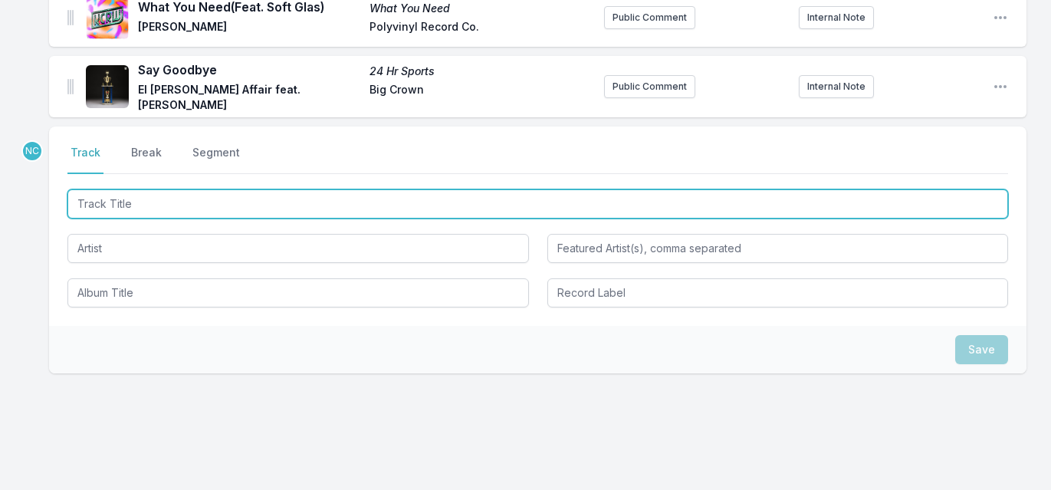
click at [241, 189] on input "Track Title" at bounding box center [537, 203] width 941 height 29
type input "Love is The Way"
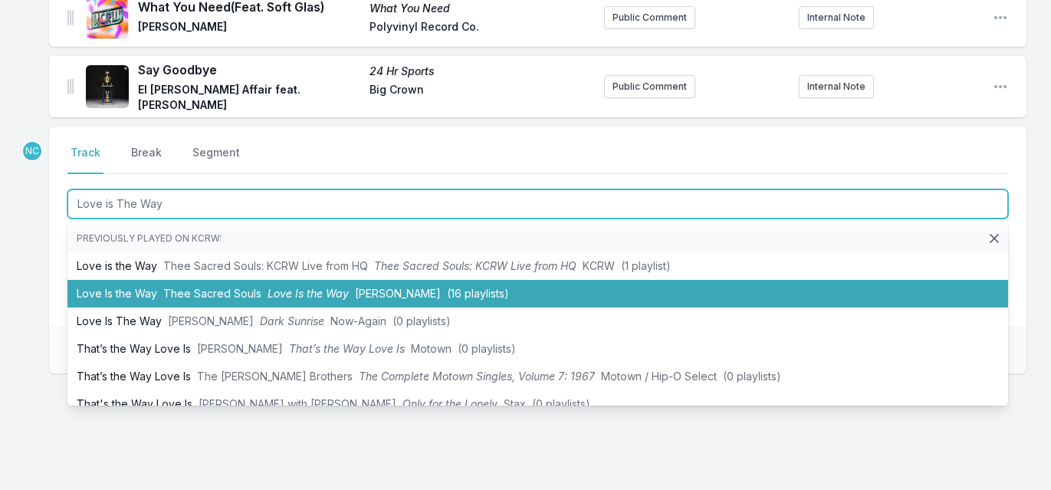
click at [162, 280] on li "Love Is the Way Thee Sacred Souls Love Is the Way [PERSON_NAME] (16 playlists)" at bounding box center [537, 294] width 941 height 28
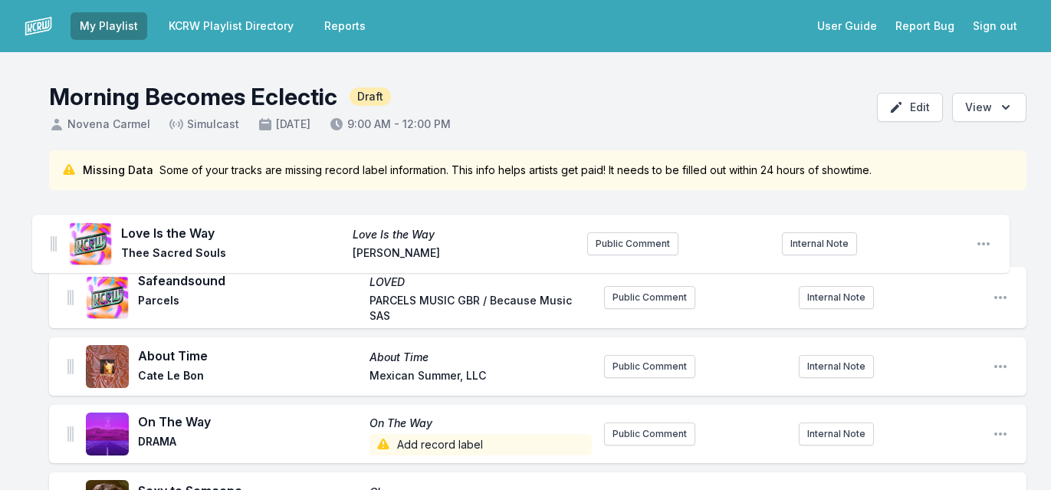
scroll to position [243, 0]
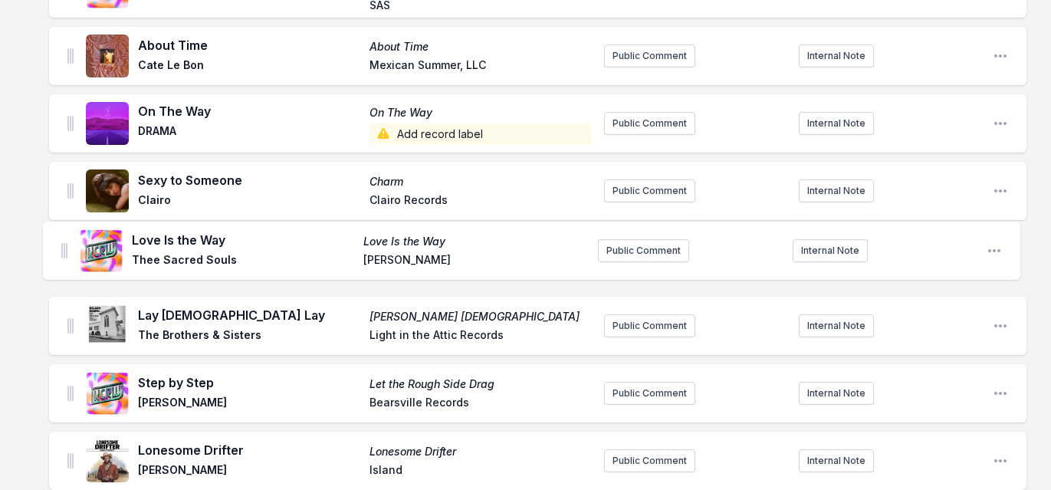
drag, startPoint x: 69, startPoint y: 54, endPoint x: 62, endPoint y: 245, distance: 191.1
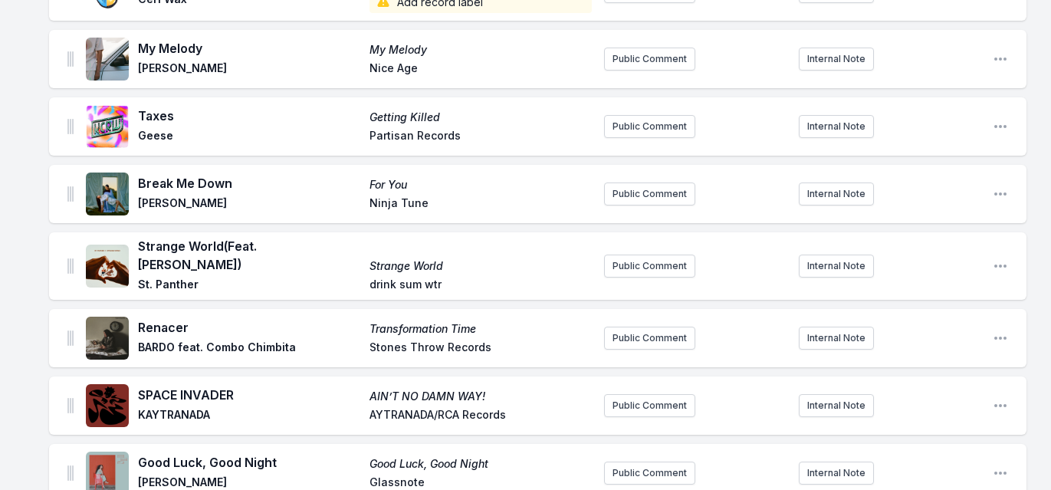
scroll to position [3309, 0]
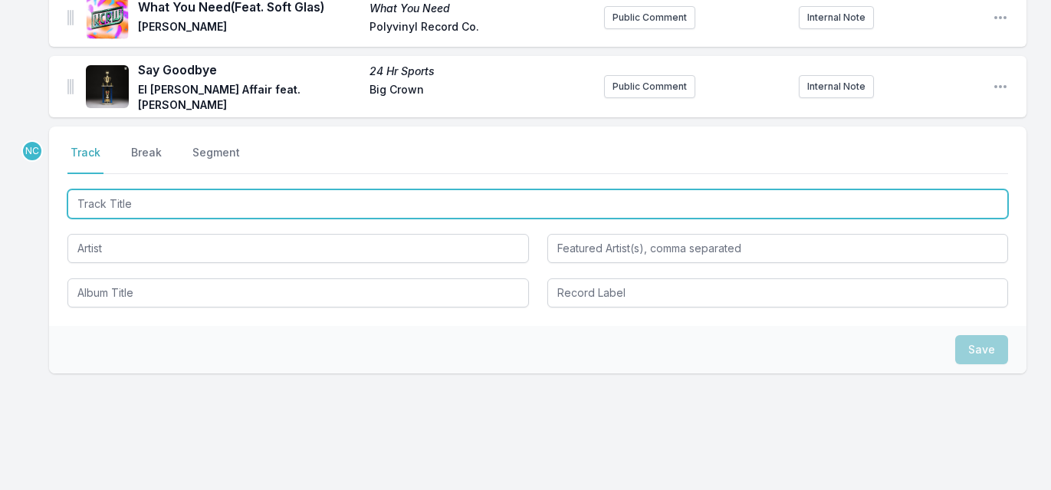
click at [275, 189] on input "Track Title" at bounding box center [537, 203] width 941 height 29
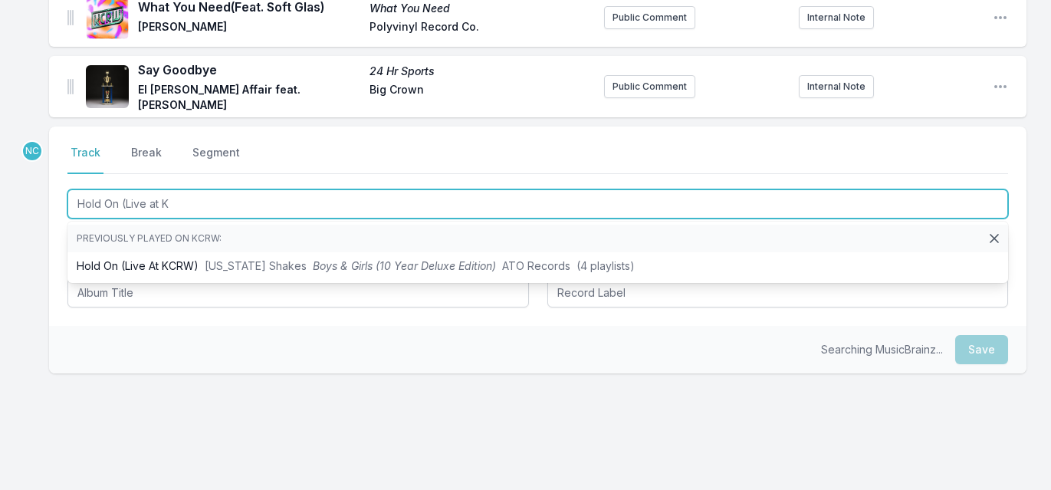
type input "Hold On (Live at [GEOGRAPHIC_DATA]"
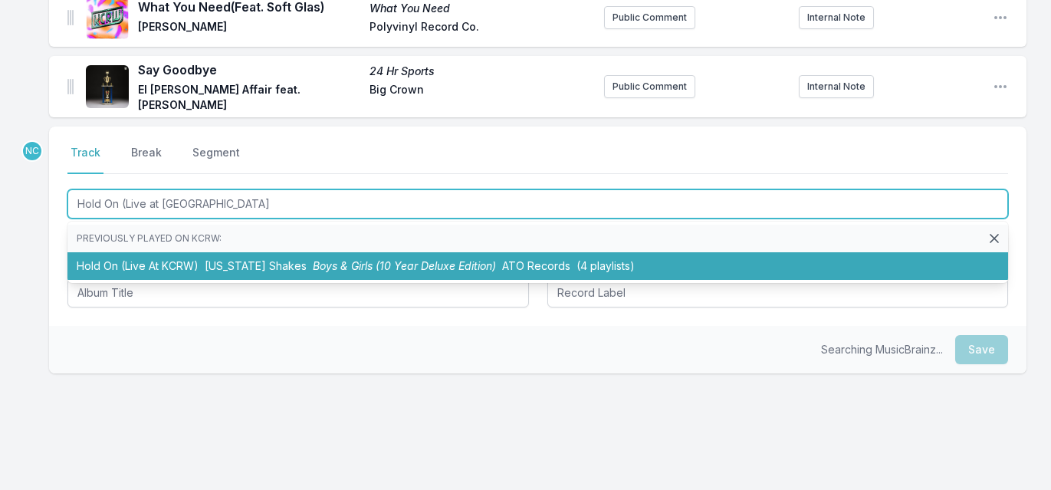
click at [248, 259] on span "[US_STATE] Shakes" at bounding box center [256, 265] width 102 height 13
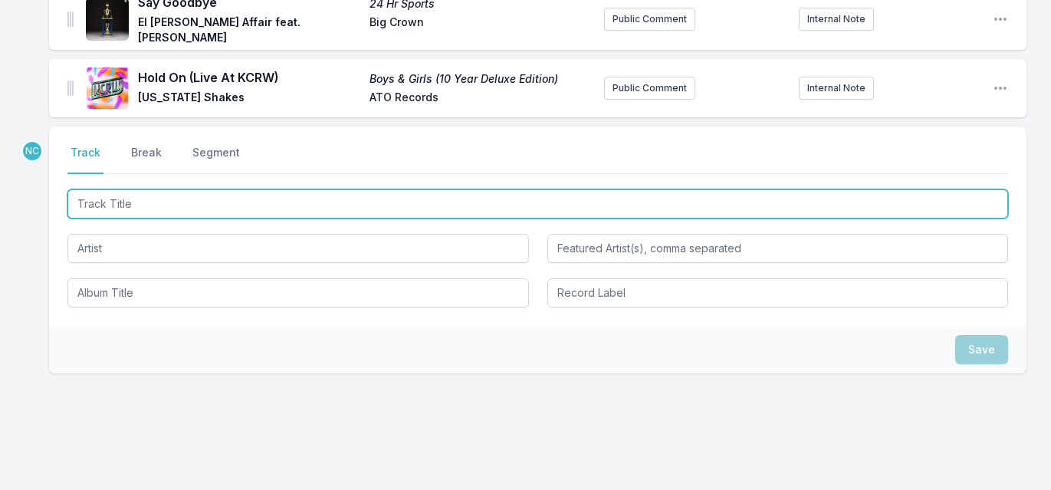
click at [313, 189] on input "Track Title" at bounding box center [537, 203] width 941 height 29
type input "Late!"
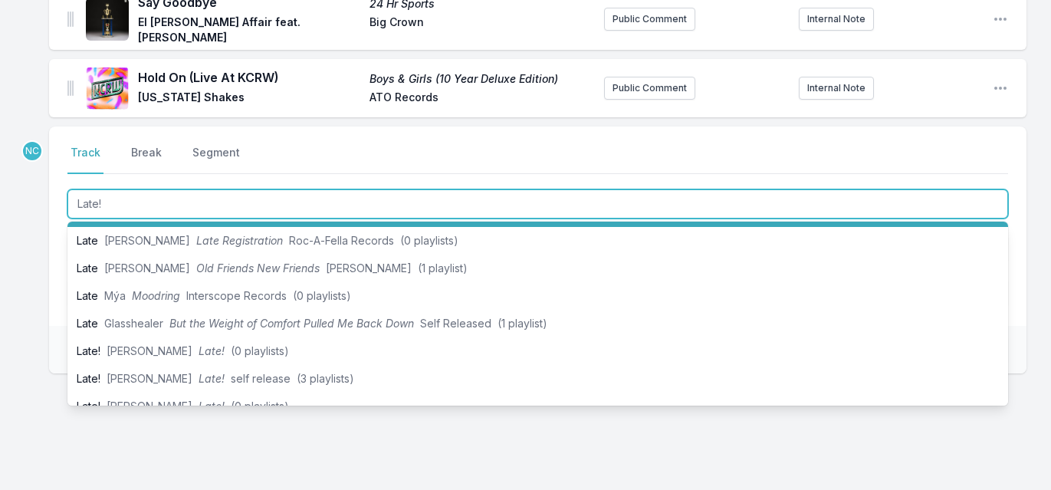
scroll to position [110, 0]
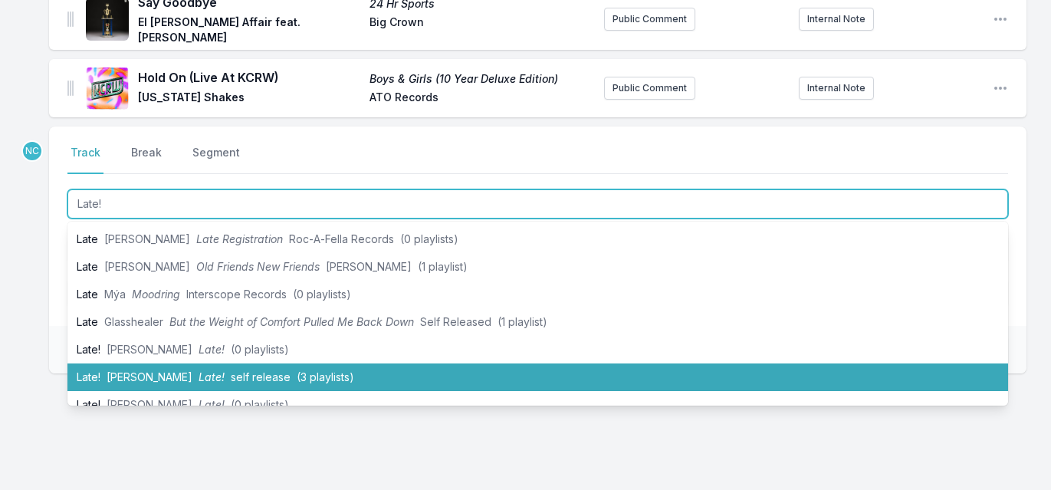
click at [256, 370] on span "self release" at bounding box center [261, 376] width 60 height 13
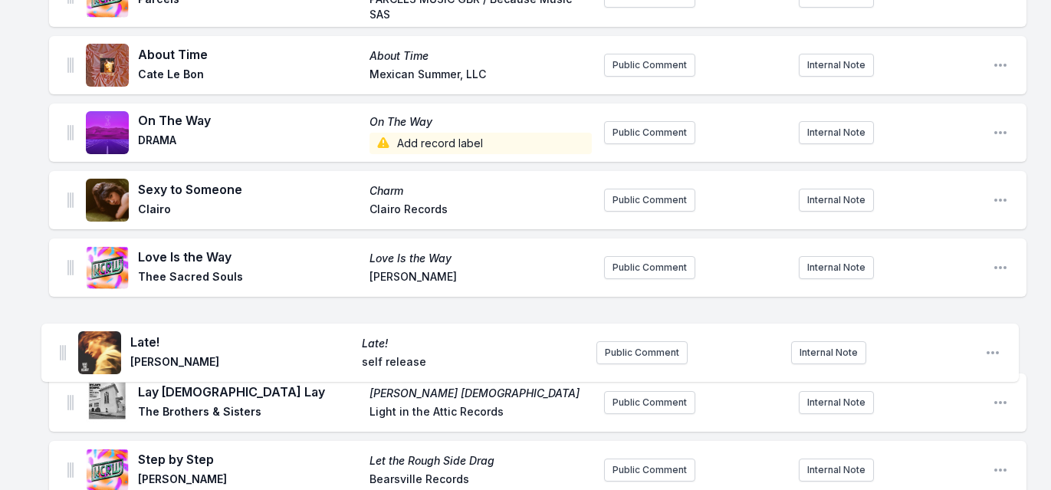
scroll to position [235, 0]
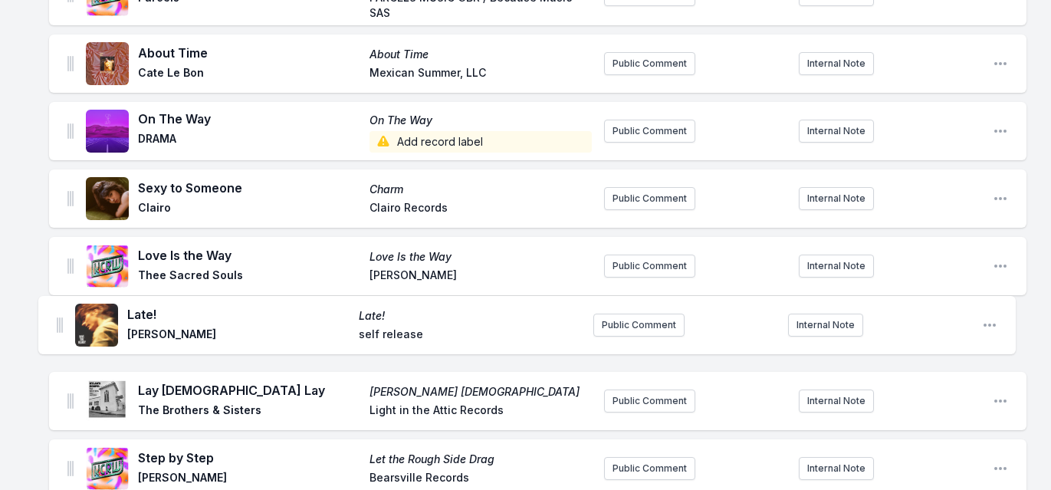
drag, startPoint x: 71, startPoint y: 54, endPoint x: 59, endPoint y: 313, distance: 259.5
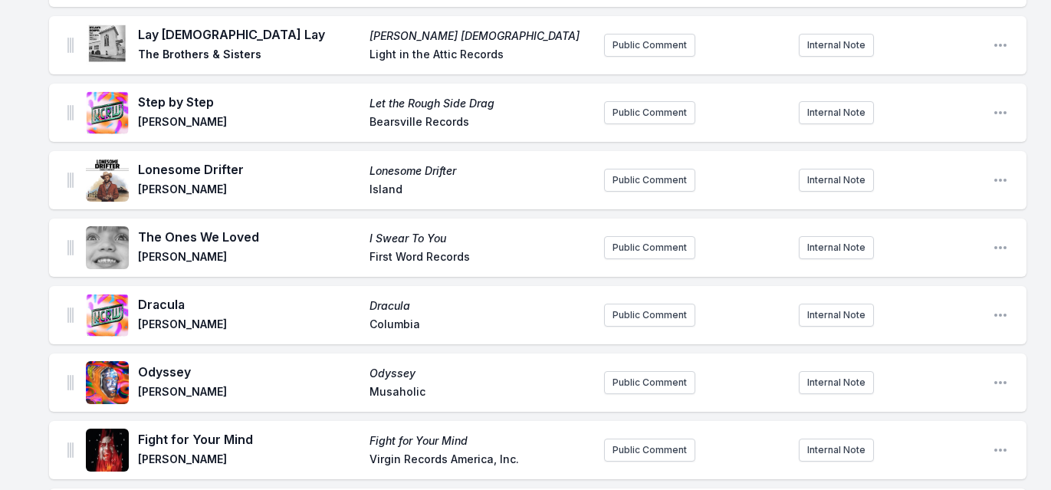
scroll to position [623, 0]
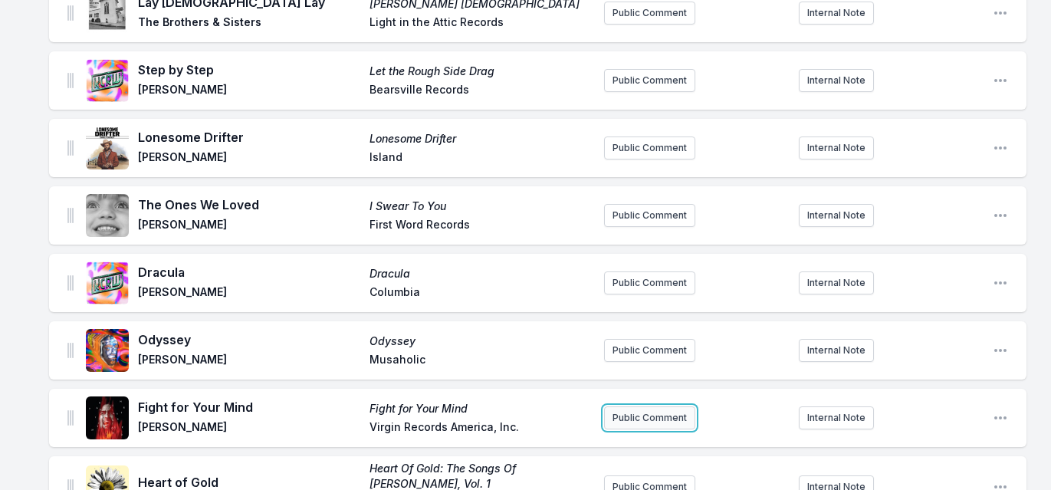
click at [669, 419] on button "Public Comment" at bounding box center [649, 417] width 91 height 23
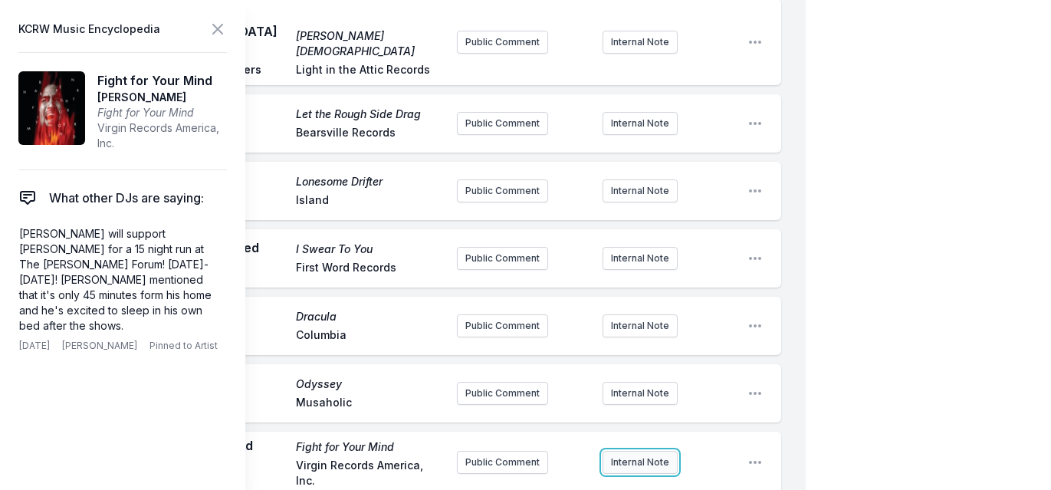
click at [650, 451] on button "Internal Note" at bounding box center [640, 462] width 75 height 23
click at [222, 31] on icon at bounding box center [218, 29] width 18 height 18
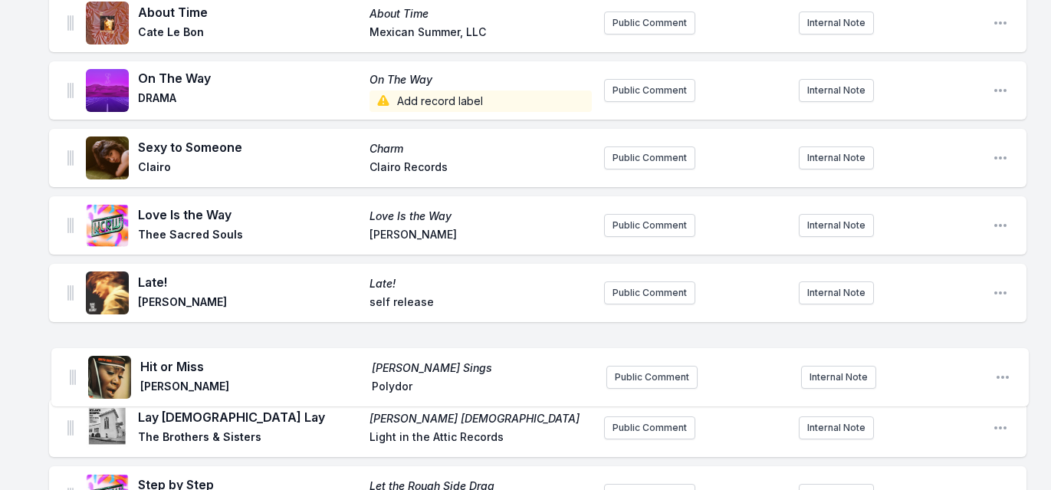
scroll to position [277, 0]
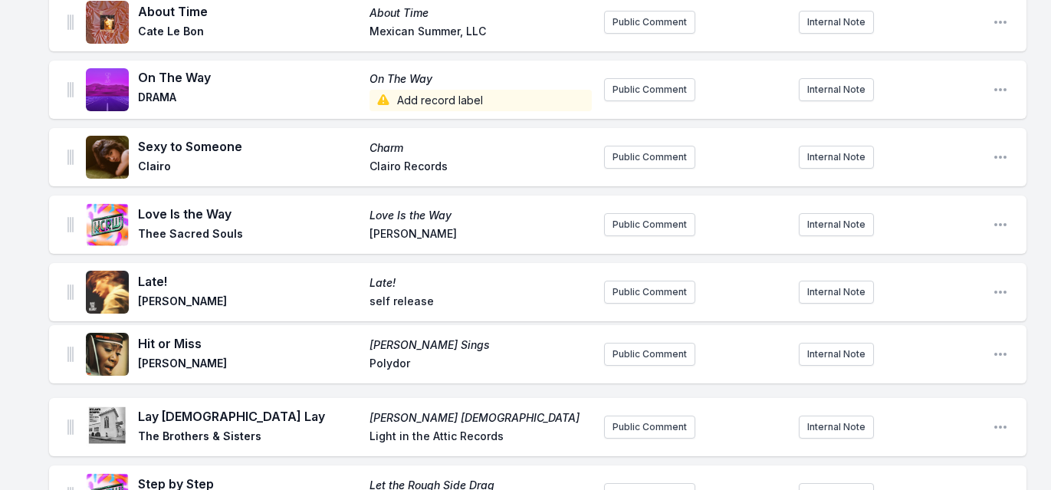
drag, startPoint x: 70, startPoint y: 326, endPoint x: 70, endPoint y: 341, distance: 15.3
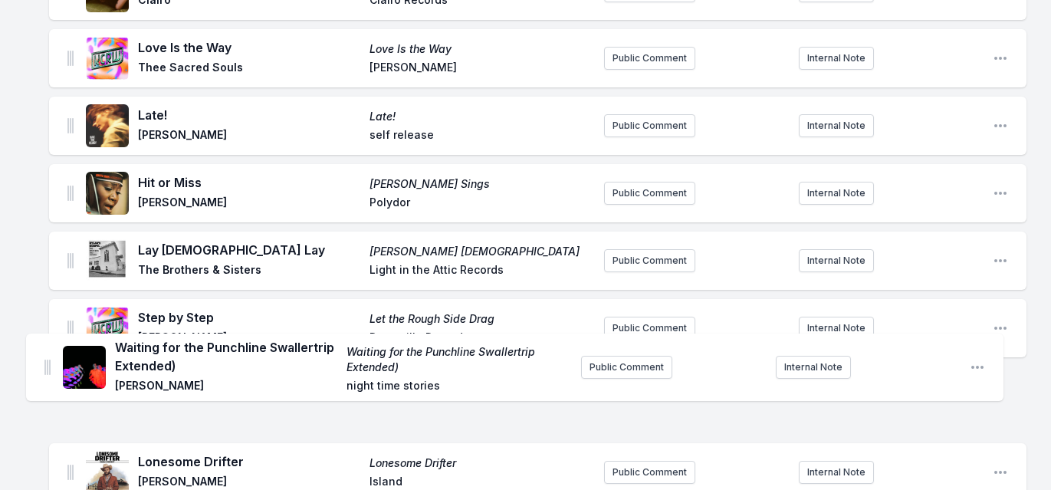
scroll to position [452, 0]
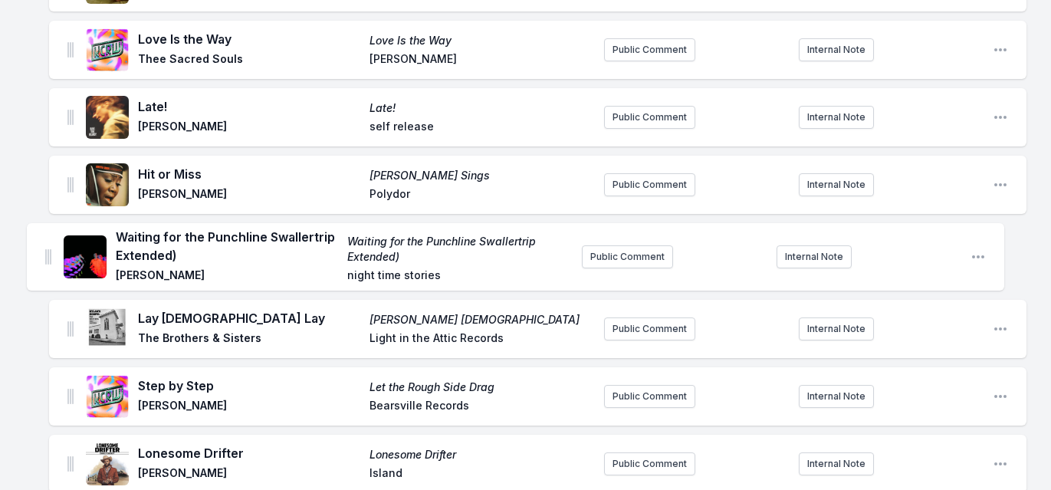
drag, startPoint x: 68, startPoint y: 105, endPoint x: 44, endPoint y: 249, distance: 146.2
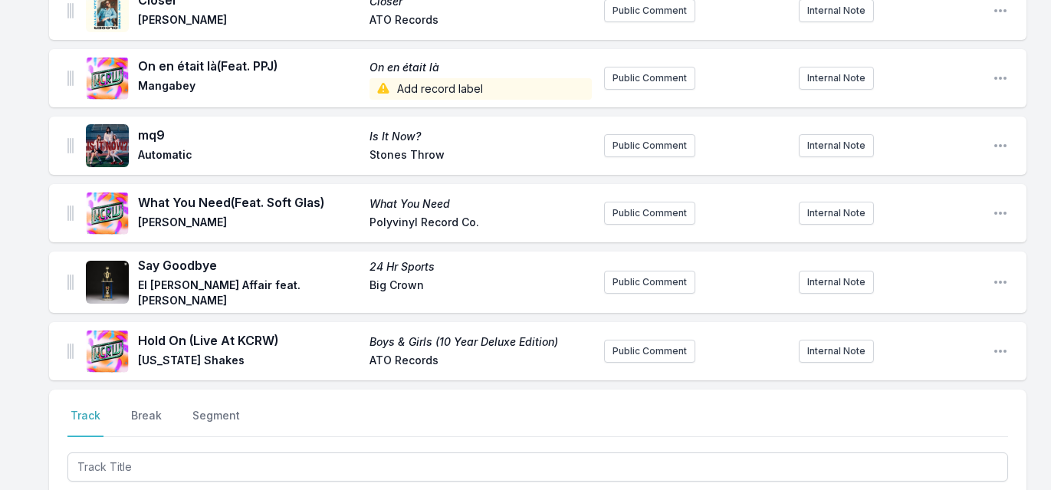
scroll to position [3444, 0]
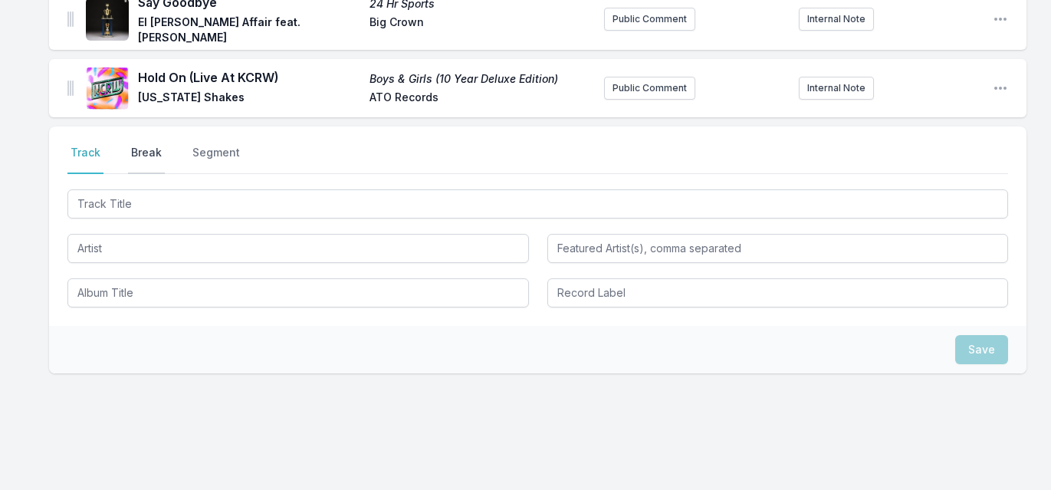
click at [149, 145] on button "Break" at bounding box center [146, 159] width 37 height 29
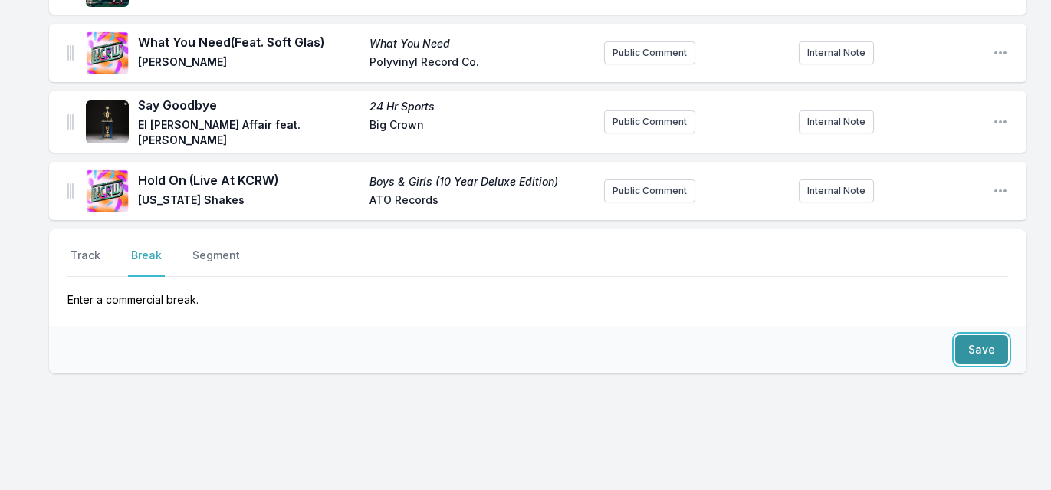
click at [995, 335] on button "Save" at bounding box center [982, 349] width 53 height 29
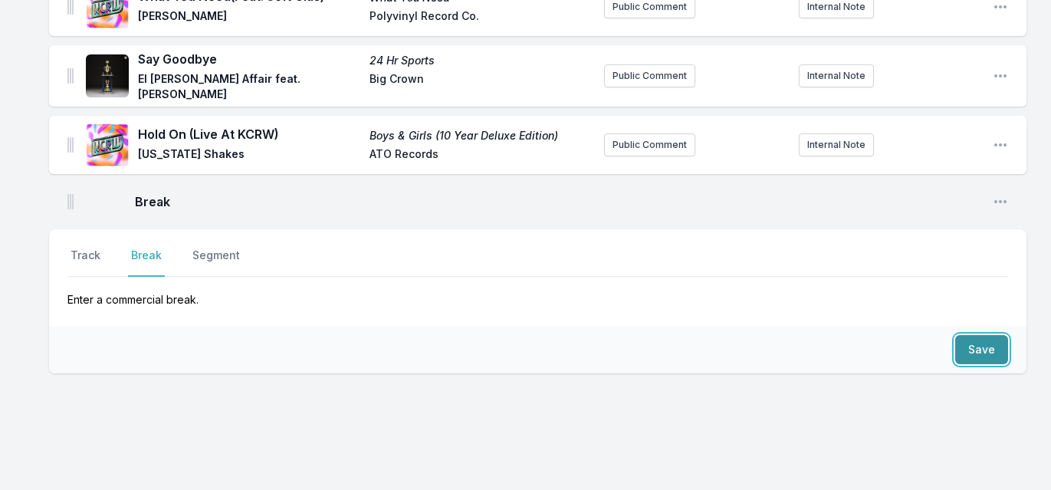
click at [995, 335] on button "Save" at bounding box center [982, 349] width 53 height 29
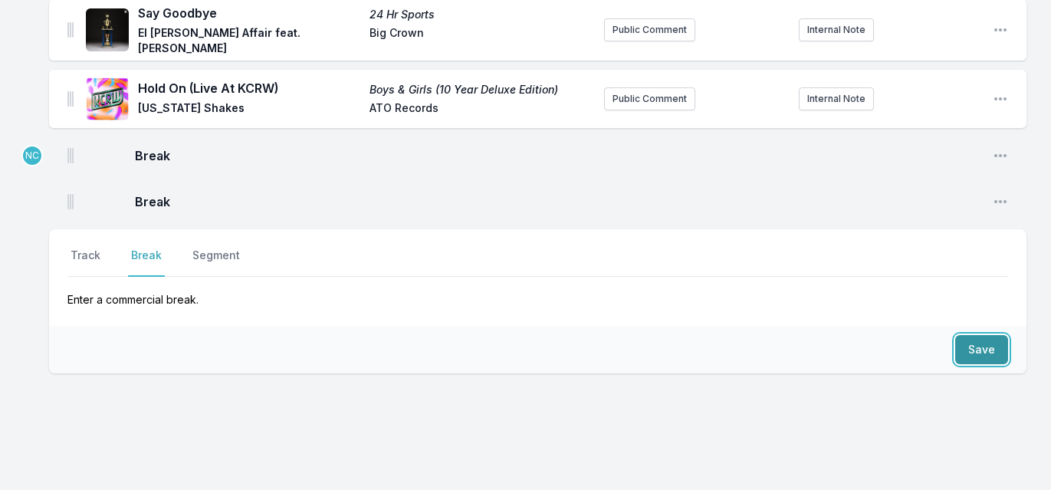
click at [995, 335] on button "Save" at bounding box center [982, 349] width 53 height 29
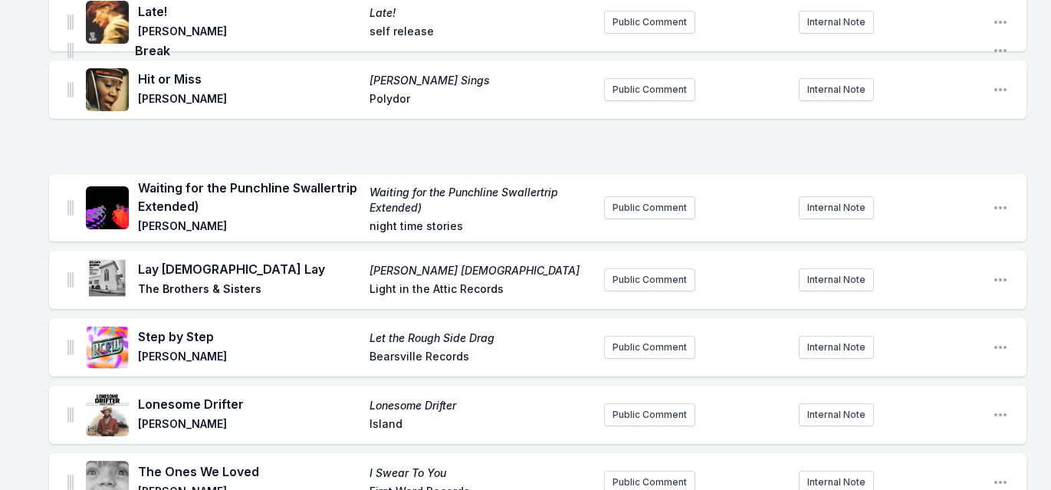
scroll to position [541, 0]
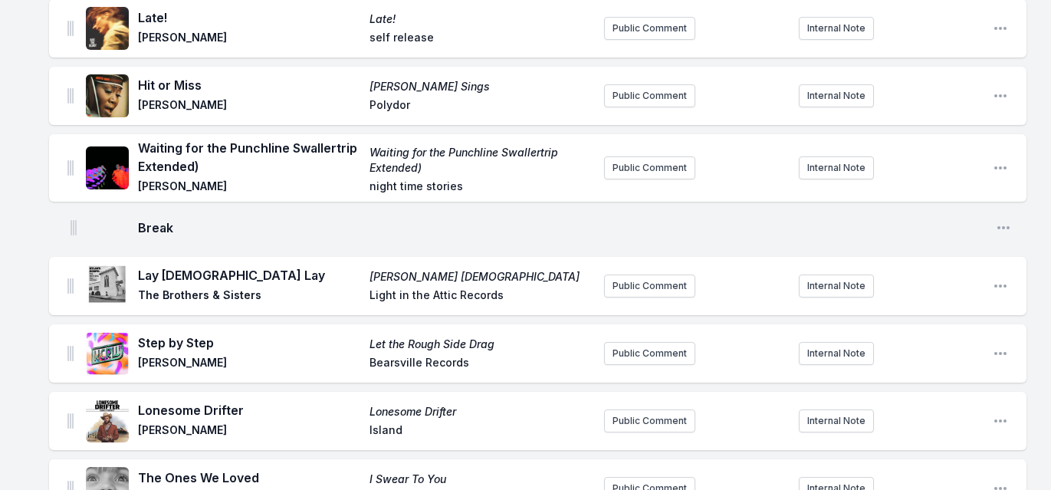
drag, startPoint x: 67, startPoint y: 79, endPoint x: 71, endPoint y: 223, distance: 144.2
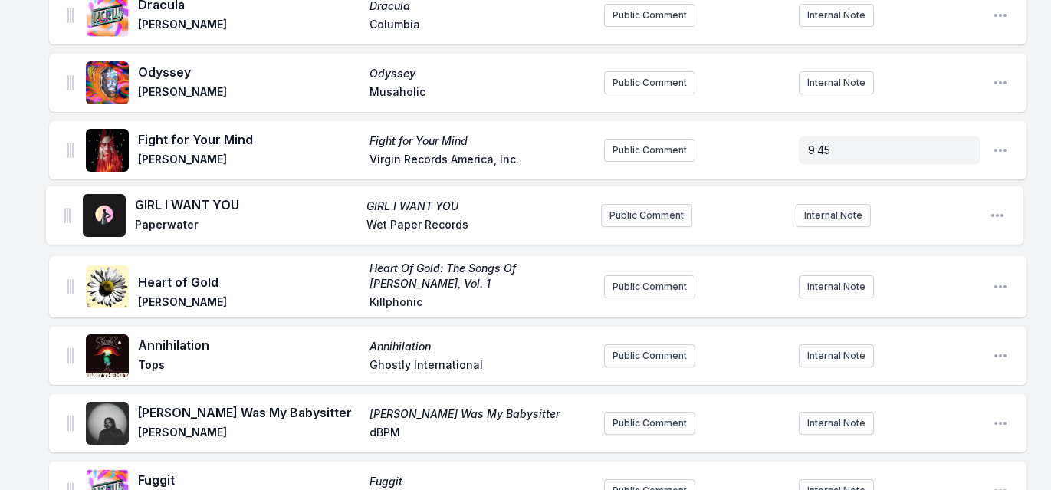
scroll to position [1082, 0]
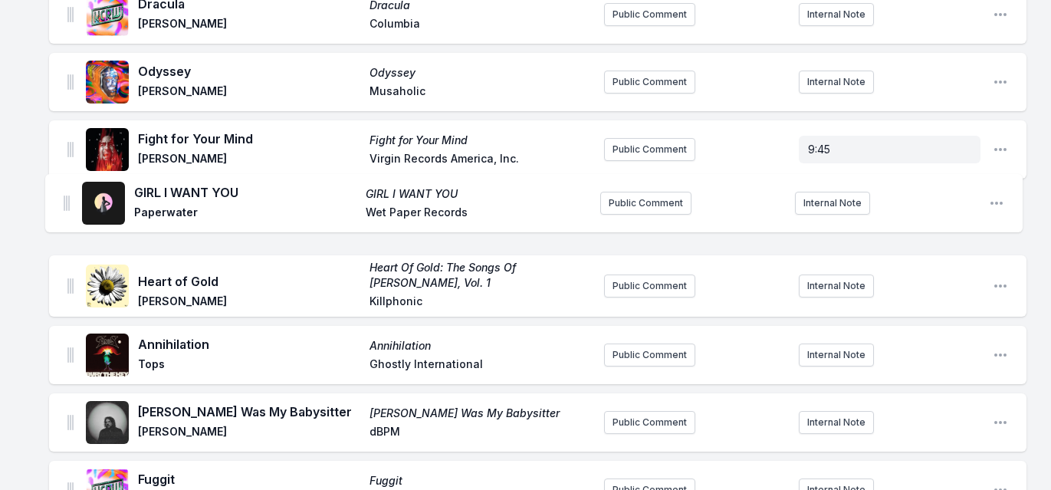
drag, startPoint x: 71, startPoint y: 255, endPoint x: 67, endPoint y: 193, distance: 61.5
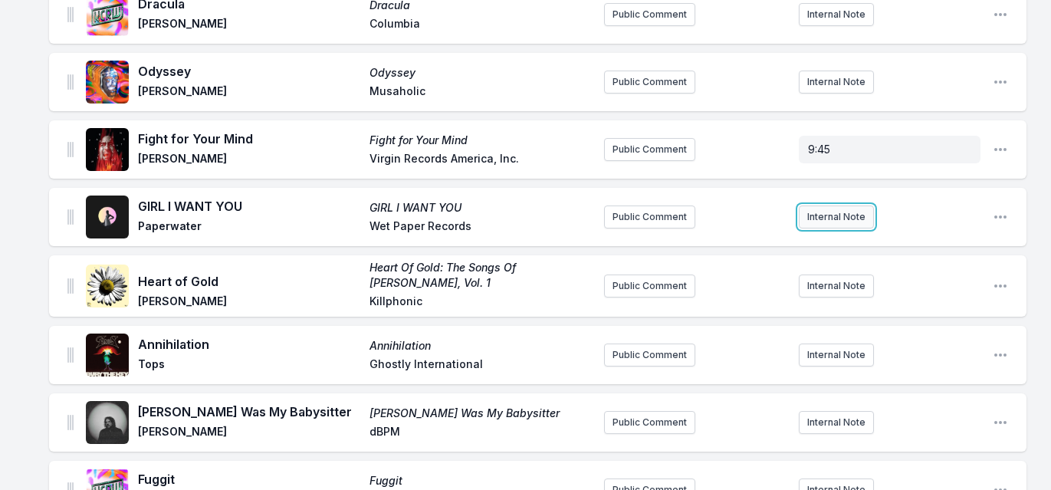
click at [850, 216] on button "Internal Note" at bounding box center [836, 217] width 75 height 23
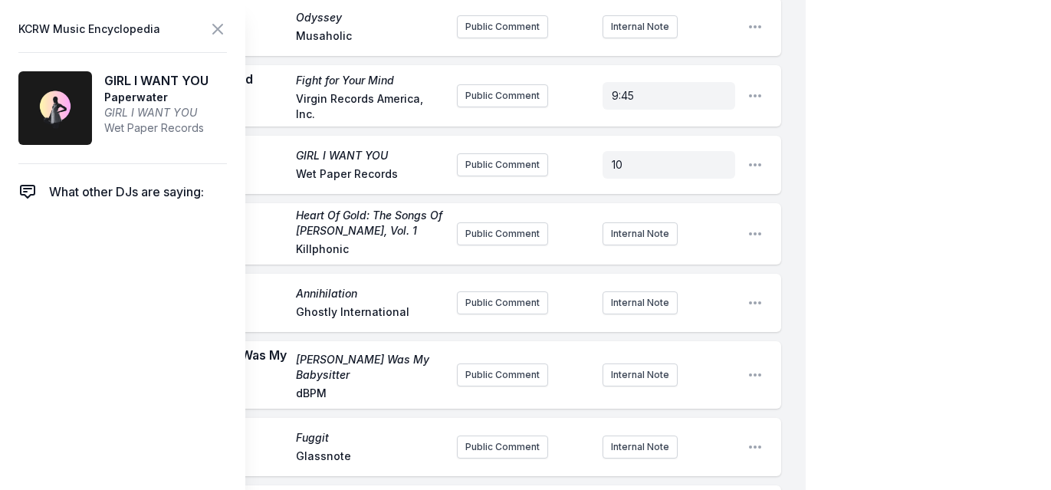
scroll to position [1325, 0]
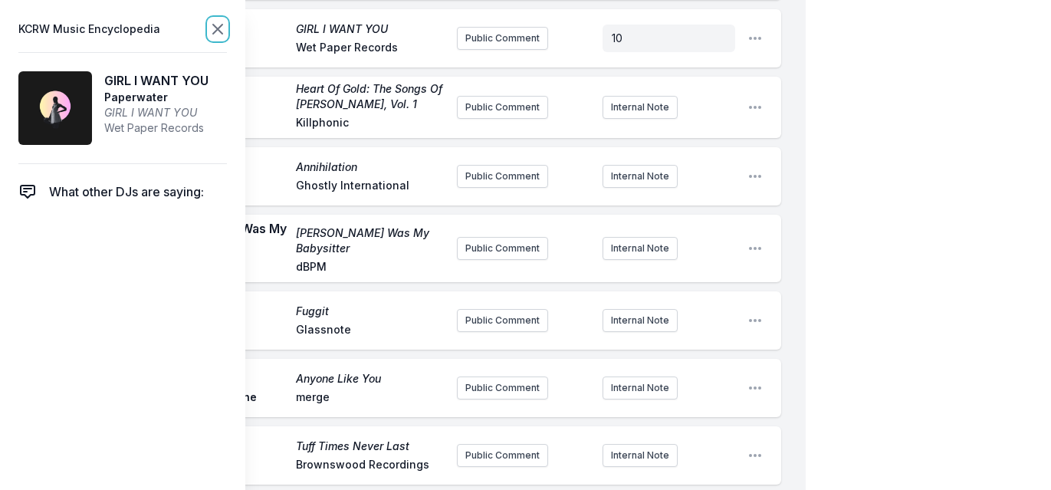
click at [221, 32] on icon at bounding box center [217, 29] width 9 height 9
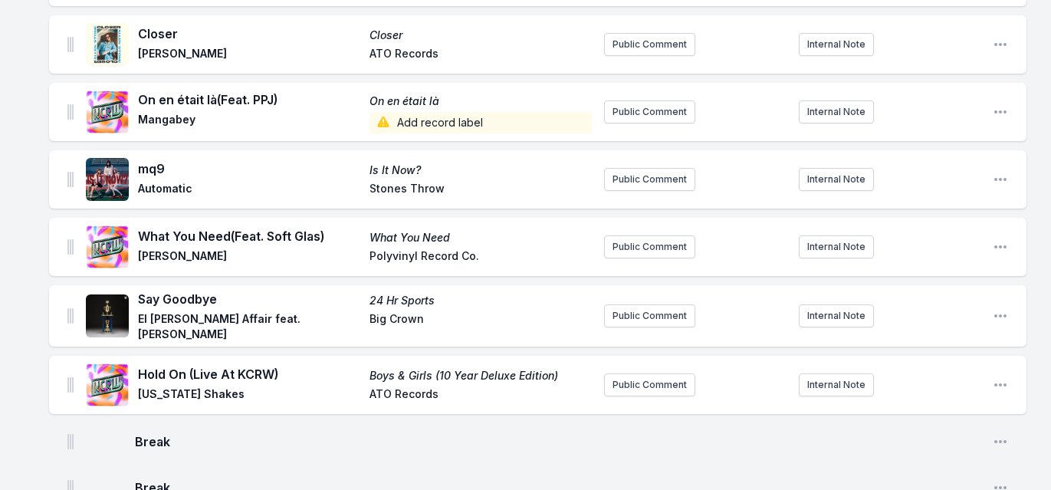
scroll to position [3479, 0]
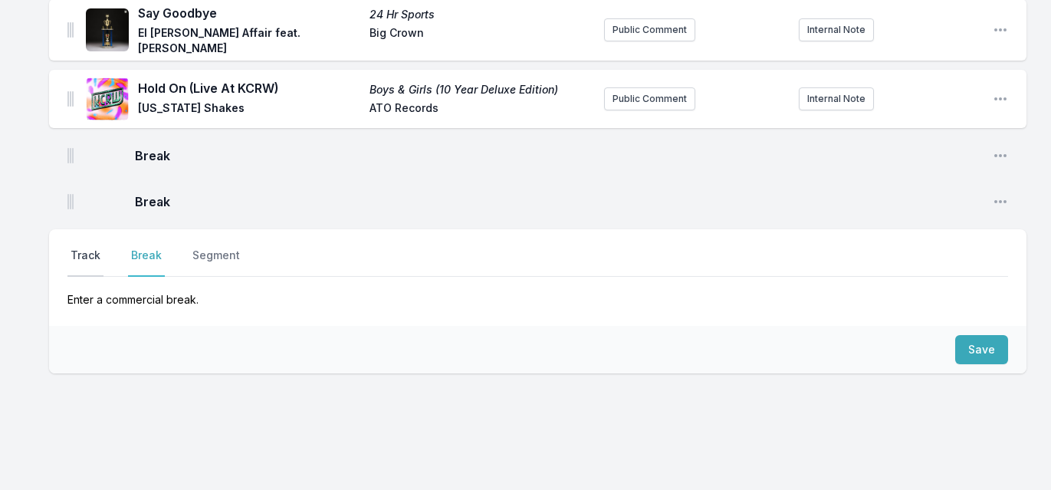
click at [88, 248] on button "Track" at bounding box center [85, 262] width 36 height 29
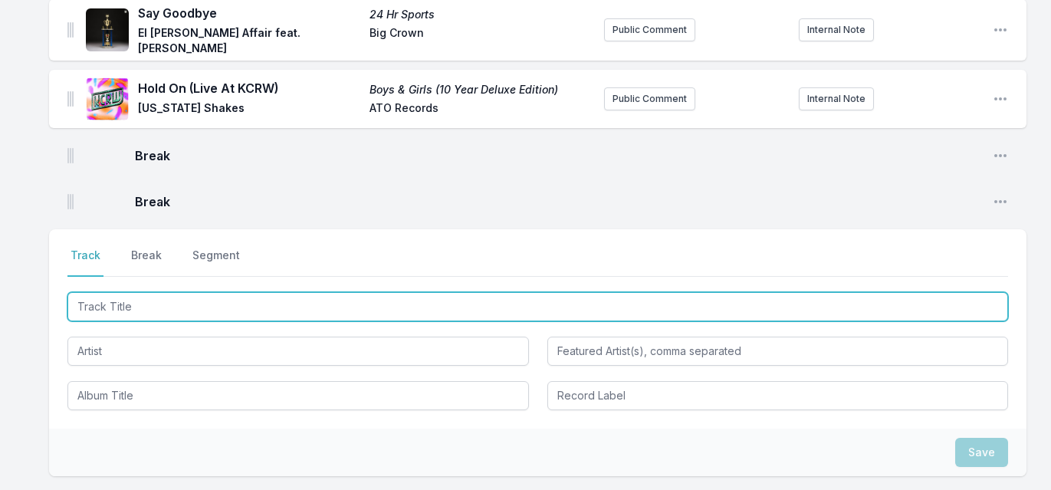
click at [104, 292] on input "Track Title" at bounding box center [537, 306] width 941 height 29
type input "Deadhead"
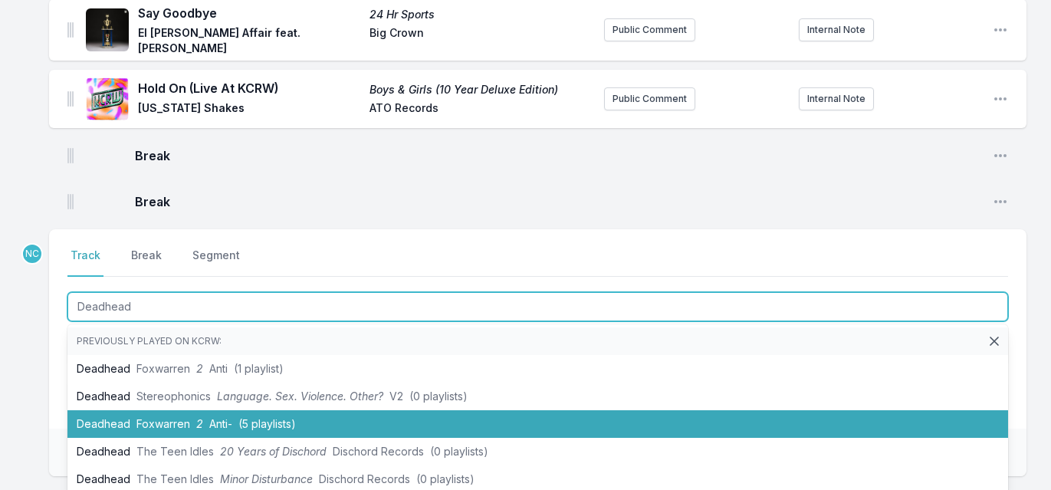
click at [140, 417] on span "Foxwarren" at bounding box center [164, 423] width 54 height 13
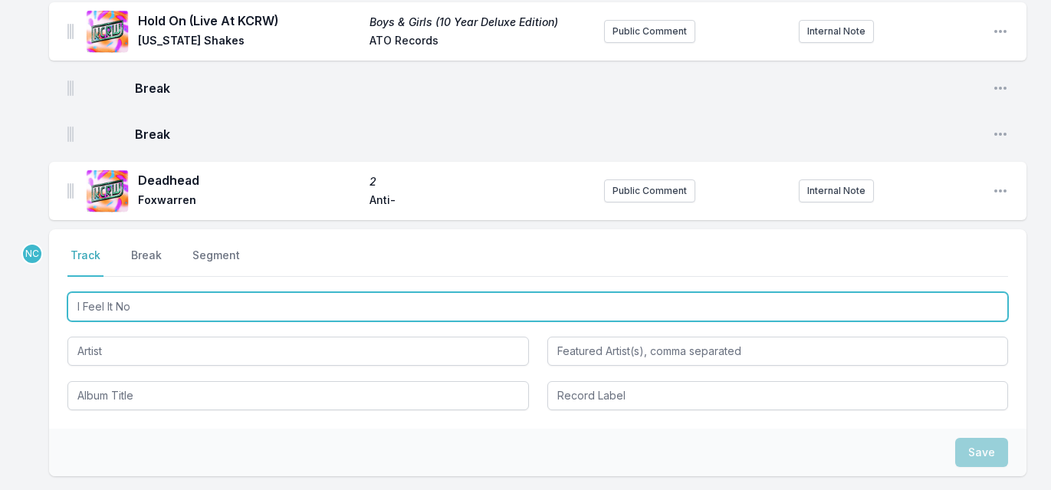
type input "I Feel It Now"
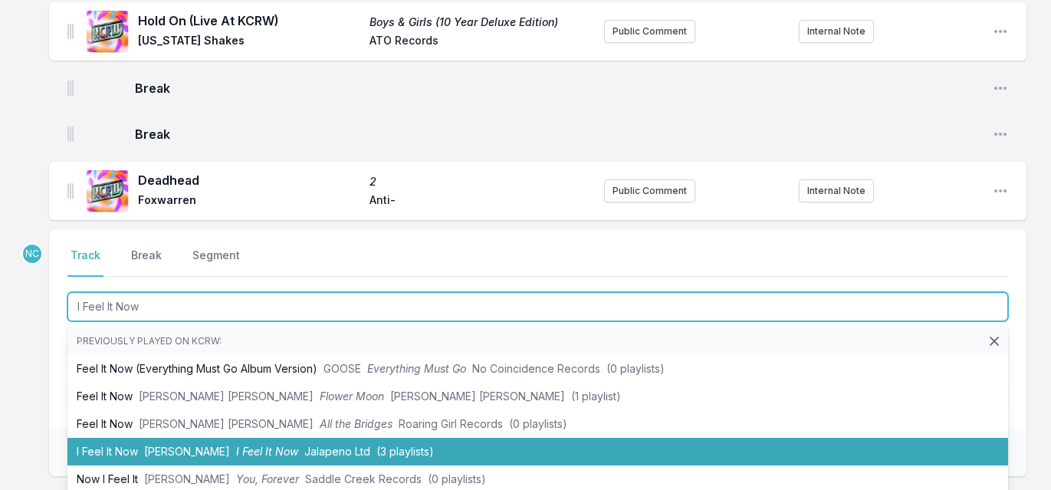
click at [221, 438] on li "I Feel It Now [PERSON_NAME] I Feel It Now Jalapeno Ltd (3 playlists)" at bounding box center [537, 452] width 941 height 28
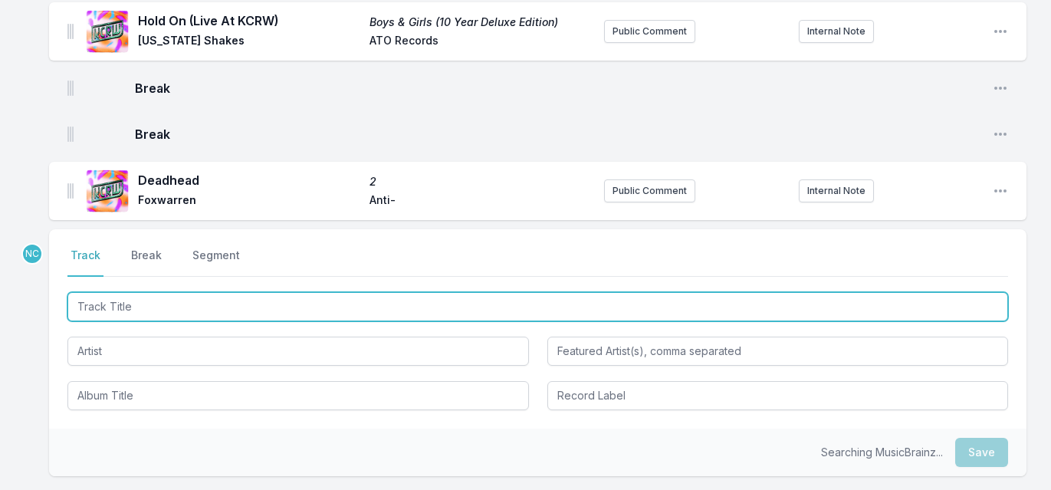
scroll to position [3614, 0]
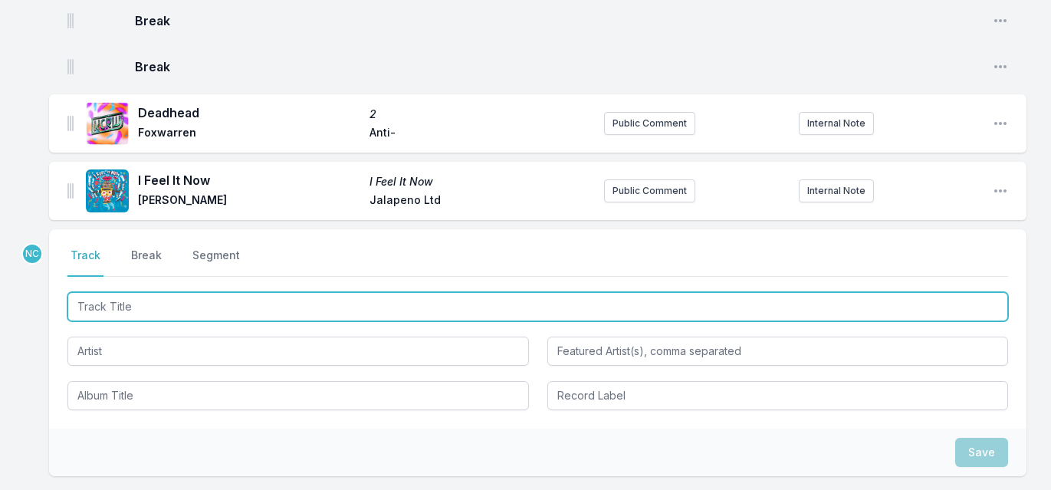
click at [208, 292] on input "Track Title" at bounding box center [537, 306] width 941 height 29
type input "My Melody"
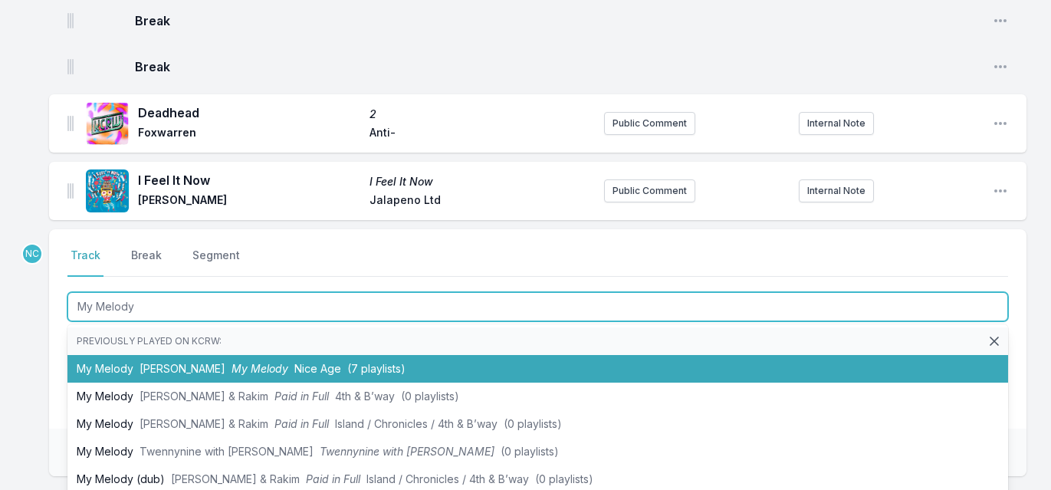
click at [232, 362] on span "My Melody" at bounding box center [260, 368] width 57 height 13
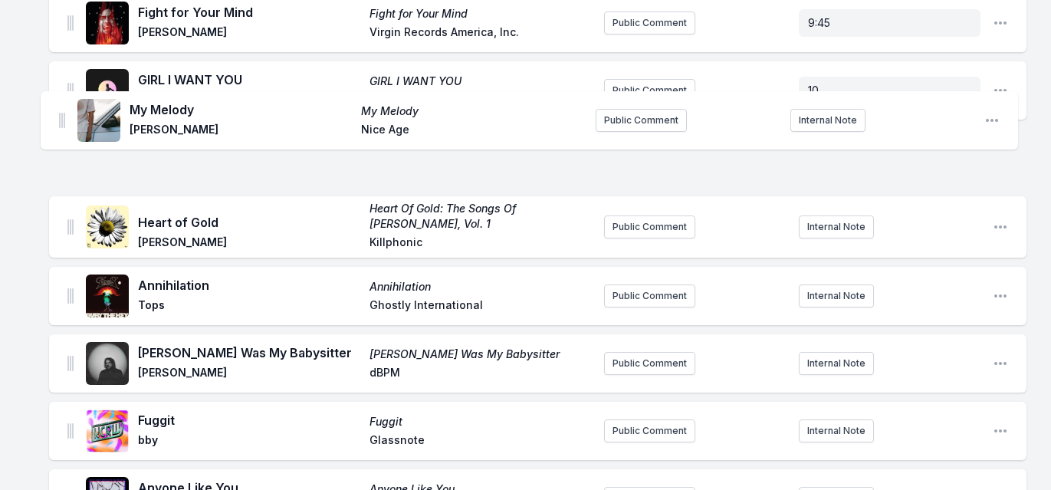
scroll to position [1206, 0]
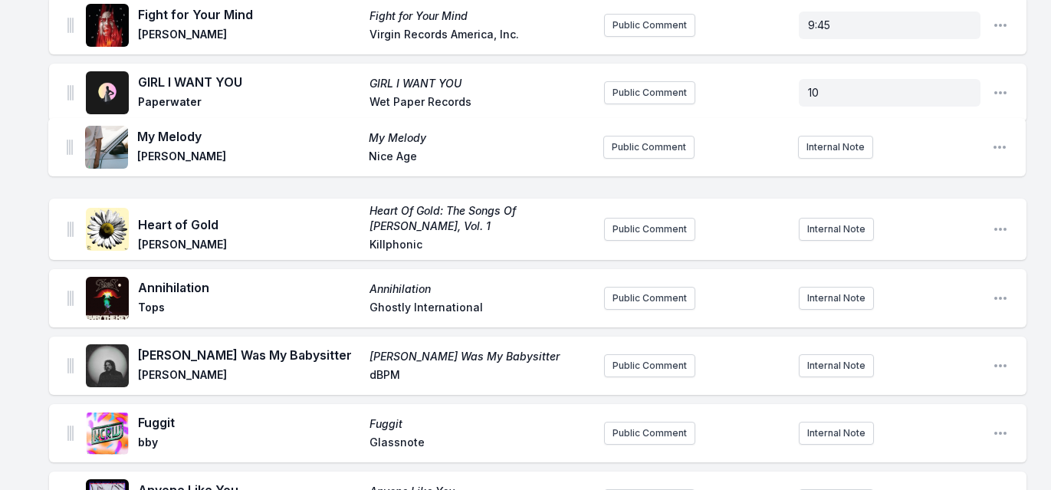
drag, startPoint x: 67, startPoint y: 156, endPoint x: 67, endPoint y: 139, distance: 16.9
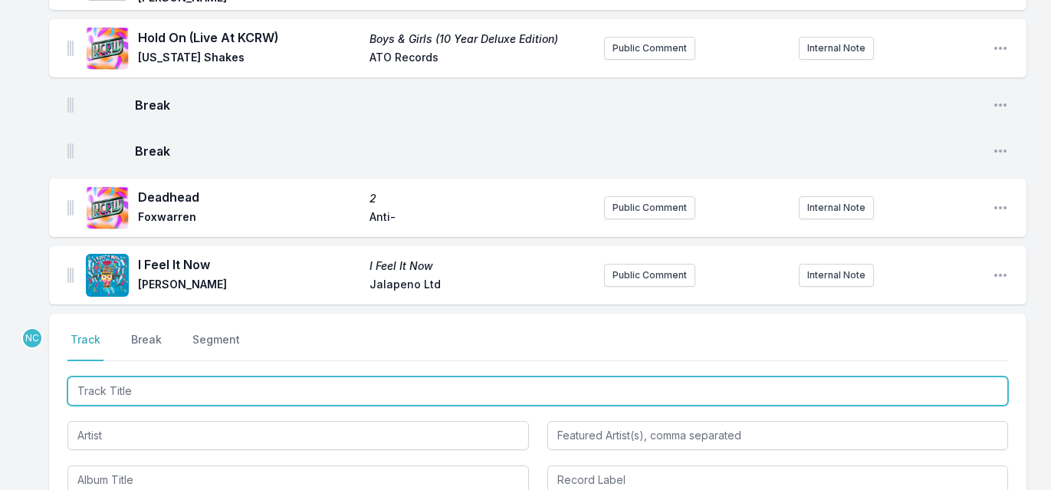
scroll to position [3680, 0]
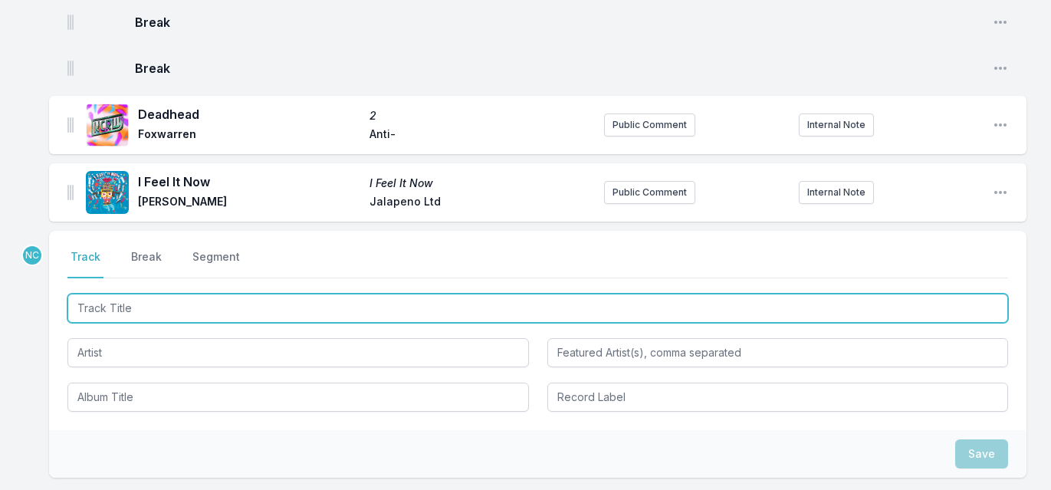
click at [157, 294] on input "Track Title" at bounding box center [537, 308] width 941 height 29
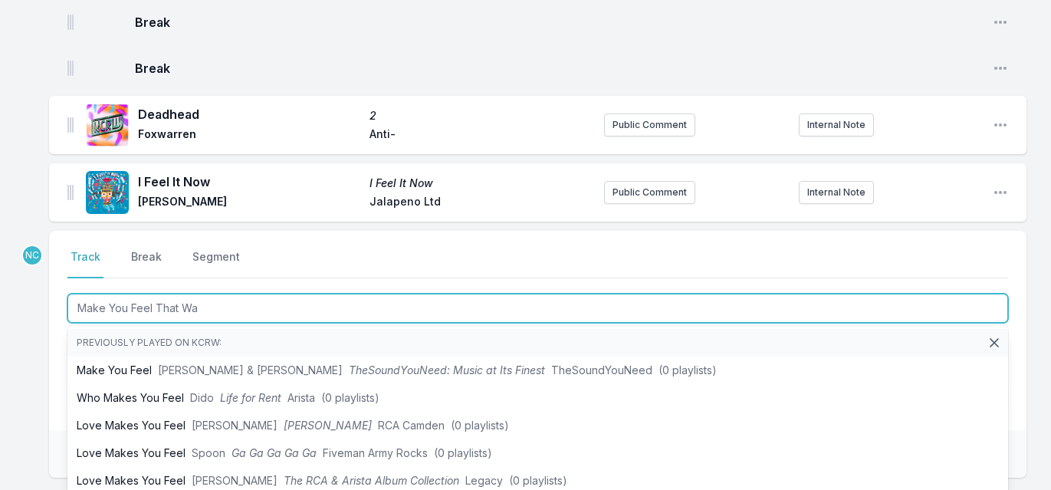
type input "Make You Feel That Way"
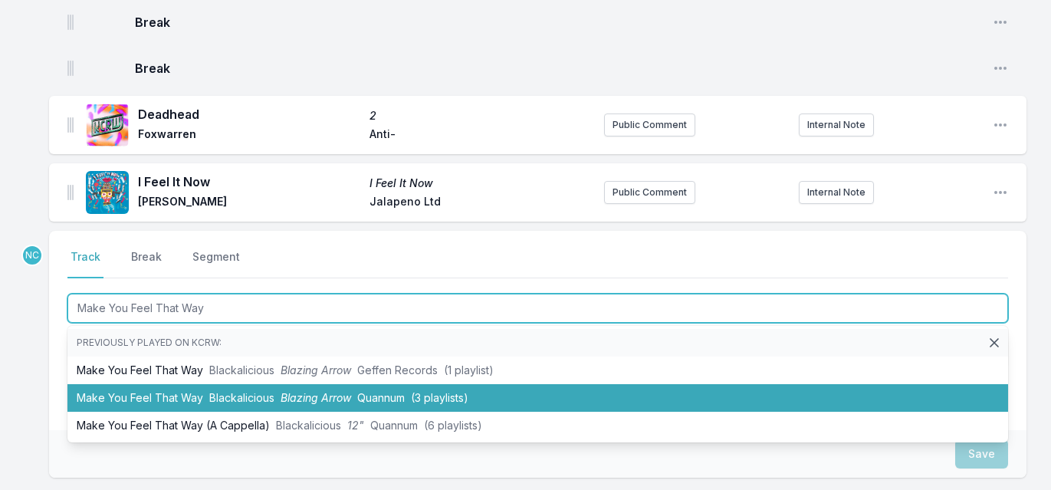
click at [146, 384] on li "Make You Feel That Way Blackalicious Blazing Arrow Quannum (3 playlists)" at bounding box center [537, 398] width 941 height 28
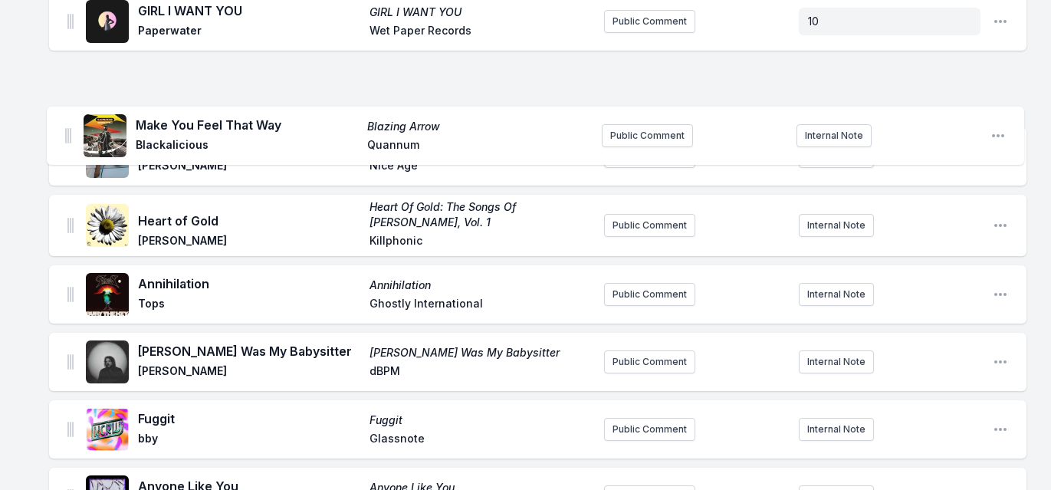
scroll to position [1231, 0]
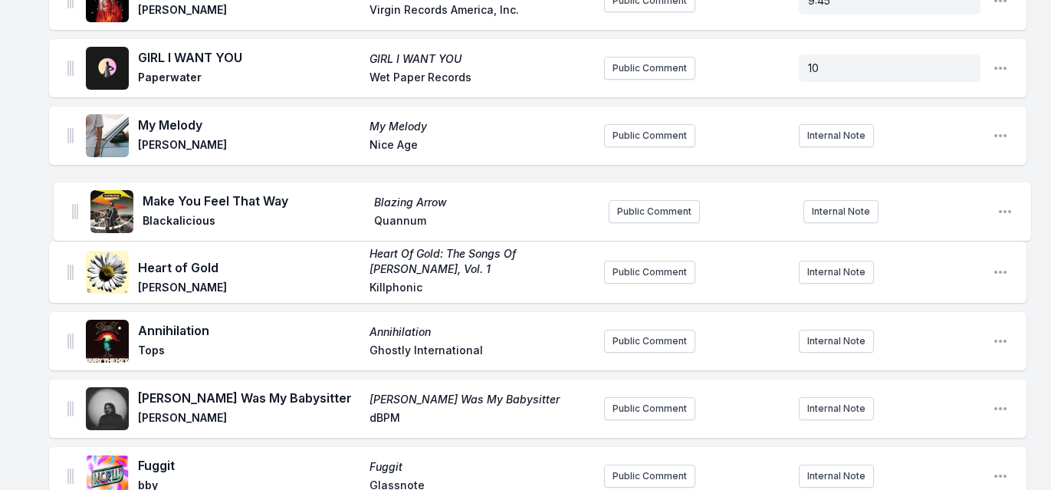
drag, startPoint x: 69, startPoint y: 159, endPoint x: 70, endPoint y: 194, distance: 35.3
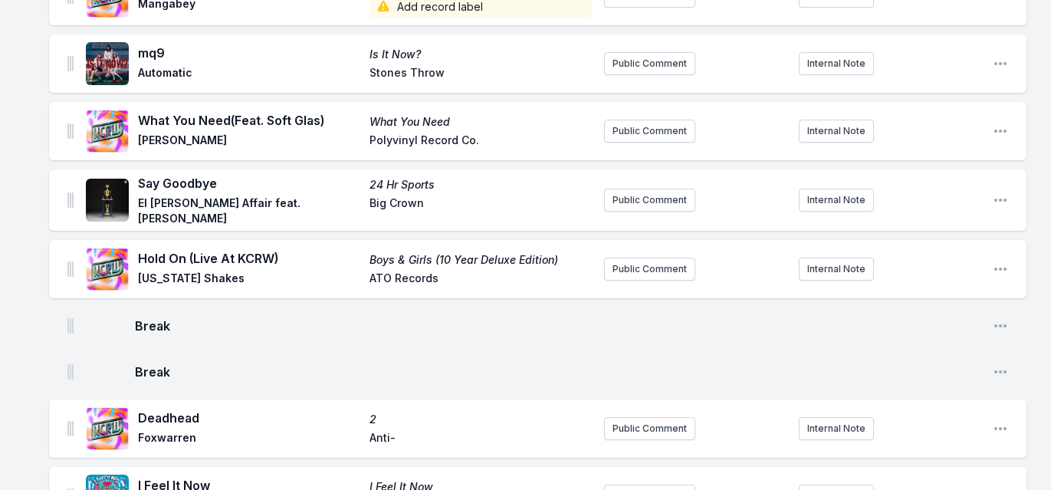
scroll to position [3852, 0]
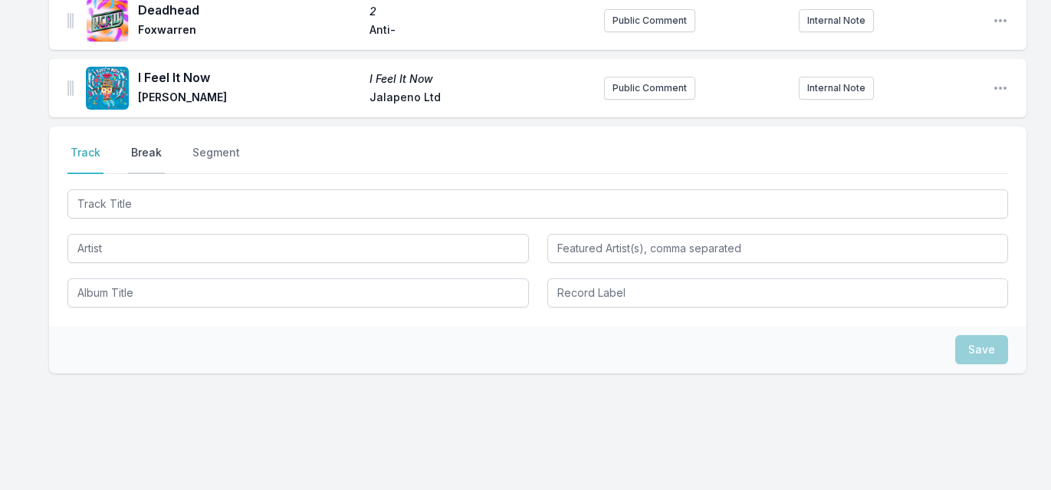
click at [149, 145] on button "Break" at bounding box center [146, 159] width 37 height 29
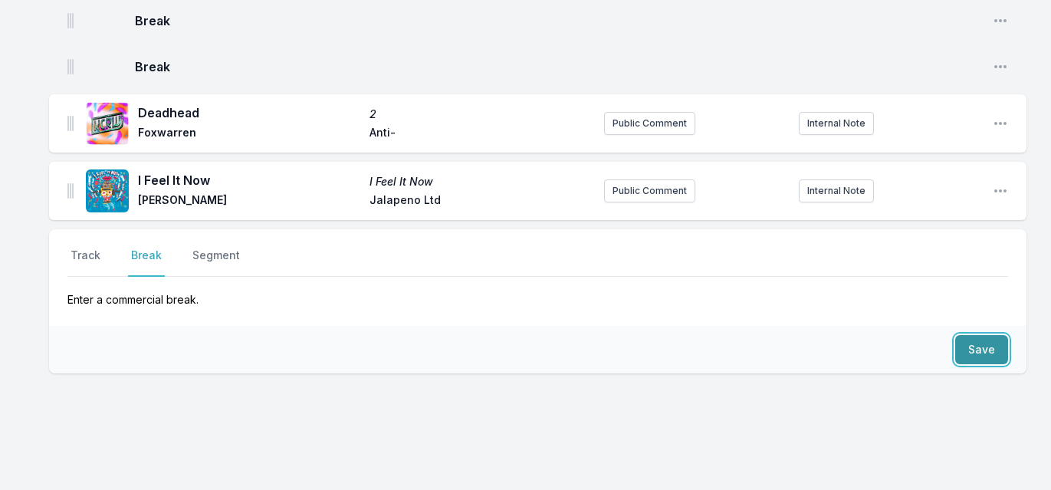
click at [999, 335] on button "Save" at bounding box center [982, 349] width 53 height 29
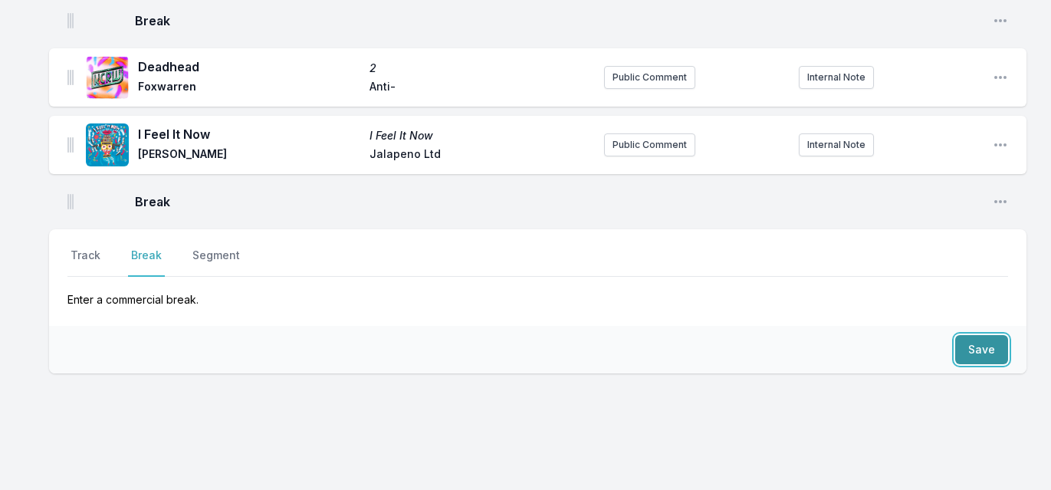
click at [999, 335] on button "Save" at bounding box center [982, 349] width 53 height 29
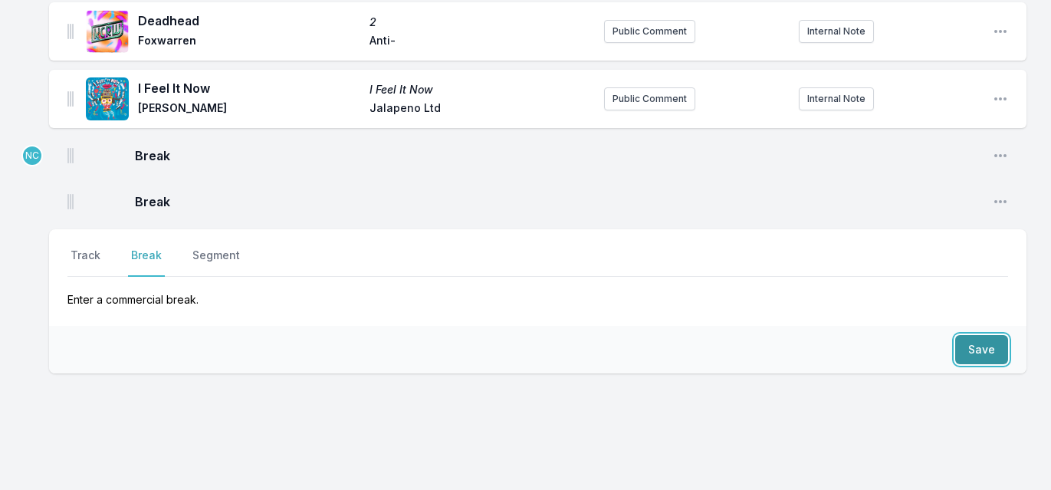
click at [999, 335] on button "Save" at bounding box center [982, 349] width 53 height 29
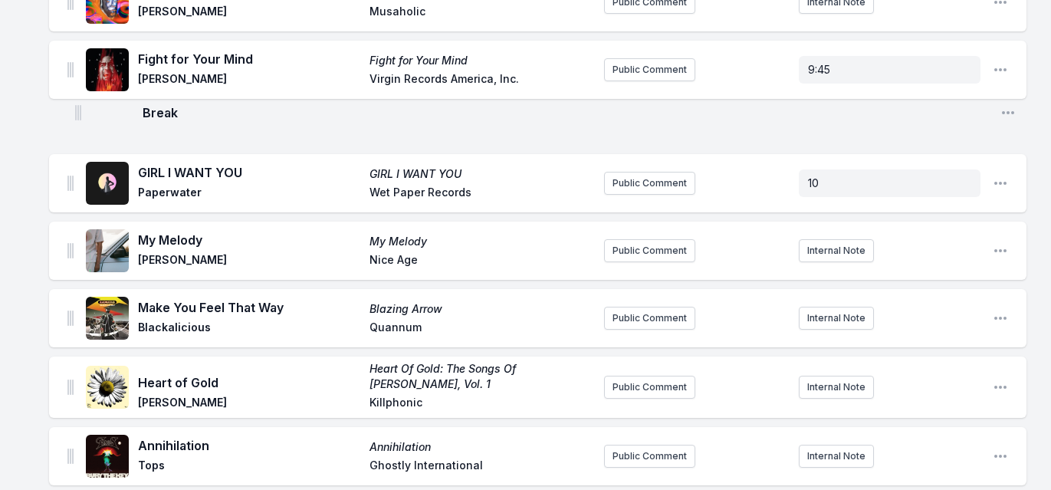
scroll to position [1159, 0]
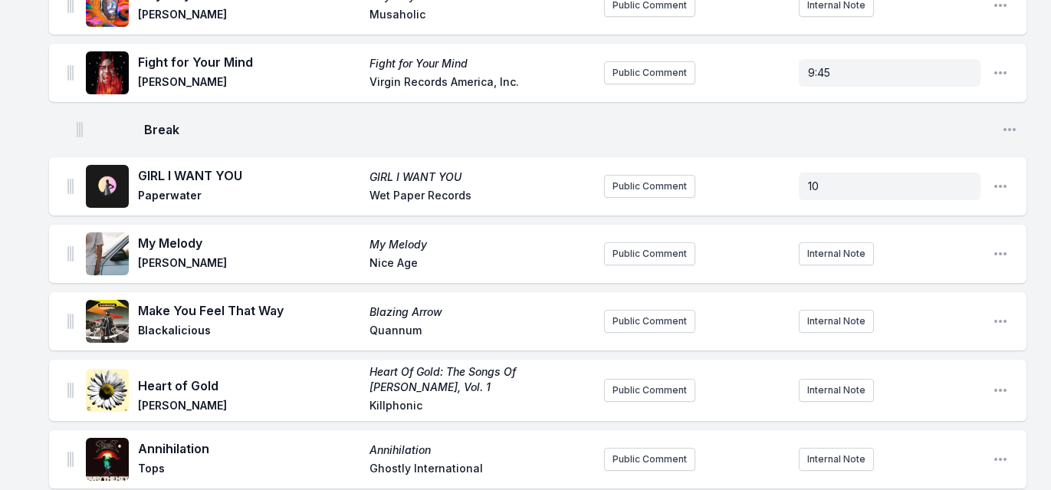
drag, startPoint x: 69, startPoint y: 417, endPoint x: 78, endPoint y: 120, distance: 297.7
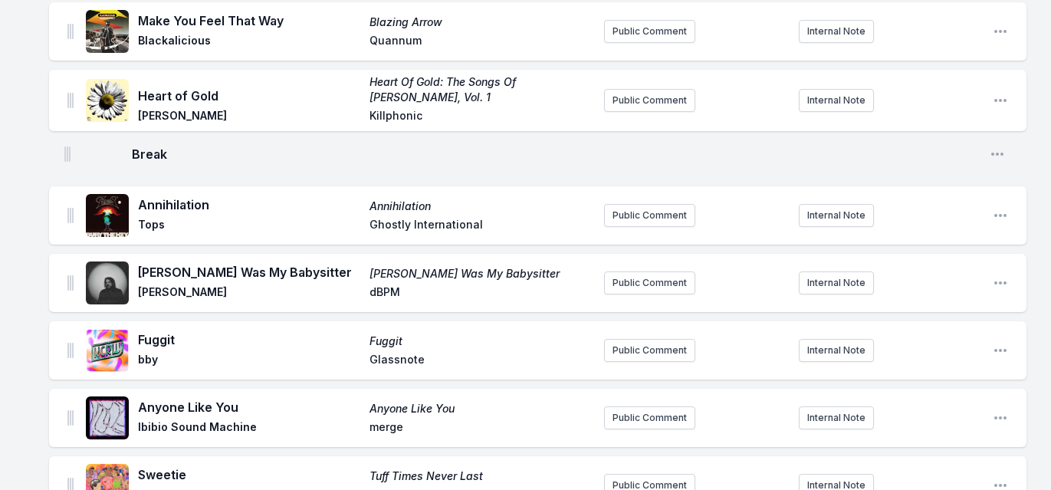
scroll to position [1390, 0]
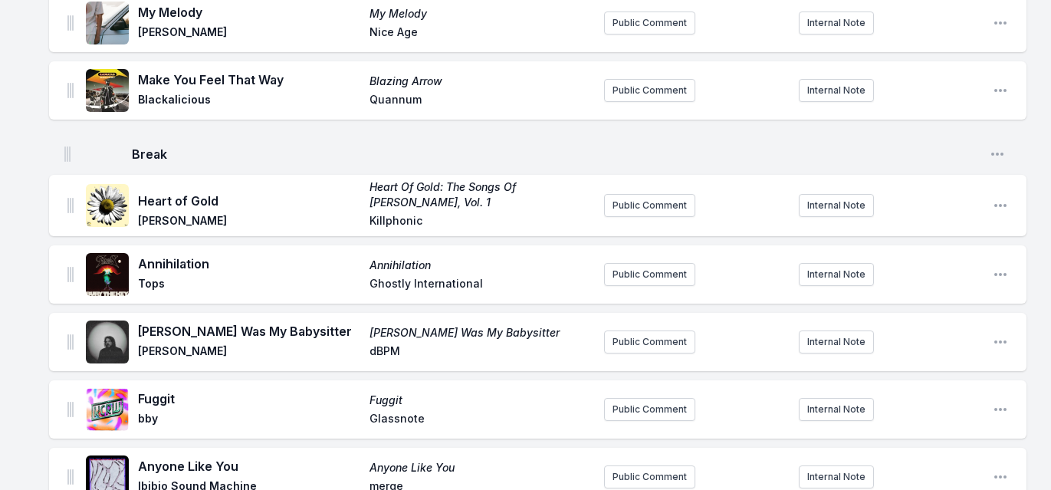
drag, startPoint x: 71, startPoint y: 166, endPoint x: 67, endPoint y: 143, distance: 24.0
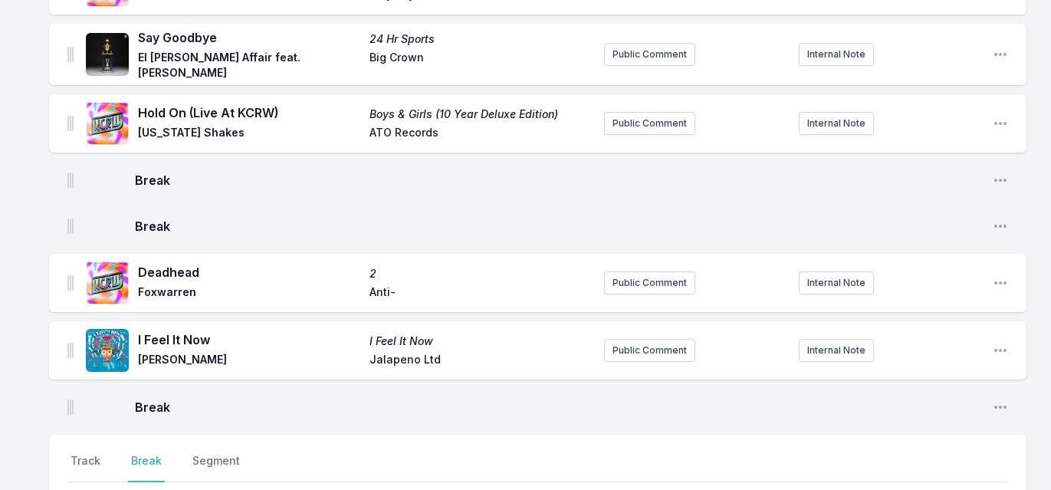
scroll to position [3887, 0]
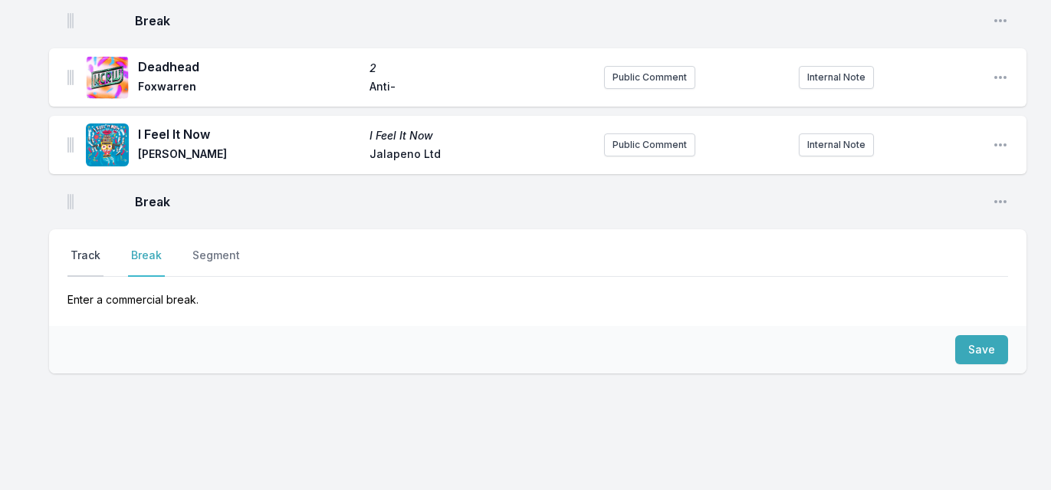
click at [90, 248] on button "Track" at bounding box center [85, 262] width 36 height 29
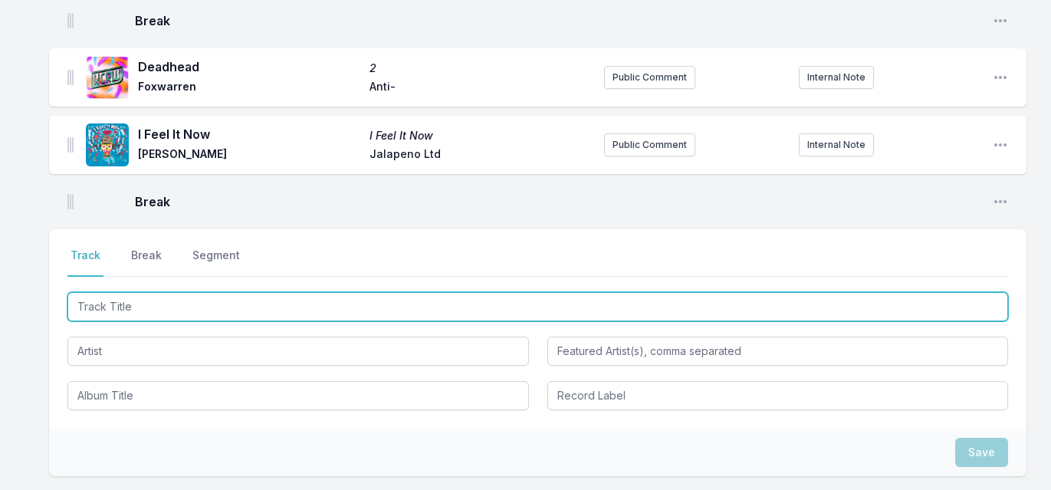
click at [188, 292] on input "Track Title" at bounding box center [537, 306] width 941 height 29
type input "Nuev"
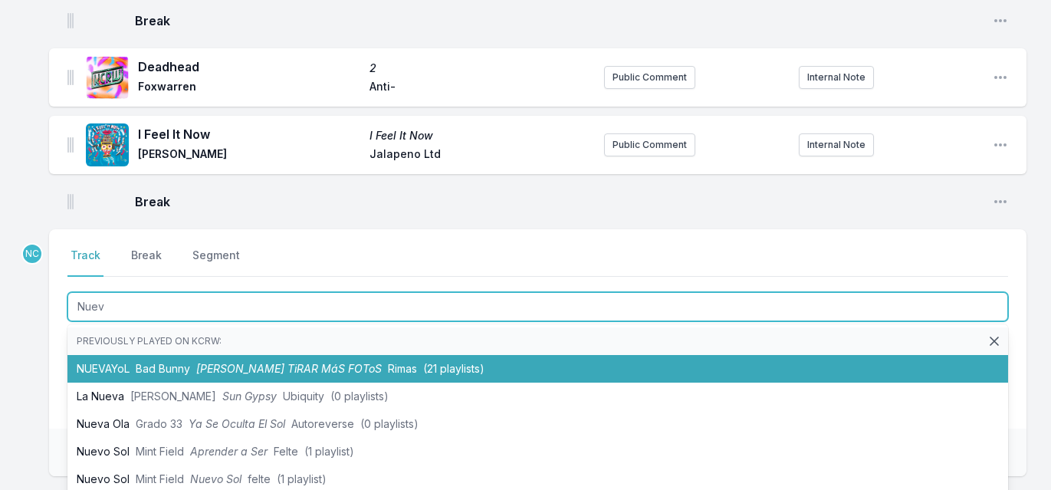
click at [179, 362] on span "Bad Bunny" at bounding box center [163, 368] width 54 height 13
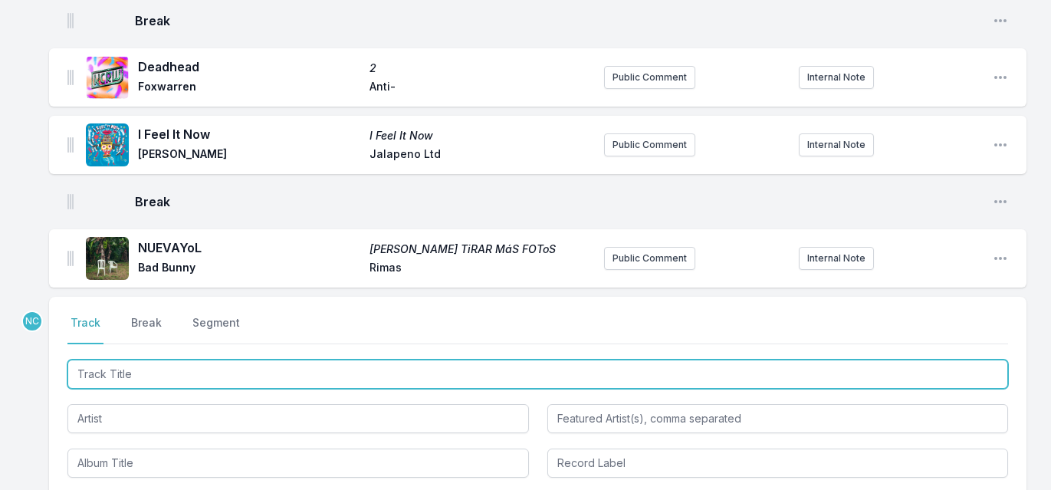
scroll to position [3955, 0]
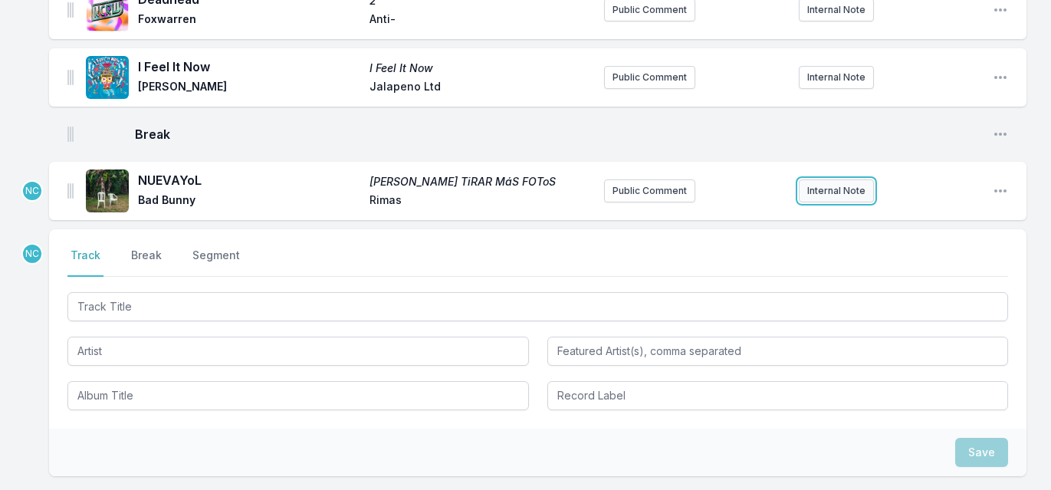
click at [844, 179] on button "Internal Note" at bounding box center [836, 190] width 75 height 23
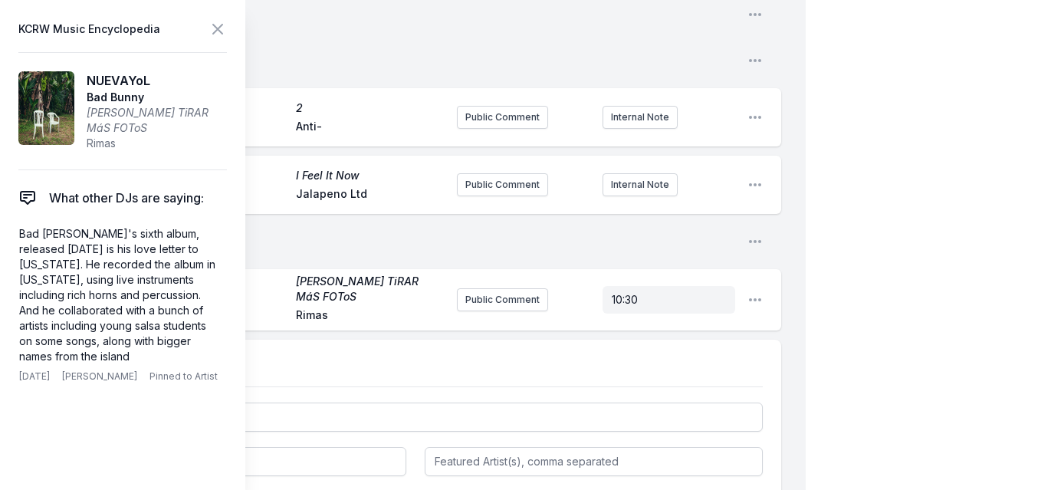
scroll to position [3939, 0]
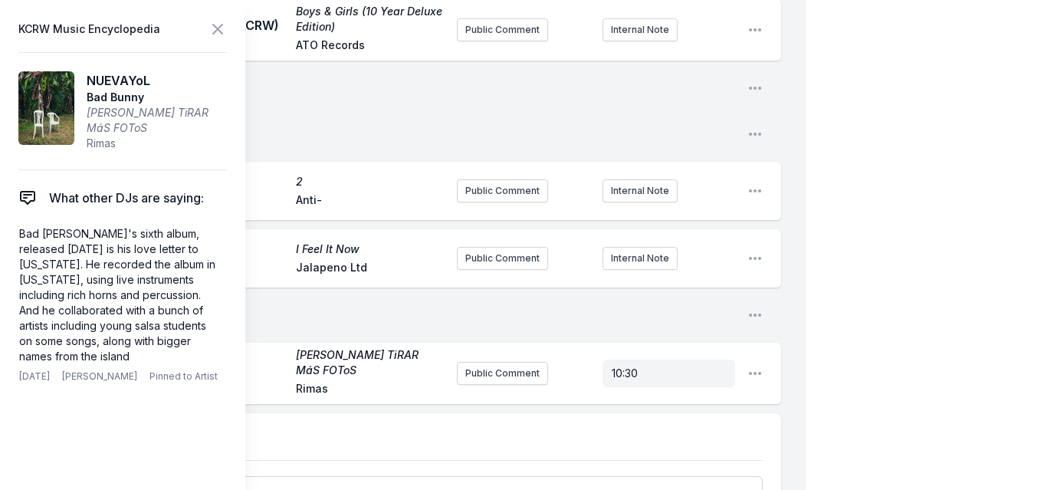
click at [222, 27] on icon at bounding box center [218, 29] width 18 height 18
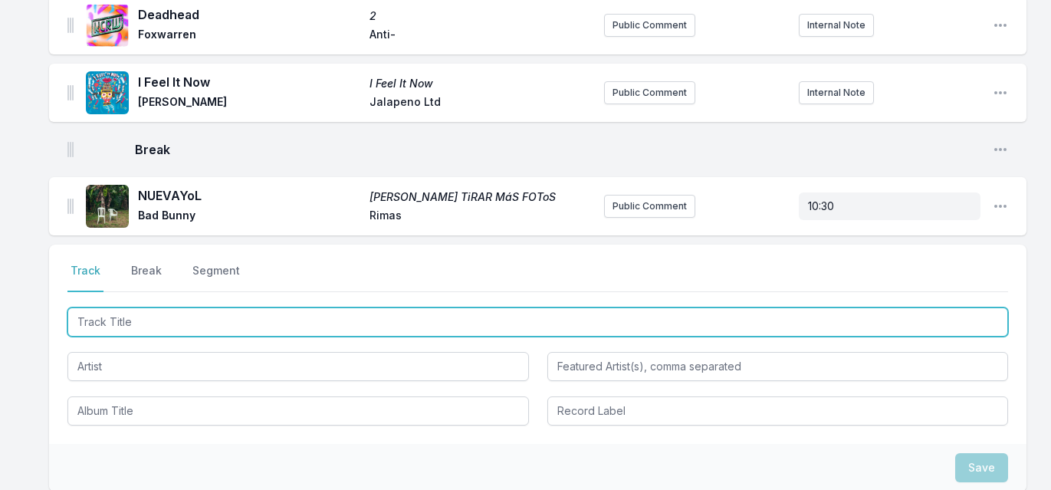
click at [182, 308] on input "Track Title" at bounding box center [537, 322] width 941 height 29
type input "I Can't Get No"
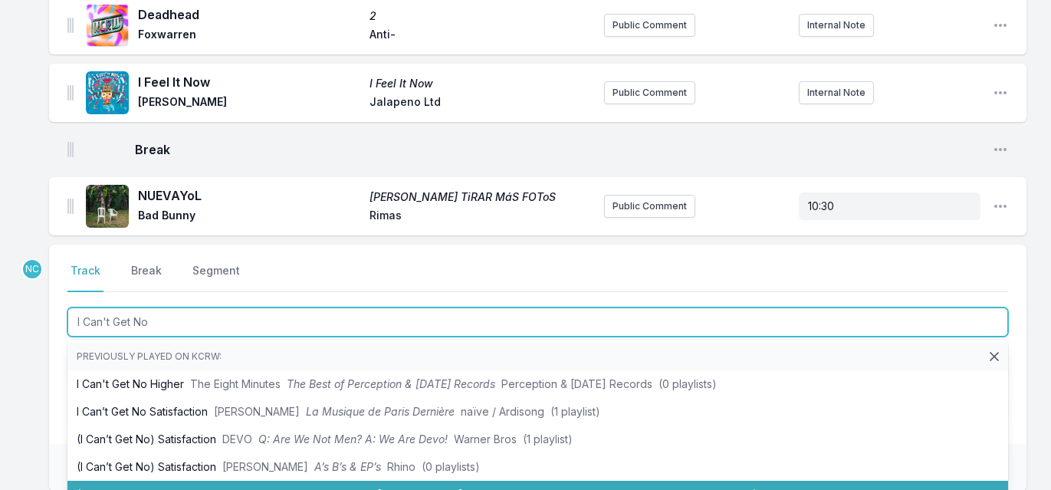
click at [174, 481] on li "(I Can’t Get No) Satisfaction Ninapinta and His Bongos and Congas The Downtown …" at bounding box center [537, 495] width 941 height 28
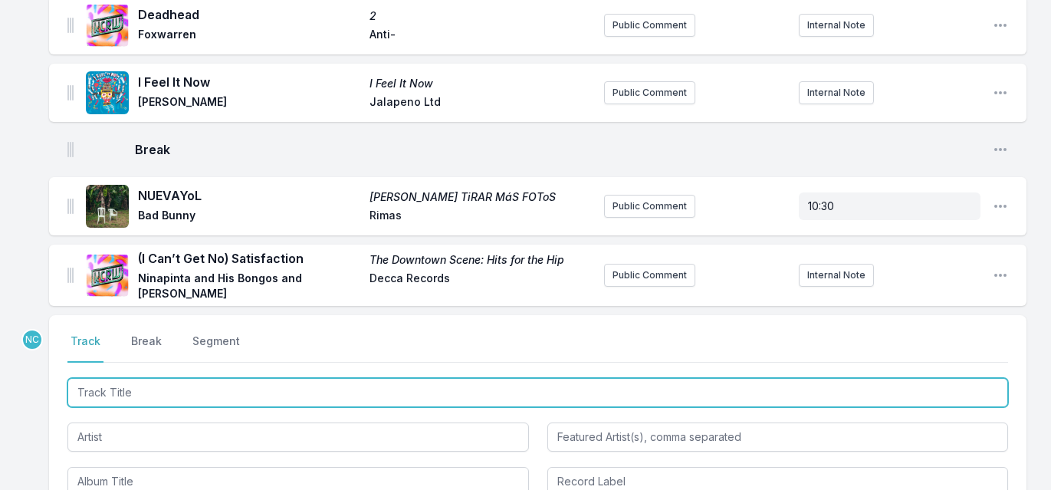
scroll to position [4007, 0]
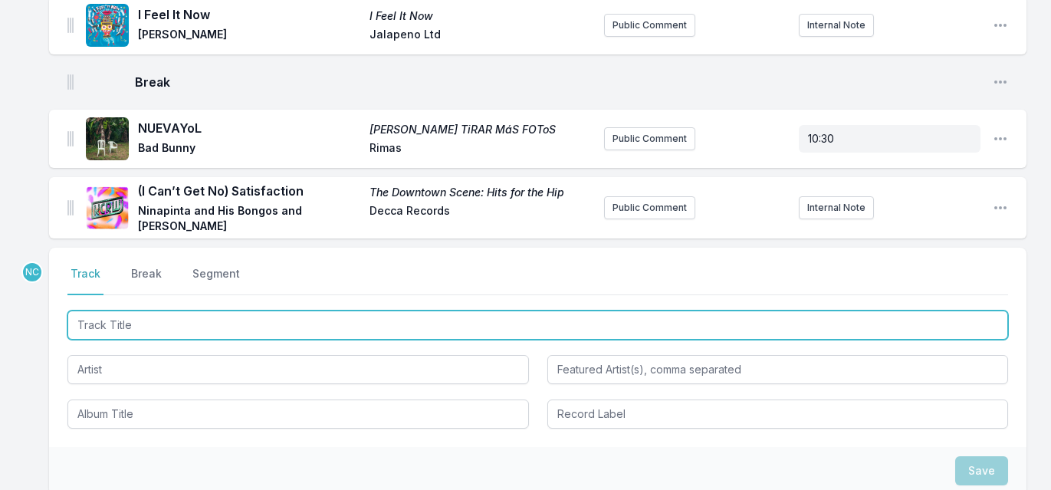
click at [256, 311] on input "Track Title" at bounding box center [537, 325] width 941 height 29
type input "Come Back Down"
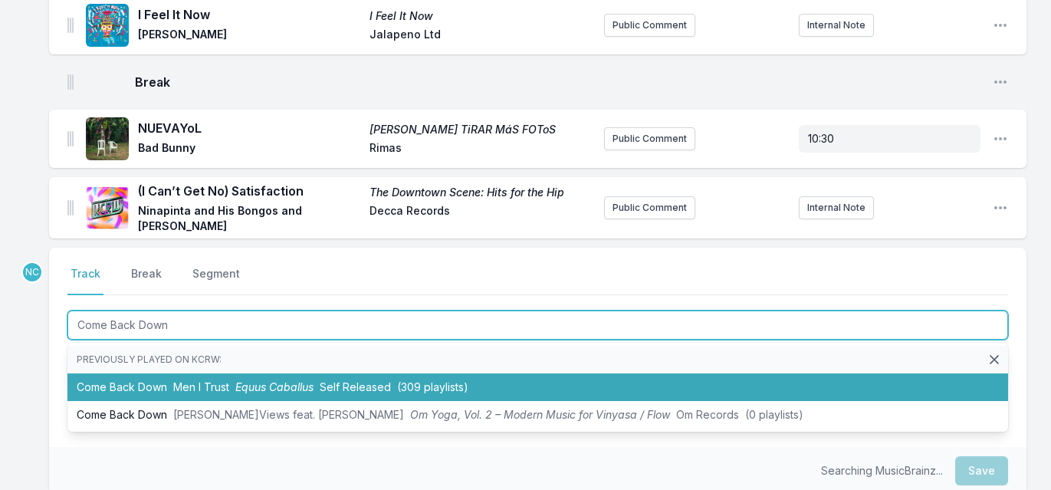
click at [186, 380] on span "Men I Trust" at bounding box center [201, 386] width 56 height 13
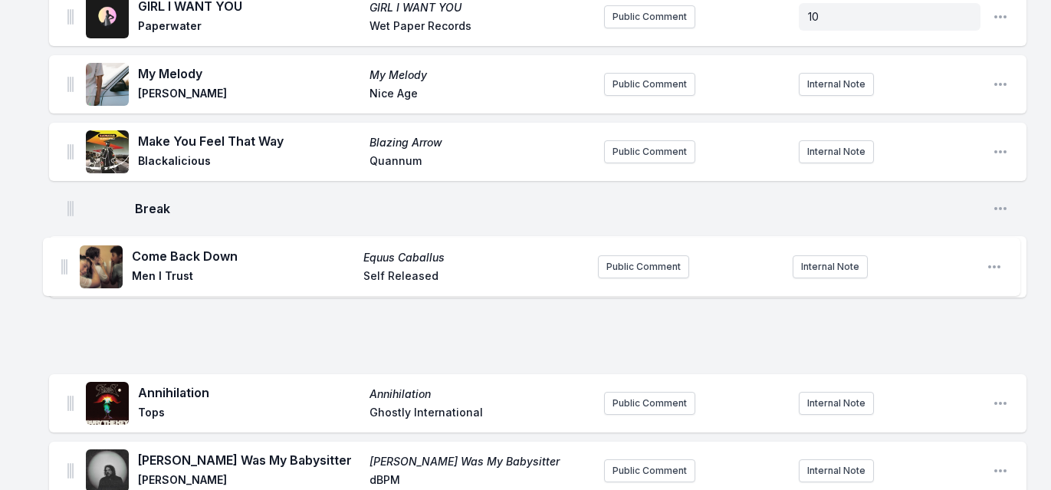
scroll to position [1295, 0]
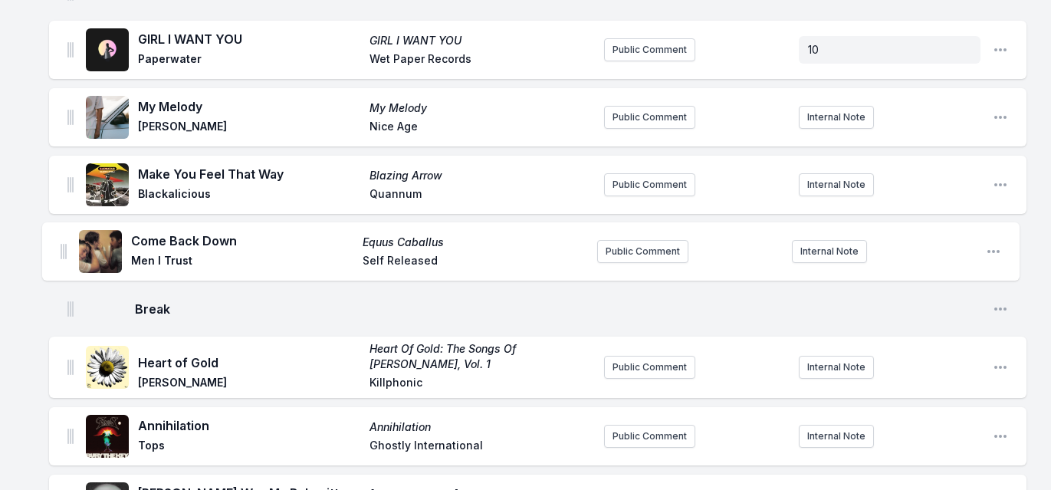
drag, startPoint x: 72, startPoint y: 284, endPoint x: 62, endPoint y: 245, distance: 39.6
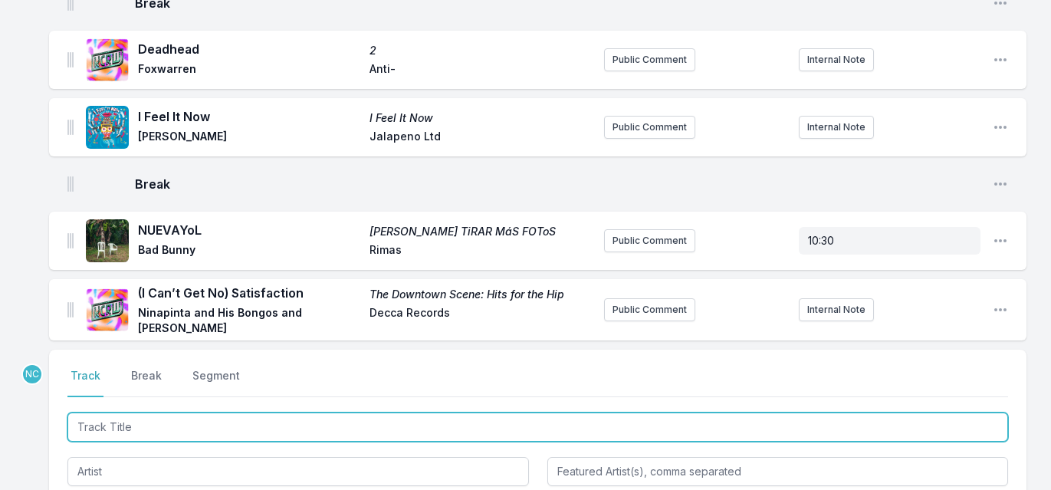
scroll to position [3995, 0]
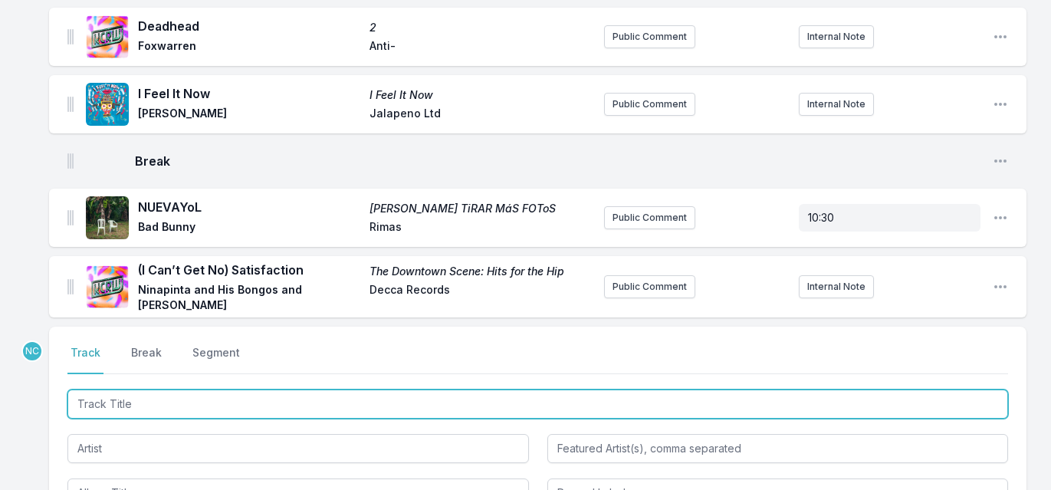
click at [177, 390] on input "Track Title" at bounding box center [537, 404] width 941 height 29
type input "Conundrums"
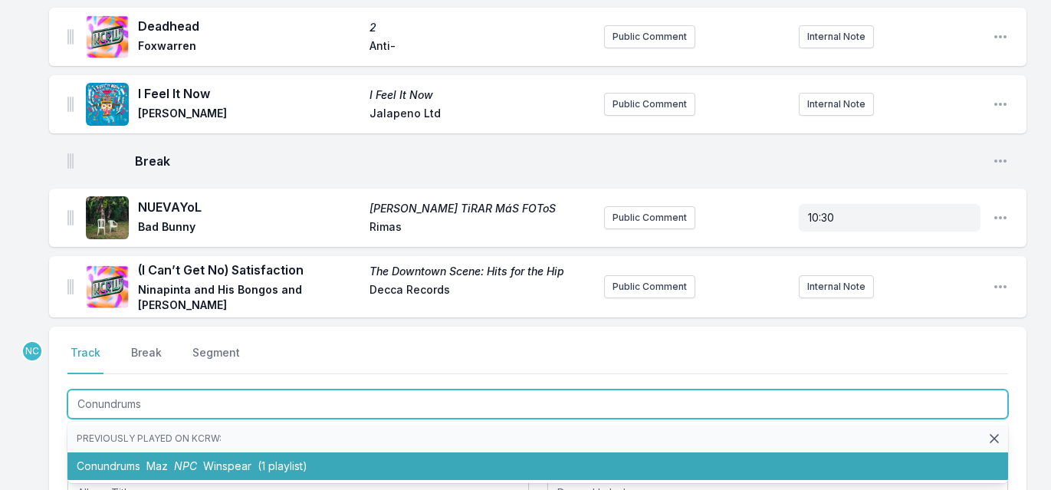
click at [162, 459] on span "Maz" at bounding box center [156, 465] width 21 height 13
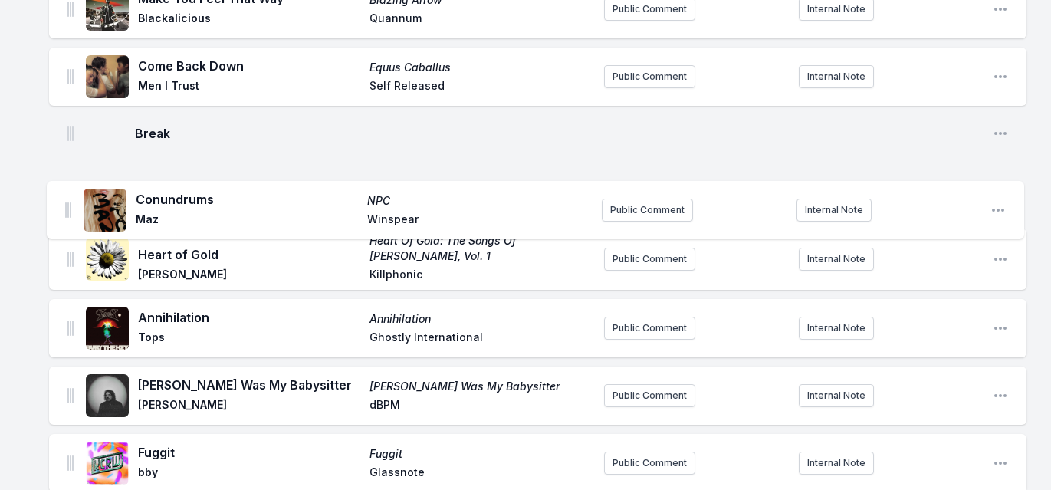
scroll to position [1456, 0]
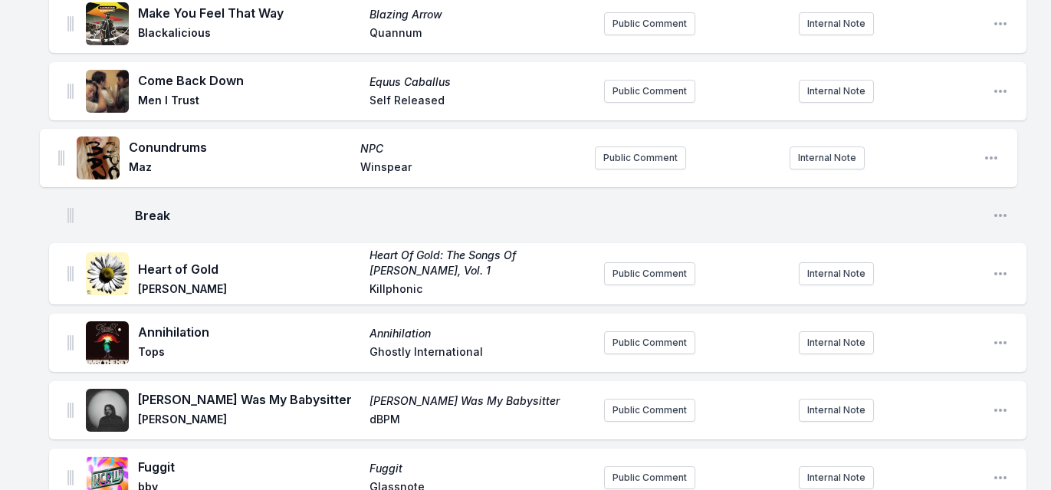
drag, startPoint x: 71, startPoint y: 248, endPoint x: 61, endPoint y: 140, distance: 109.4
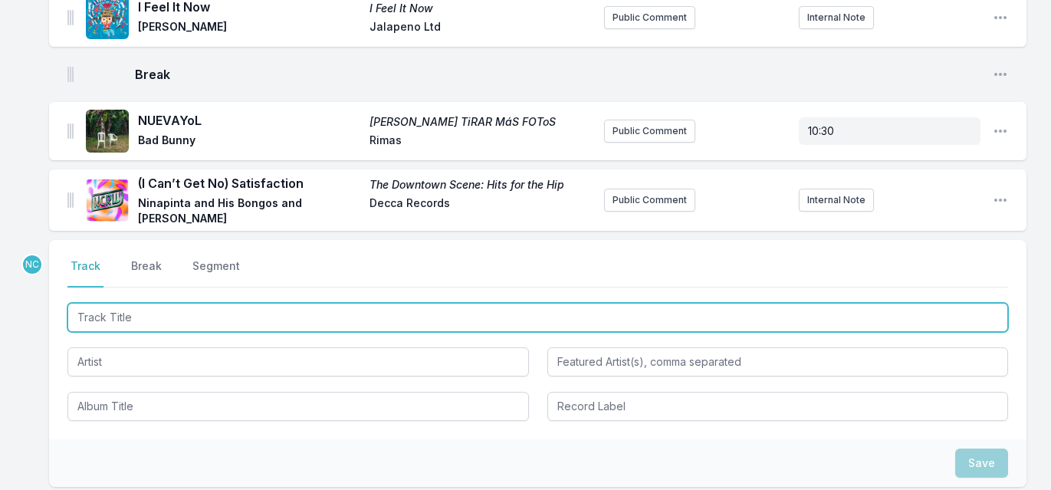
scroll to position [4260, 0]
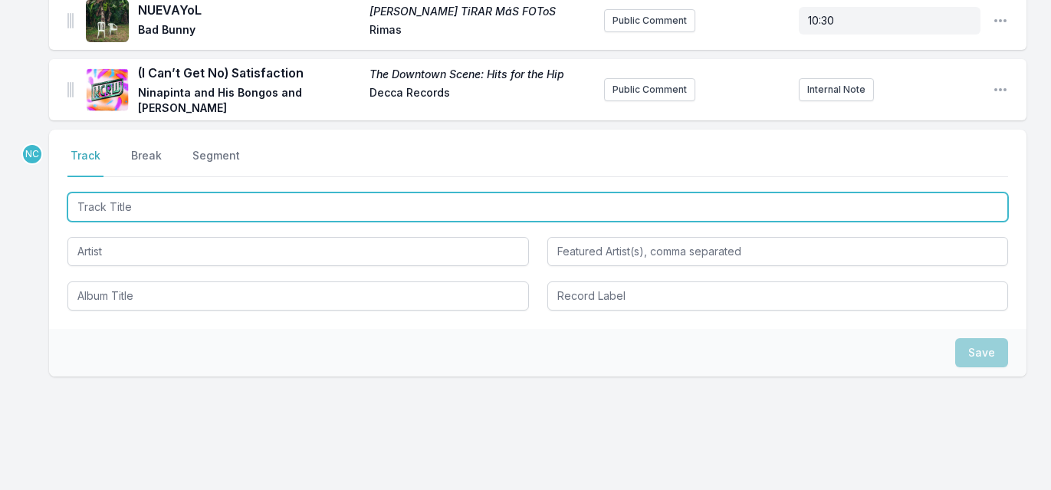
click at [215, 192] on input "Track Title" at bounding box center [537, 206] width 941 height 29
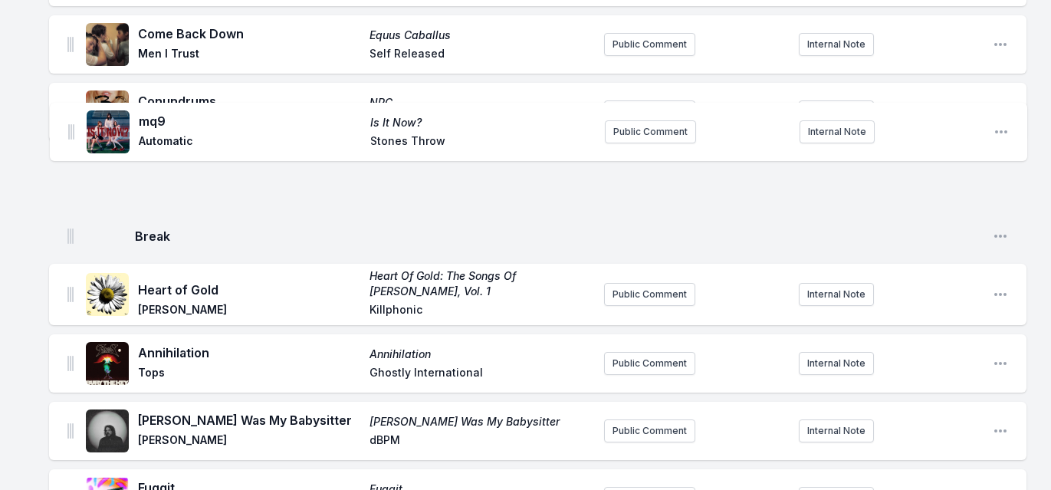
scroll to position [1495, 0]
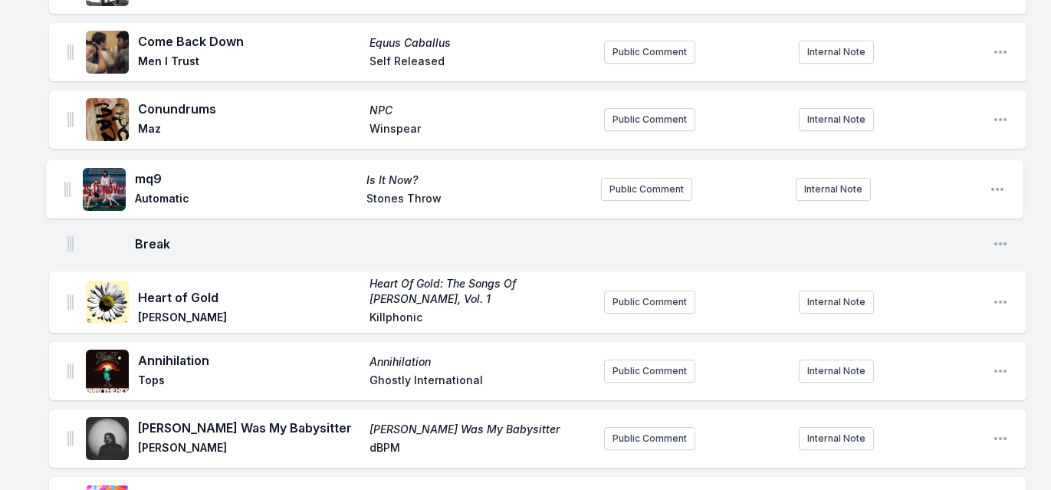
drag, startPoint x: 67, startPoint y: 105, endPoint x: 66, endPoint y: 192, distance: 86.7
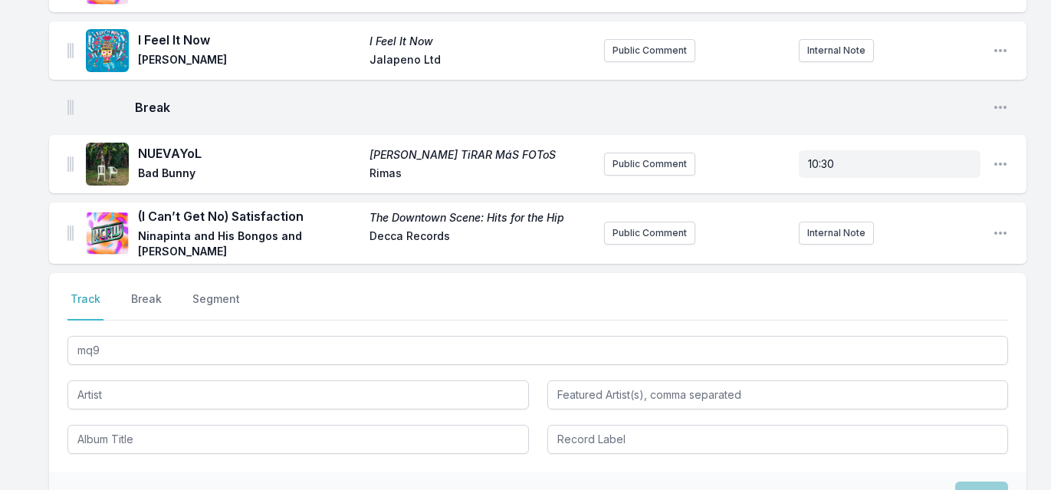
scroll to position [4260, 0]
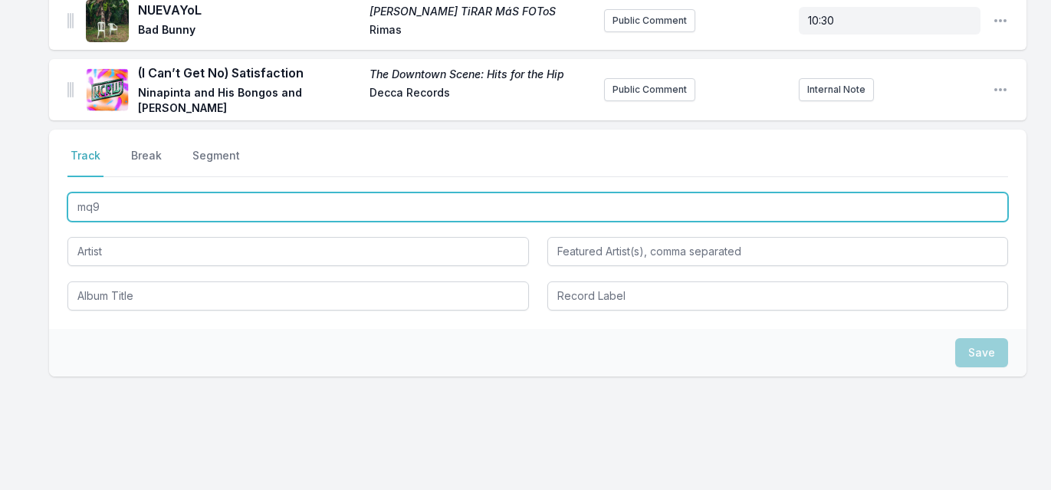
click at [223, 192] on input "mq9" at bounding box center [537, 206] width 941 height 29
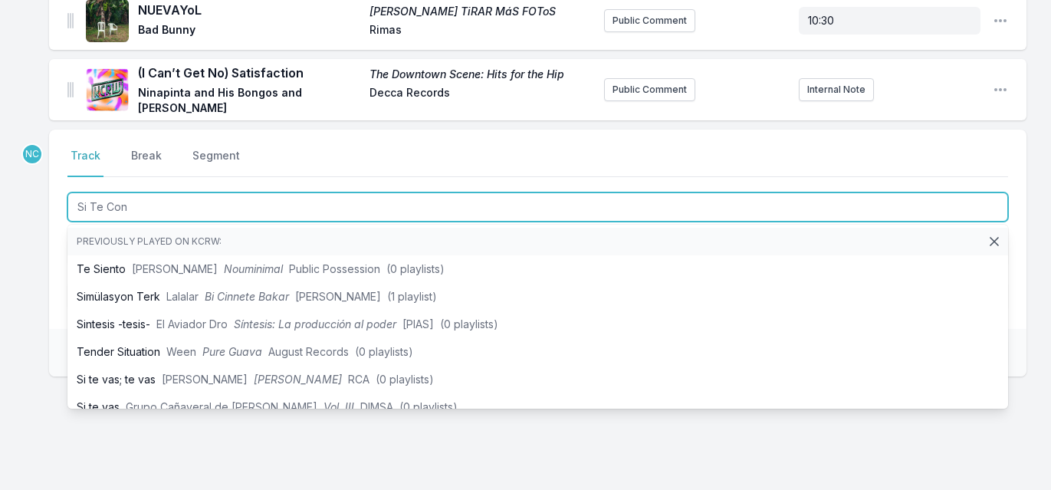
type input "Si Te Cont"
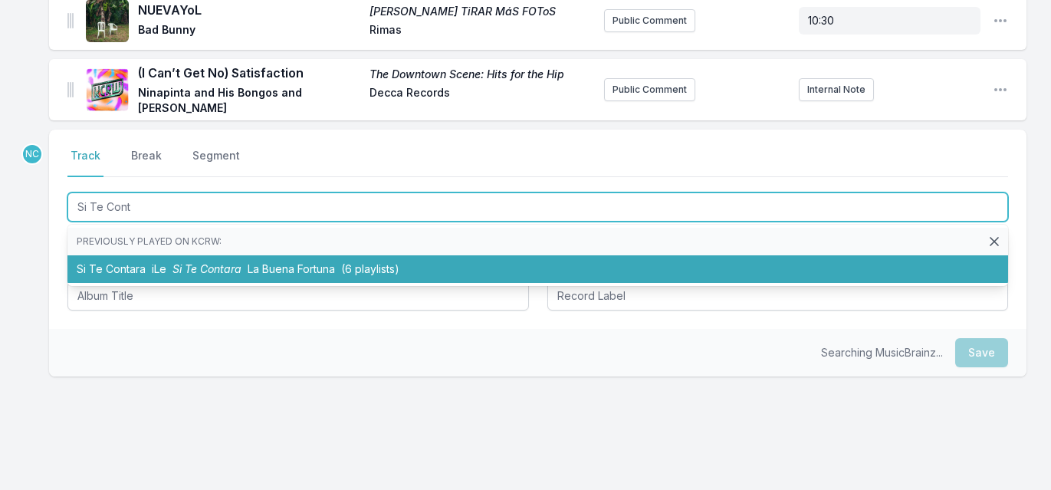
click at [195, 262] on span "Si Te Contara" at bounding box center [207, 268] width 69 height 13
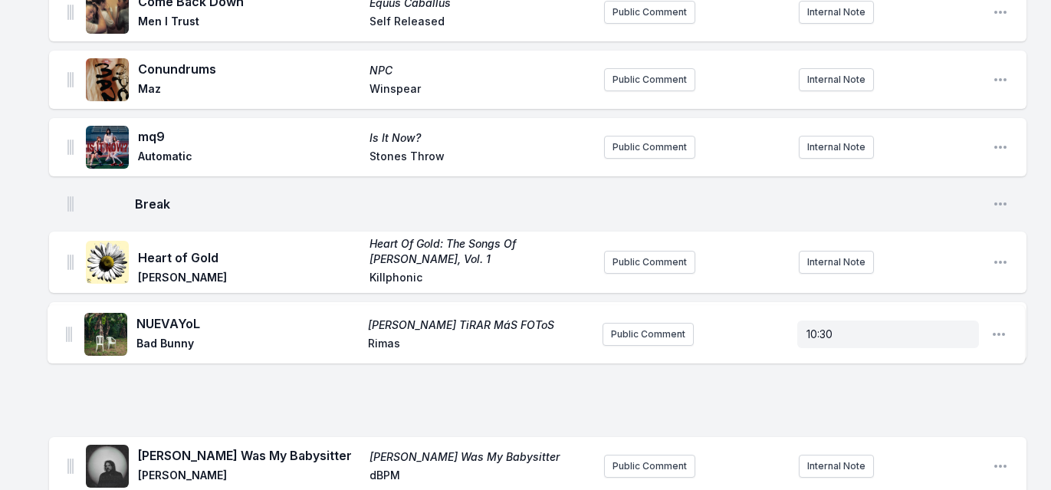
scroll to position [1517, 0]
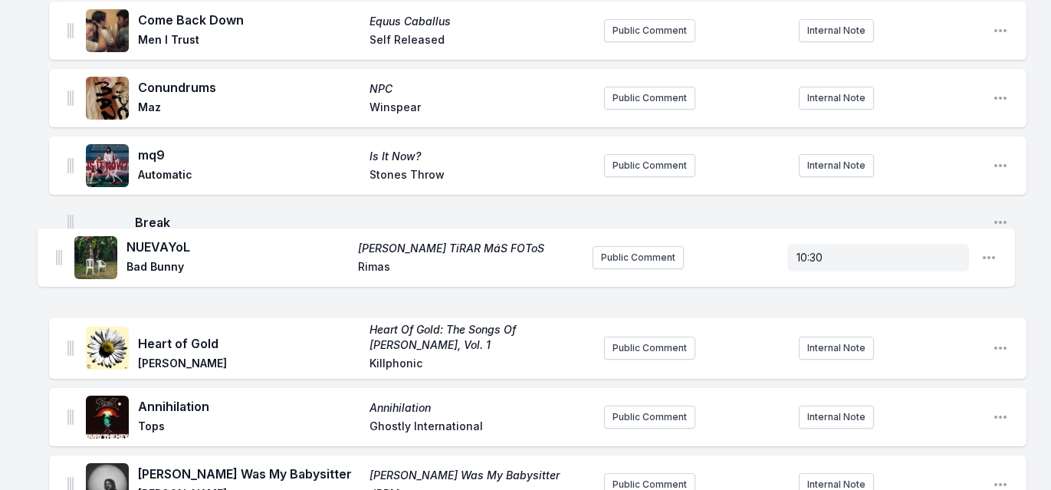
drag, startPoint x: 70, startPoint y: 367, endPoint x: 58, endPoint y: 248, distance: 118.7
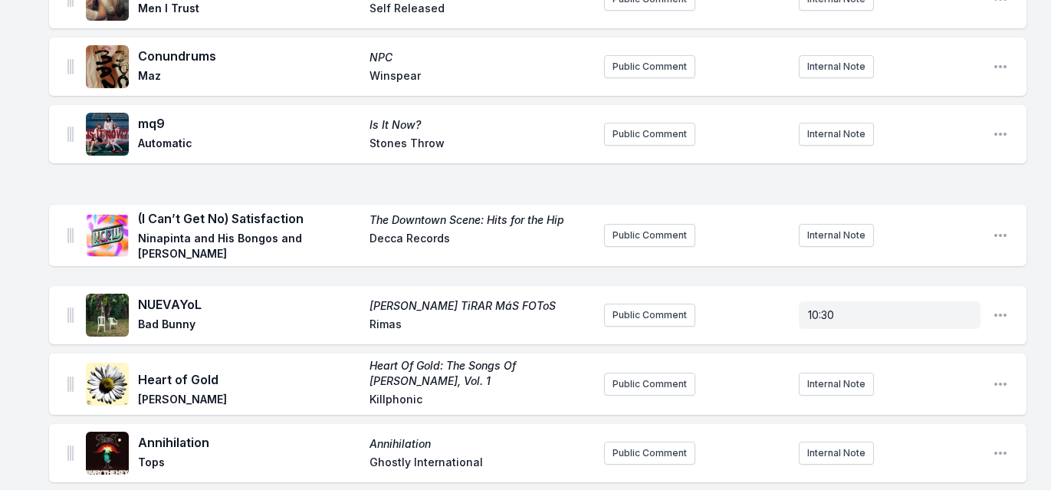
scroll to position [1556, 0]
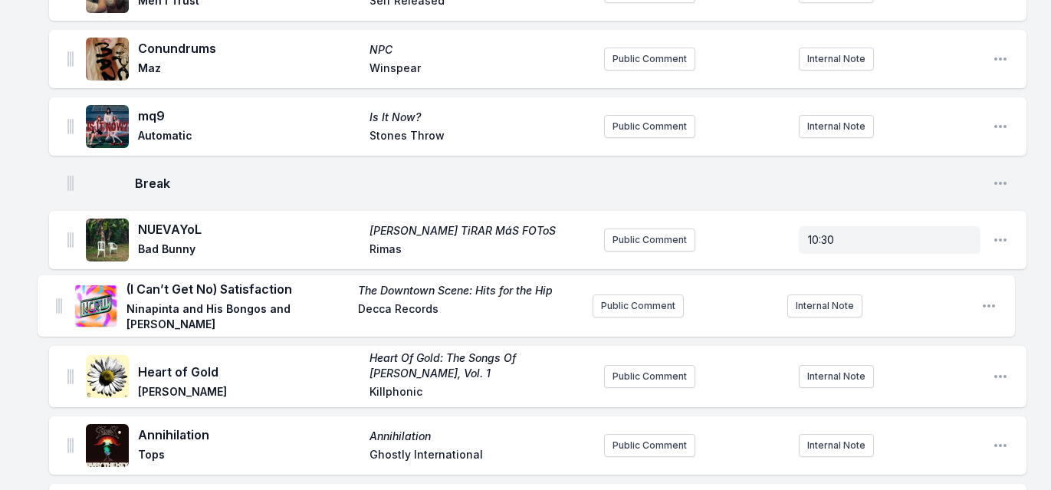
drag, startPoint x: 69, startPoint y: 275, endPoint x: 58, endPoint y: 295, distance: 23.7
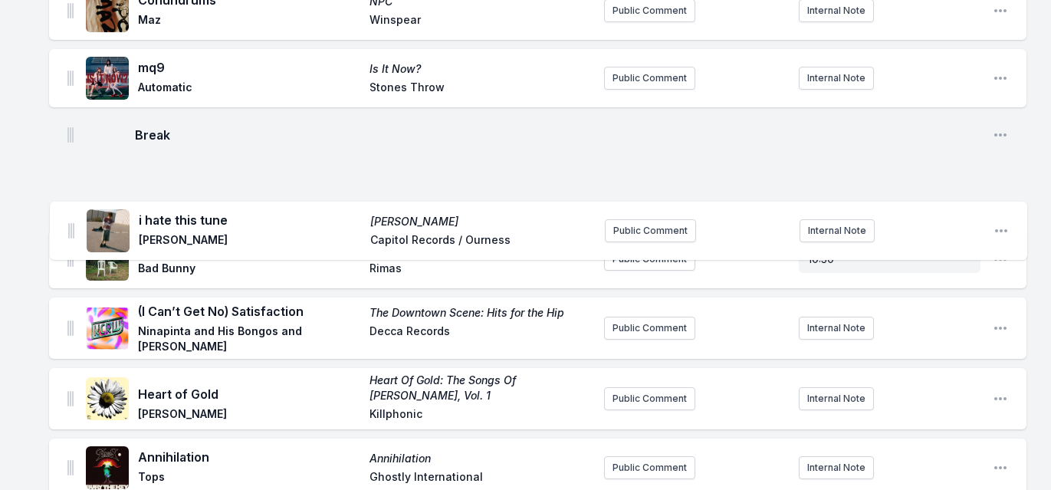
scroll to position [1587, 0]
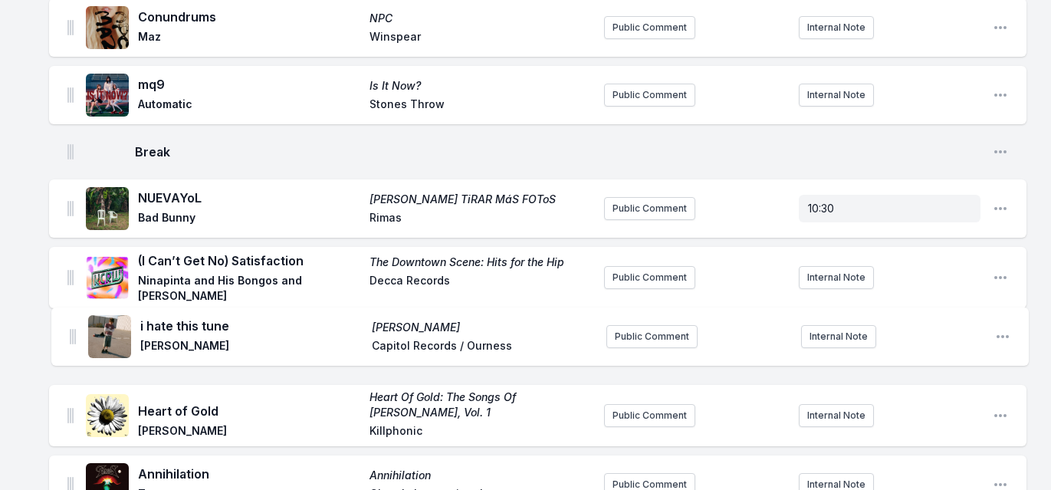
drag, startPoint x: 70, startPoint y: 342, endPoint x: 72, endPoint y: 327, distance: 14.8
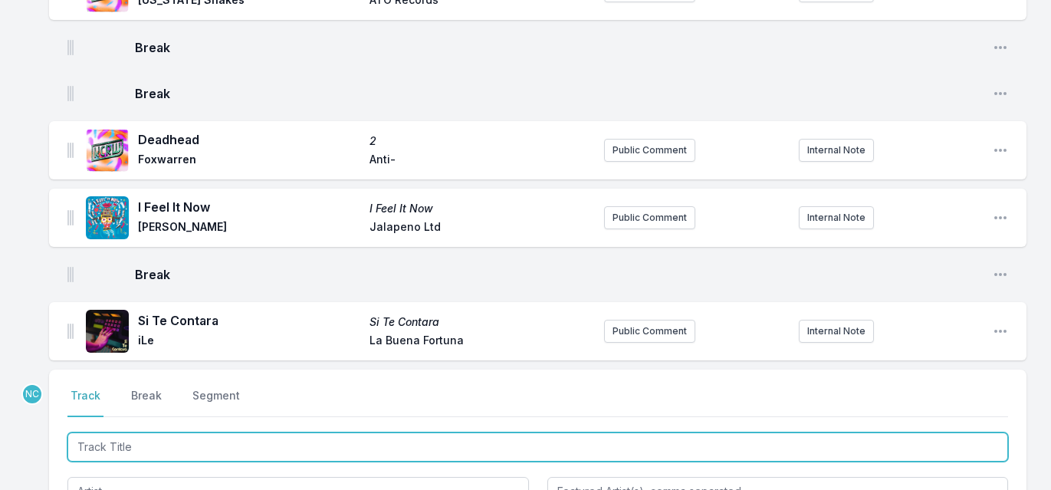
scroll to position [4327, 0]
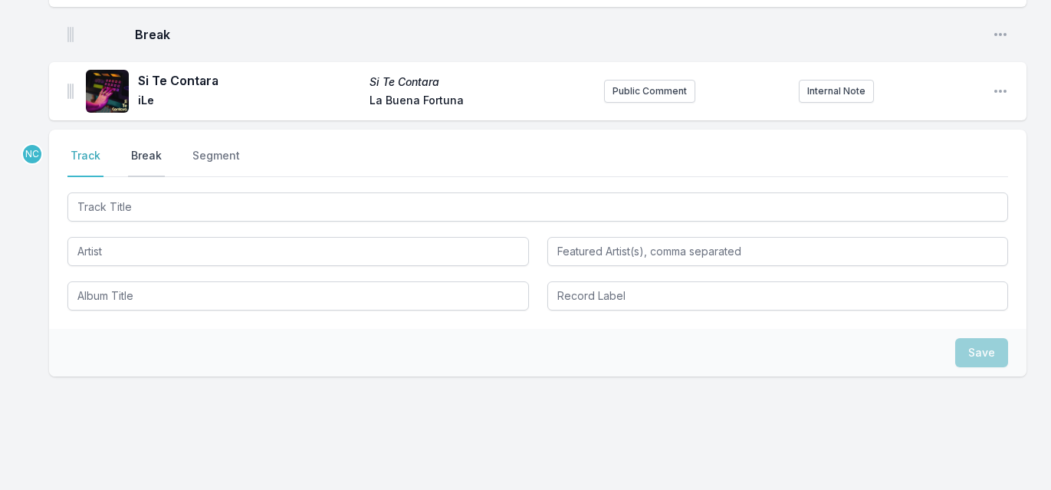
click at [156, 148] on button "Break" at bounding box center [146, 162] width 37 height 29
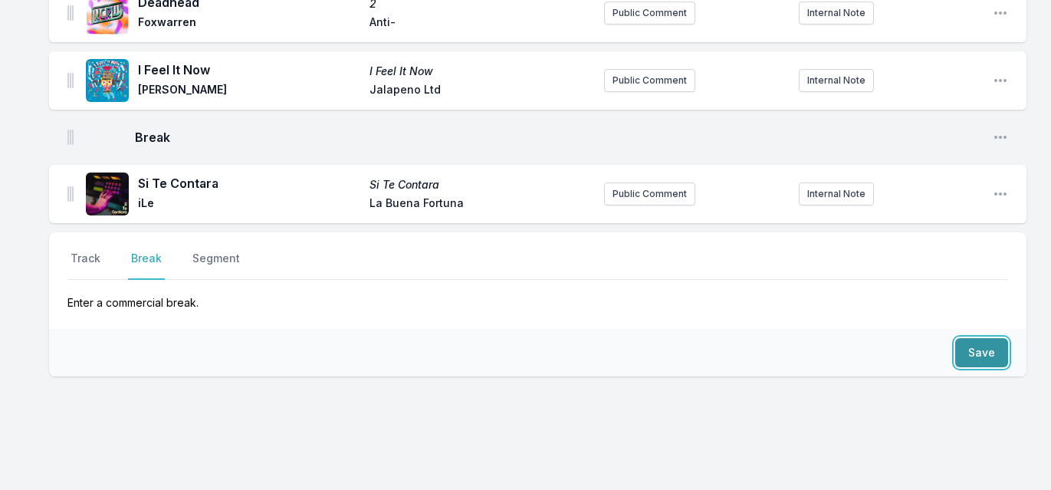
click at [985, 338] on button "Save" at bounding box center [982, 352] width 53 height 29
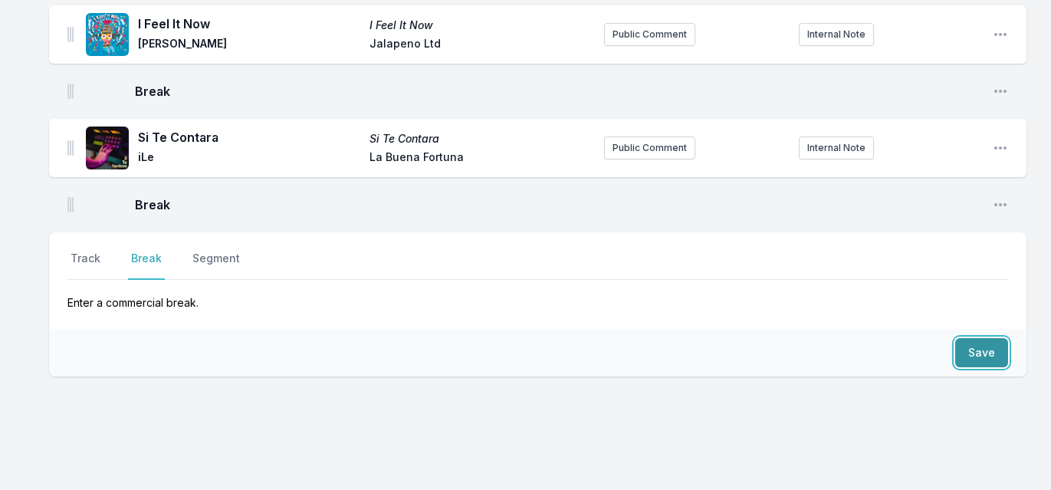
click at [985, 338] on button "Save" at bounding box center [982, 352] width 53 height 29
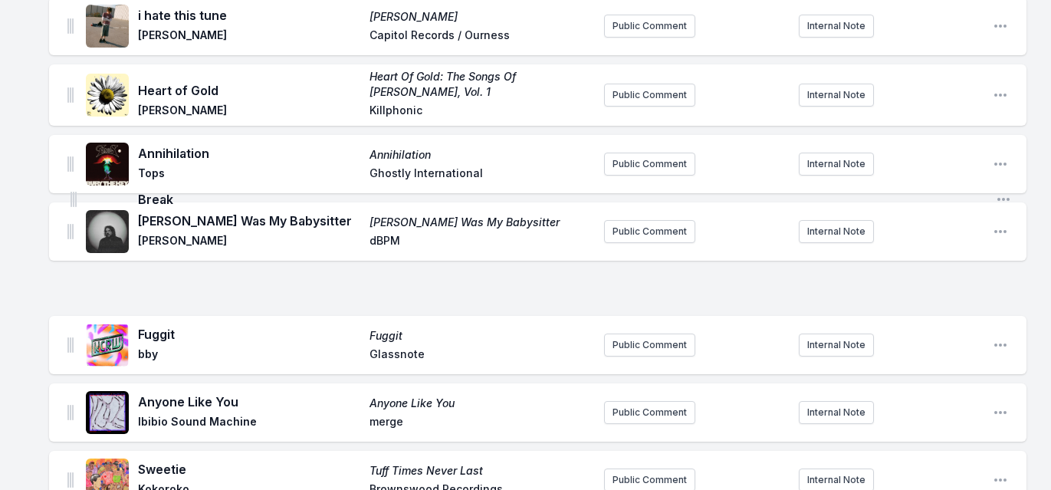
scroll to position [1837, 0]
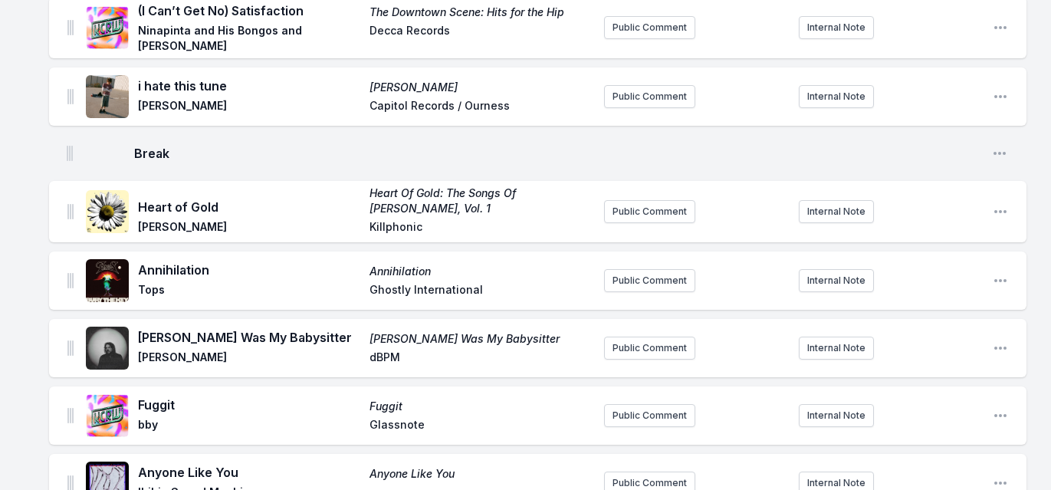
drag, startPoint x: 69, startPoint y: 121, endPoint x: 68, endPoint y: 145, distance: 23.8
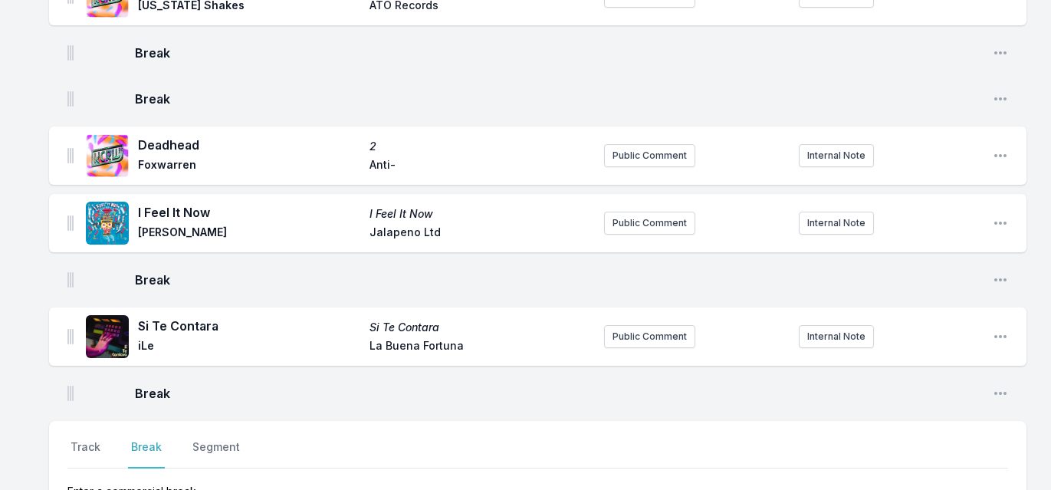
scroll to position [4114, 0]
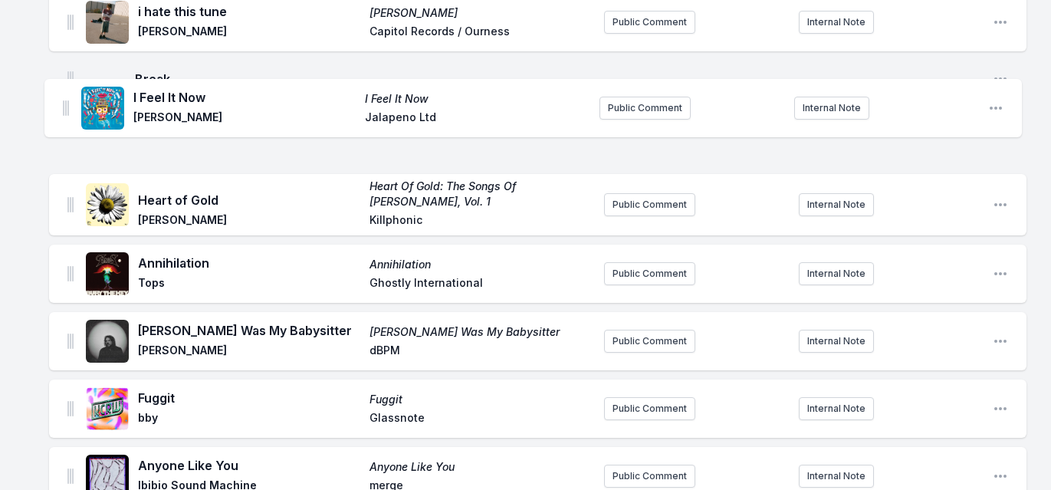
drag, startPoint x: 69, startPoint y: 198, endPoint x: 64, endPoint y: 77, distance: 121.3
click at [64, 77] on ul "Safeandsound LOVED Parcels PARCELS MUSIC GBR / Because Music SAS Public Comment…" at bounding box center [538, 458] width 978 height 4340
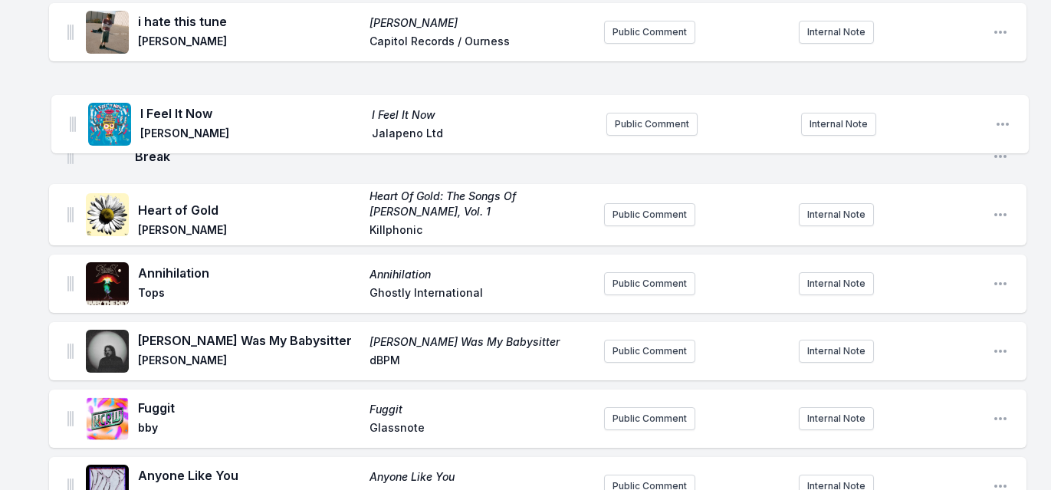
scroll to position [1900, 0]
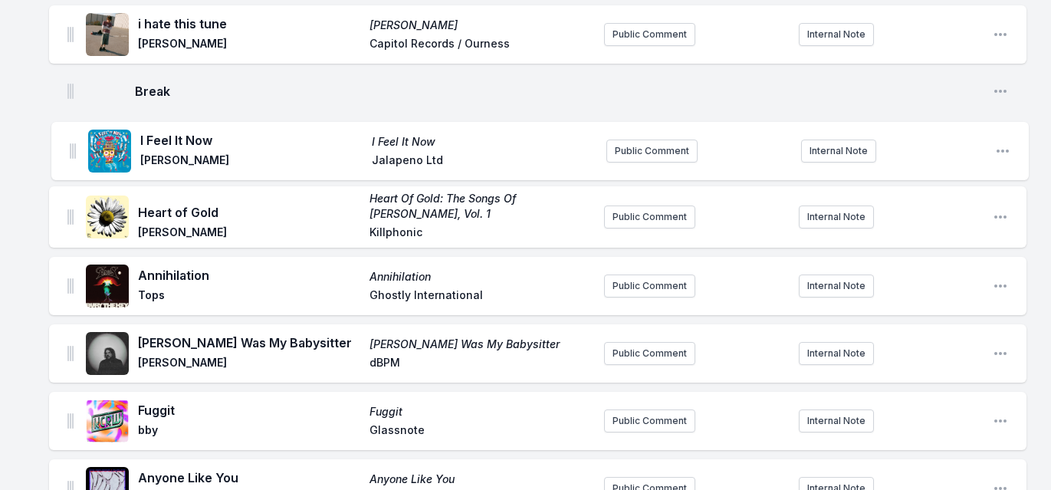
drag, startPoint x: 69, startPoint y: 90, endPoint x: 71, endPoint y: 156, distance: 65.2
click at [71, 156] on ul "Safeandsound LOVED Parcels PARCELS MUSIC GBR / Because Music SAS Public Comment…" at bounding box center [538, 470] width 978 height 4340
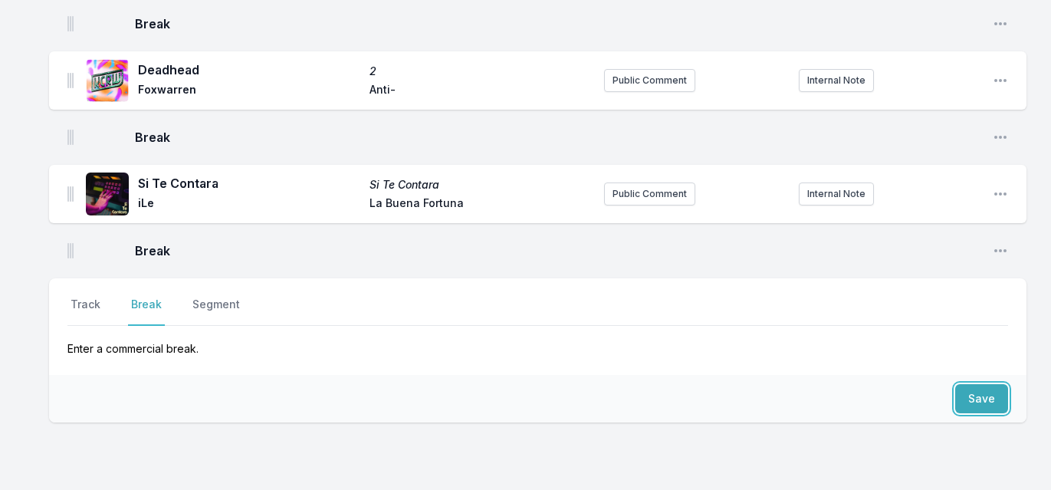
scroll to position [4317, 0]
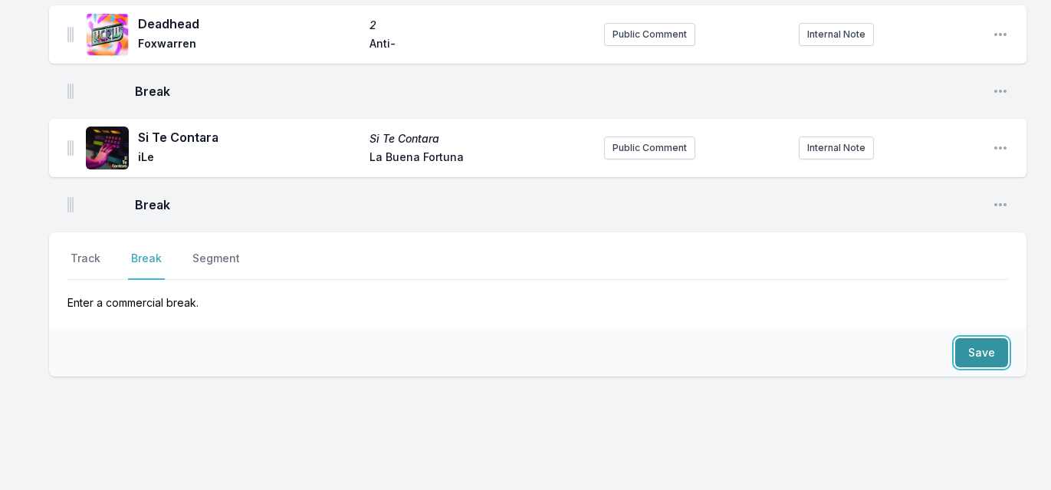
click at [987, 338] on button "Save" at bounding box center [982, 352] width 53 height 29
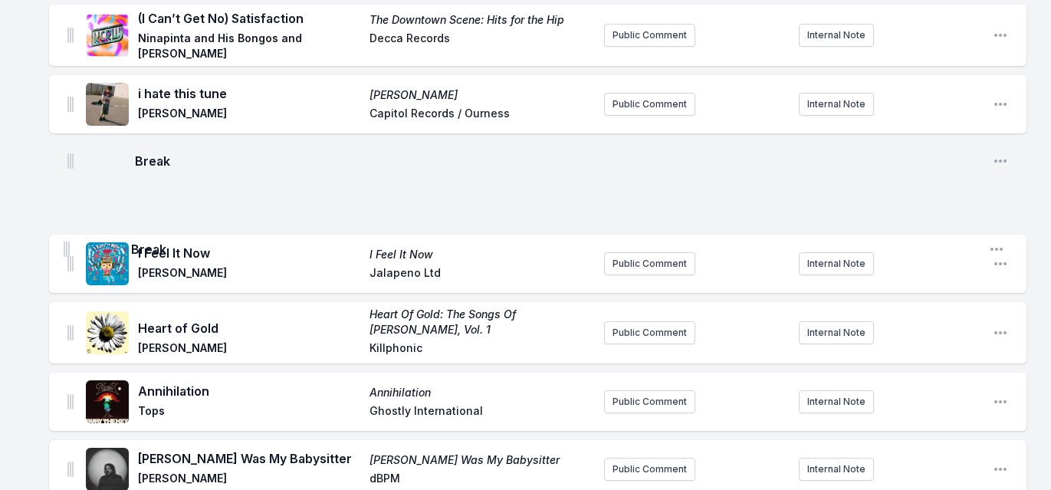
scroll to position [1833, 0]
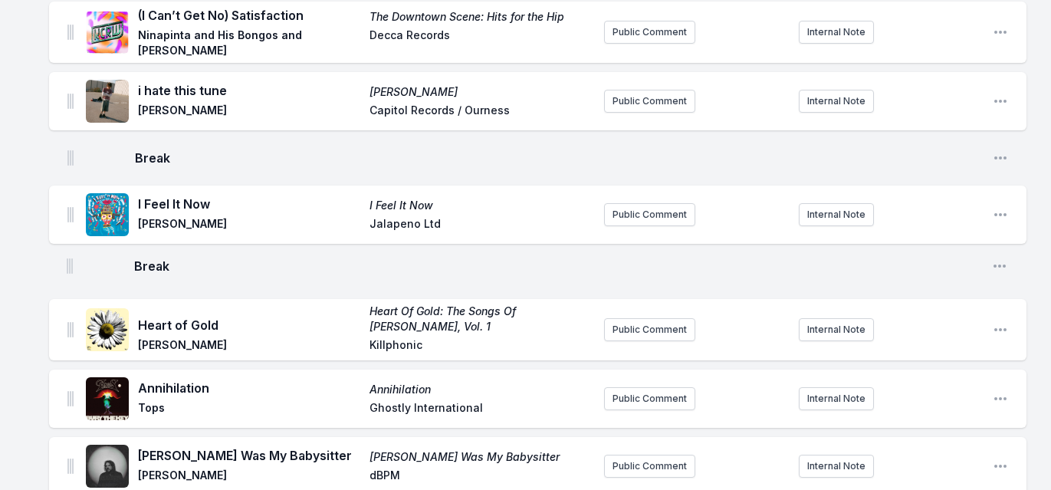
drag, startPoint x: 73, startPoint y: 123, endPoint x: 72, endPoint y: 260, distance: 136.5
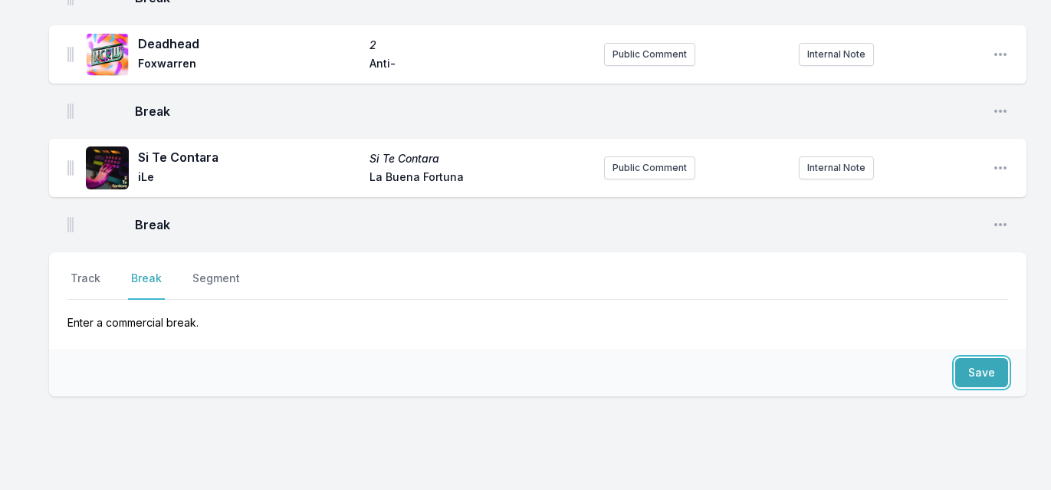
scroll to position [4363, 0]
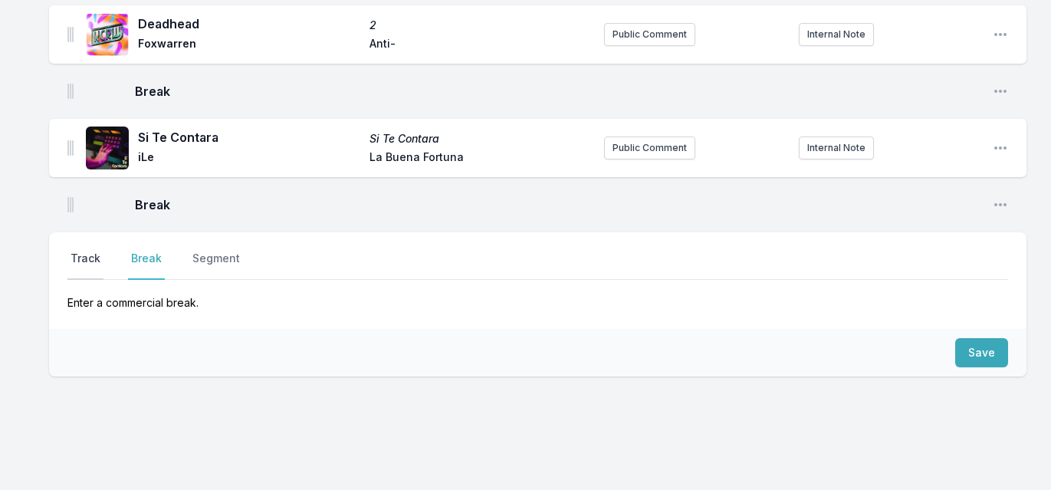
click at [89, 251] on button "Track" at bounding box center [85, 265] width 36 height 29
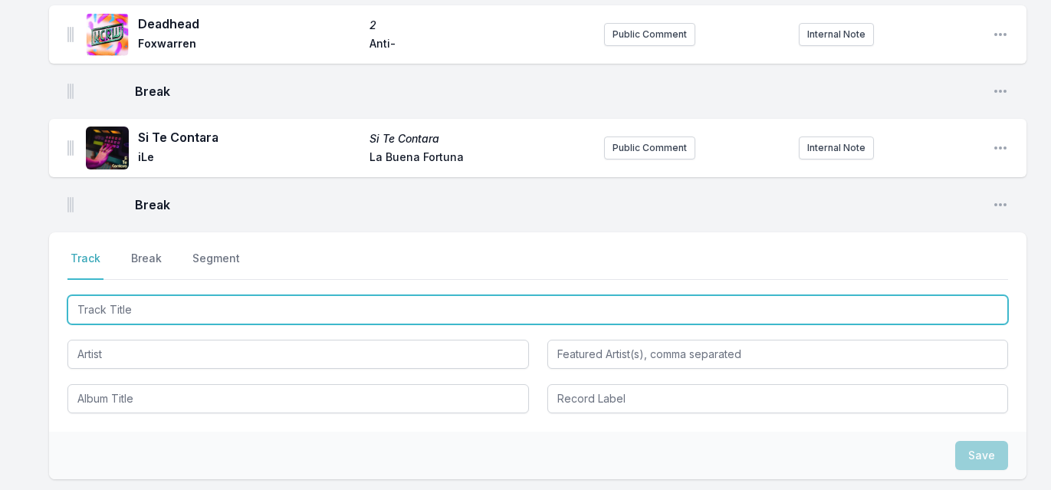
click at [189, 295] on input "Track Title" at bounding box center [537, 309] width 941 height 29
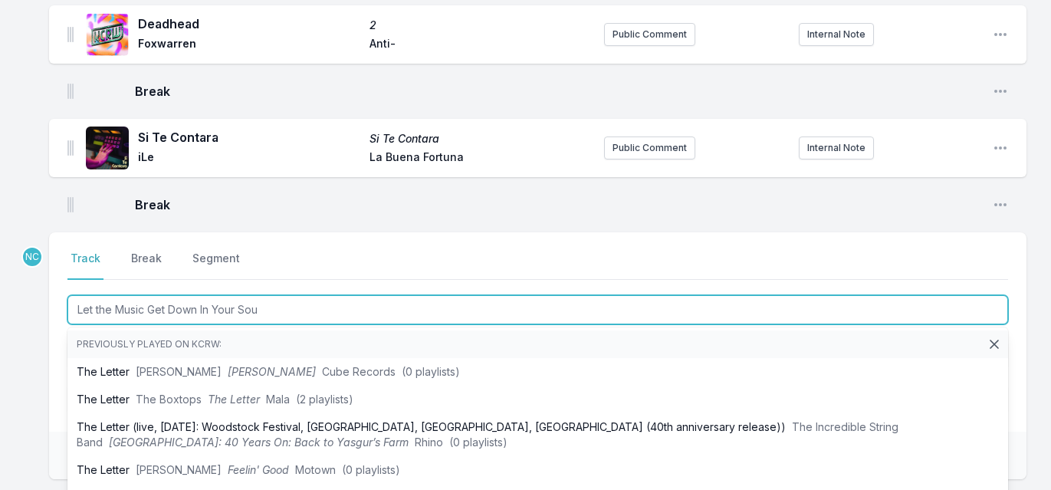
type input "Let the Music Get Down In Your Soul"
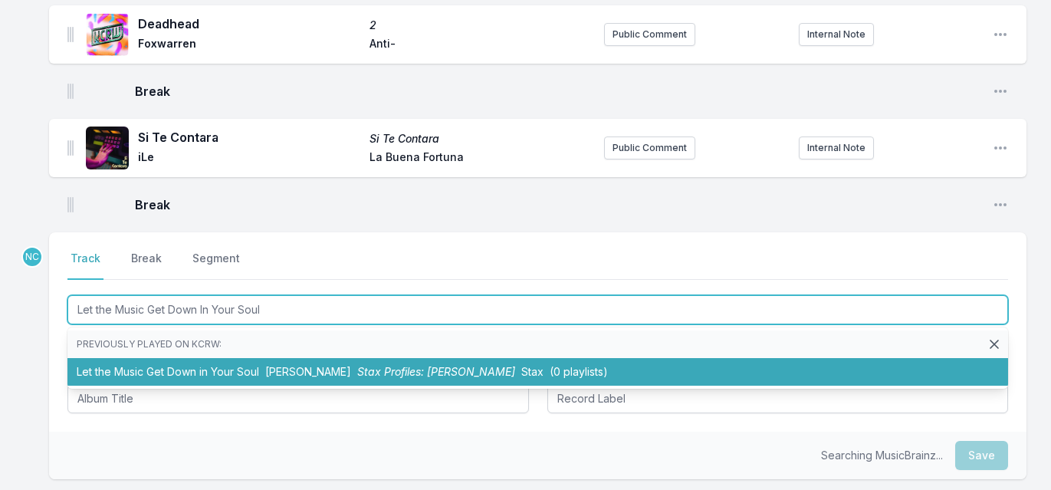
click at [179, 358] on li "Let the Music Get Down in Your Soul [PERSON_NAME] Stax Profiles: [PERSON_NAME] …" at bounding box center [537, 372] width 941 height 28
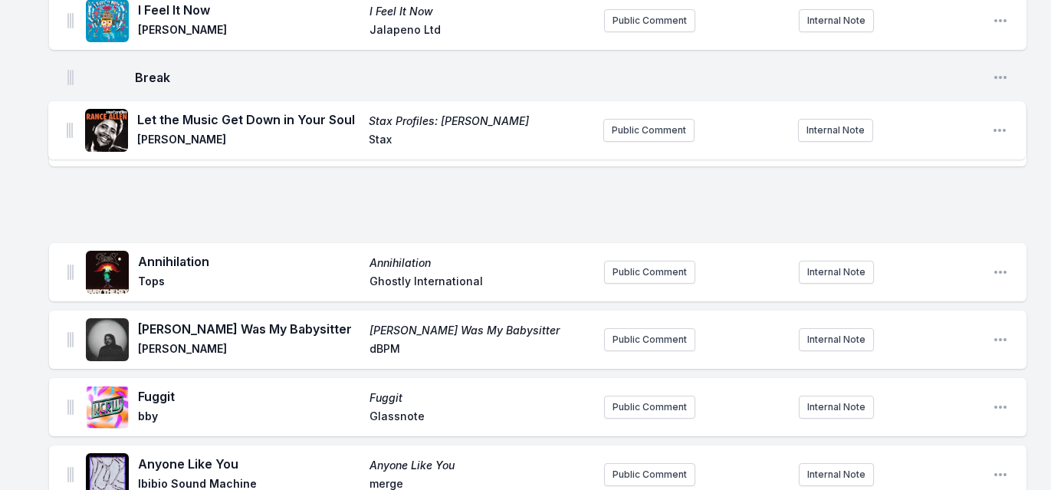
scroll to position [1937, 0]
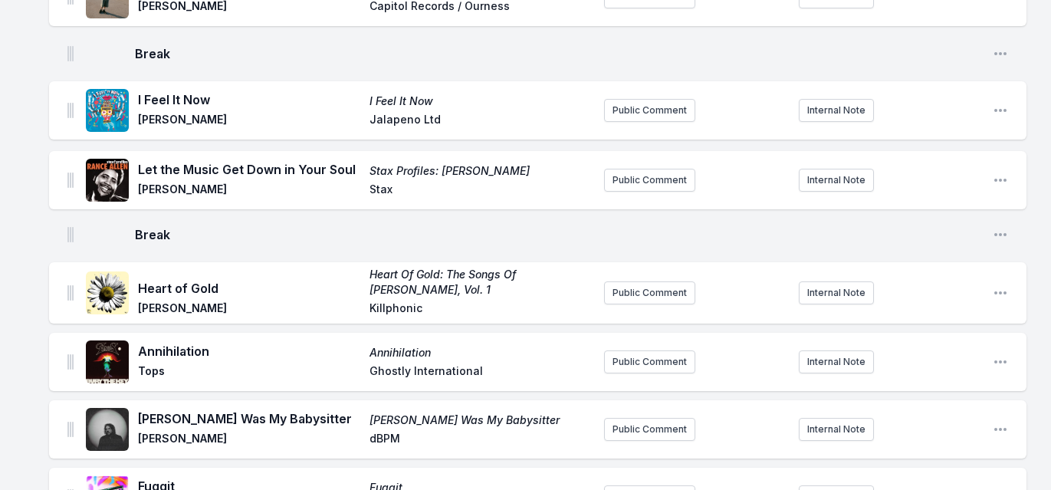
drag, startPoint x: 70, startPoint y: 155, endPoint x: 69, endPoint y: 168, distance: 13.1
click at [69, 168] on ul "Safeandsound LOVED Parcels PARCELS MUSIC GBR / Because Music SAS Public Comment…" at bounding box center [538, 489] width 978 height 4454
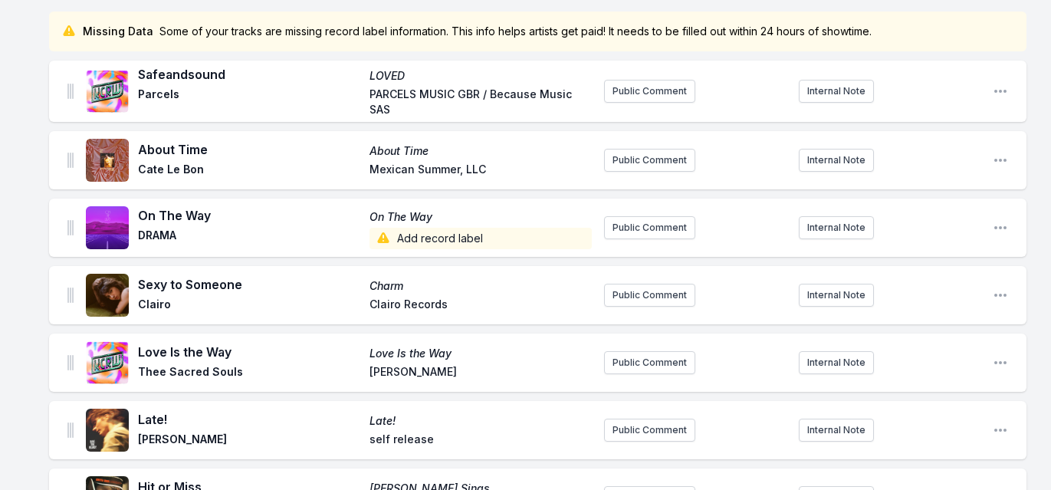
scroll to position [0, 0]
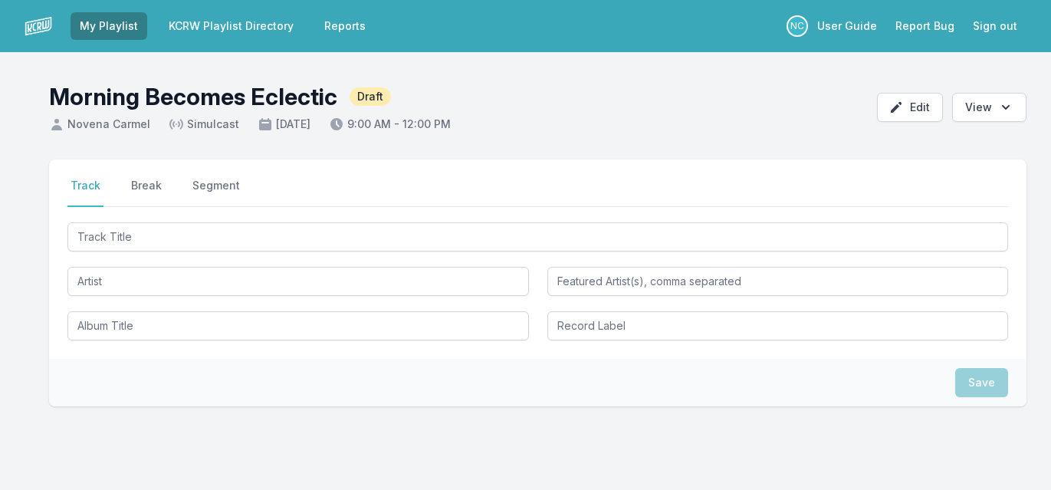
click at [252, 22] on link "KCRW Playlist Directory" at bounding box center [231, 26] width 143 height 28
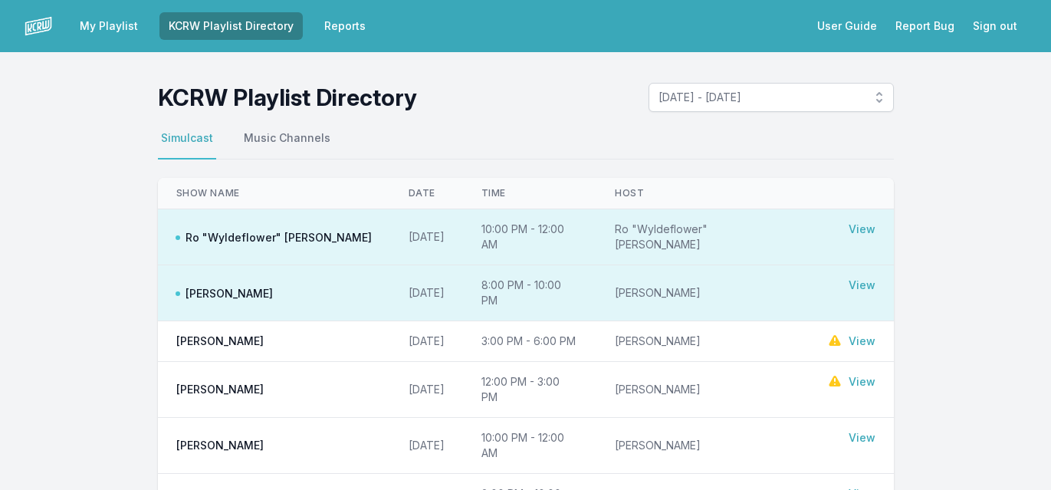
click at [100, 28] on link "My Playlist" at bounding box center [109, 26] width 77 height 28
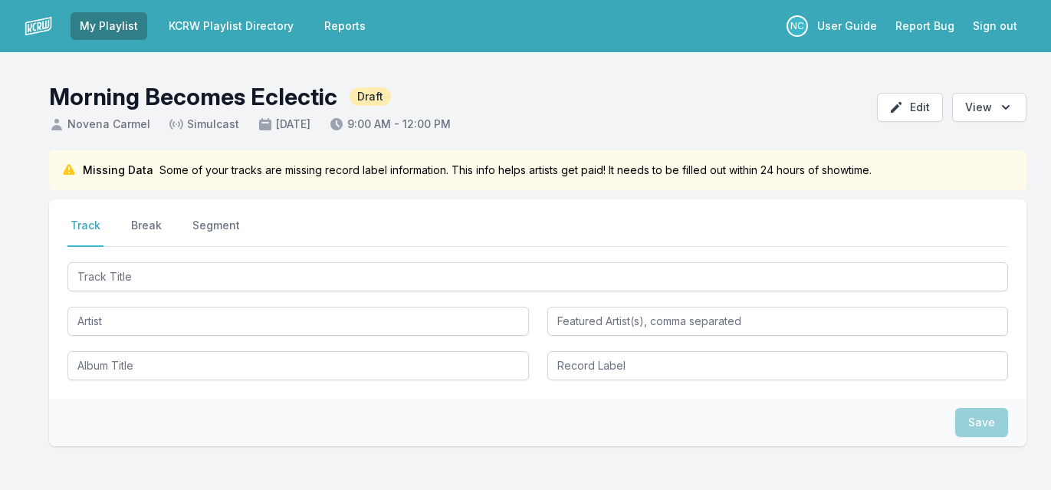
click at [100, 28] on link "My Playlist" at bounding box center [109, 26] width 77 height 28
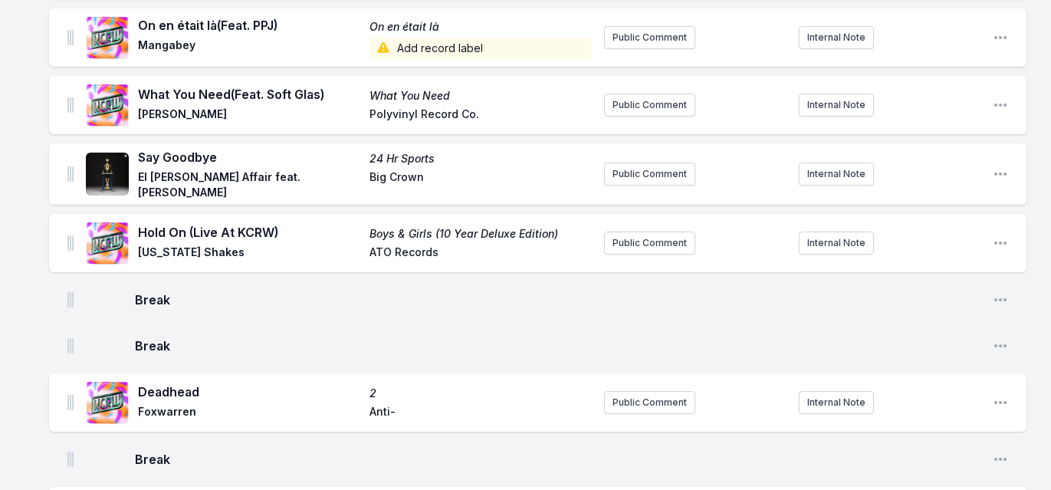
scroll to position [4533, 0]
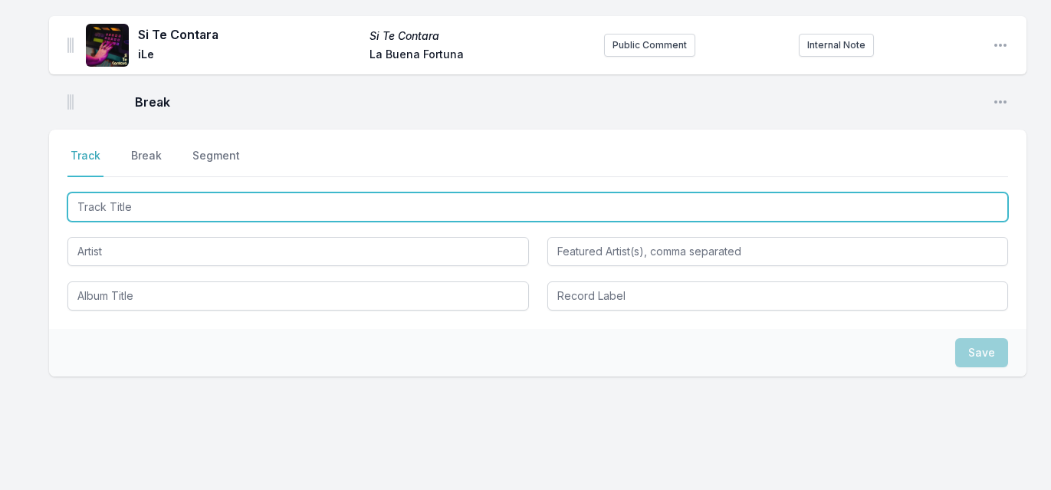
click at [245, 192] on input "Track Title" at bounding box center [537, 206] width 941 height 29
type input "Black Rabbit"
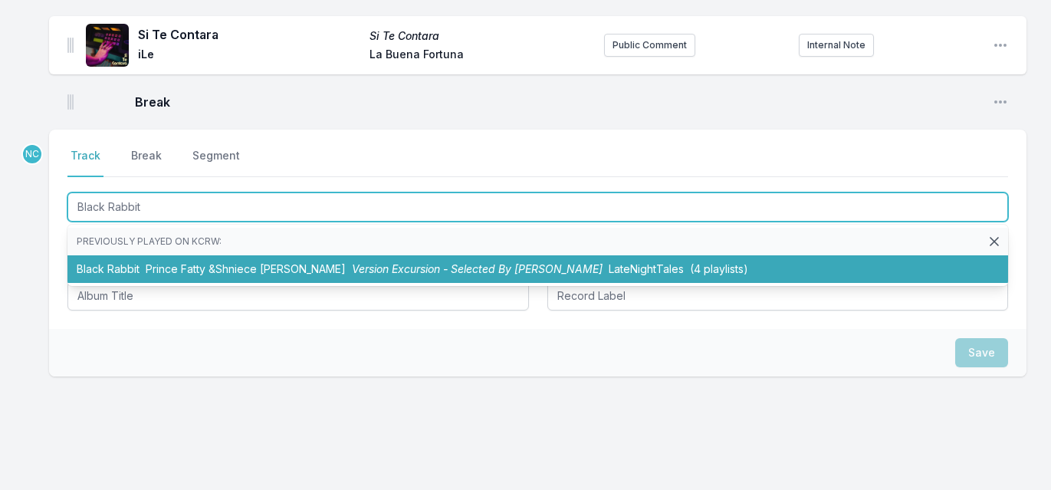
click at [209, 255] on li "Black Rabbit Prince Fatty &Shniece McMenamin Version Excursion - Selected By Do…" at bounding box center [537, 269] width 941 height 28
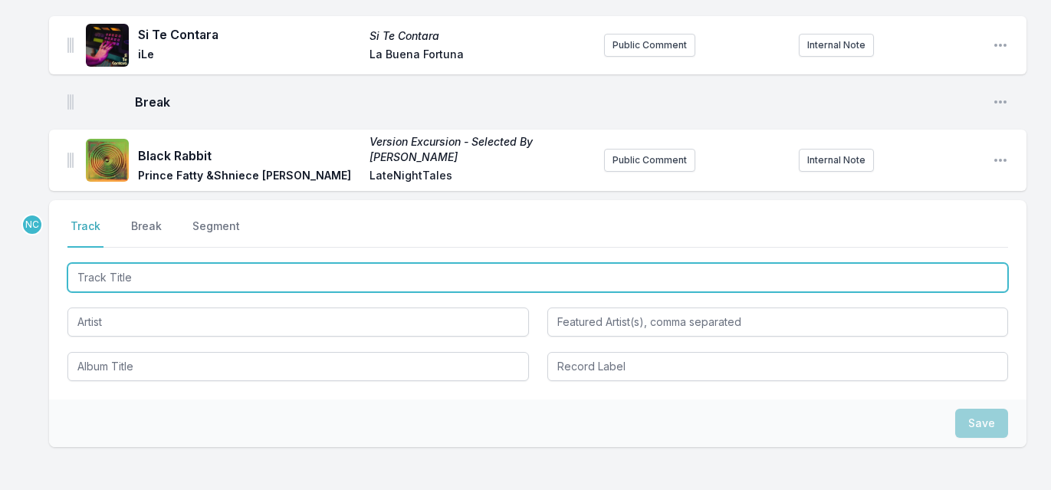
scroll to position [4600, 0]
